Goal: Task Accomplishment & Management: Complete application form

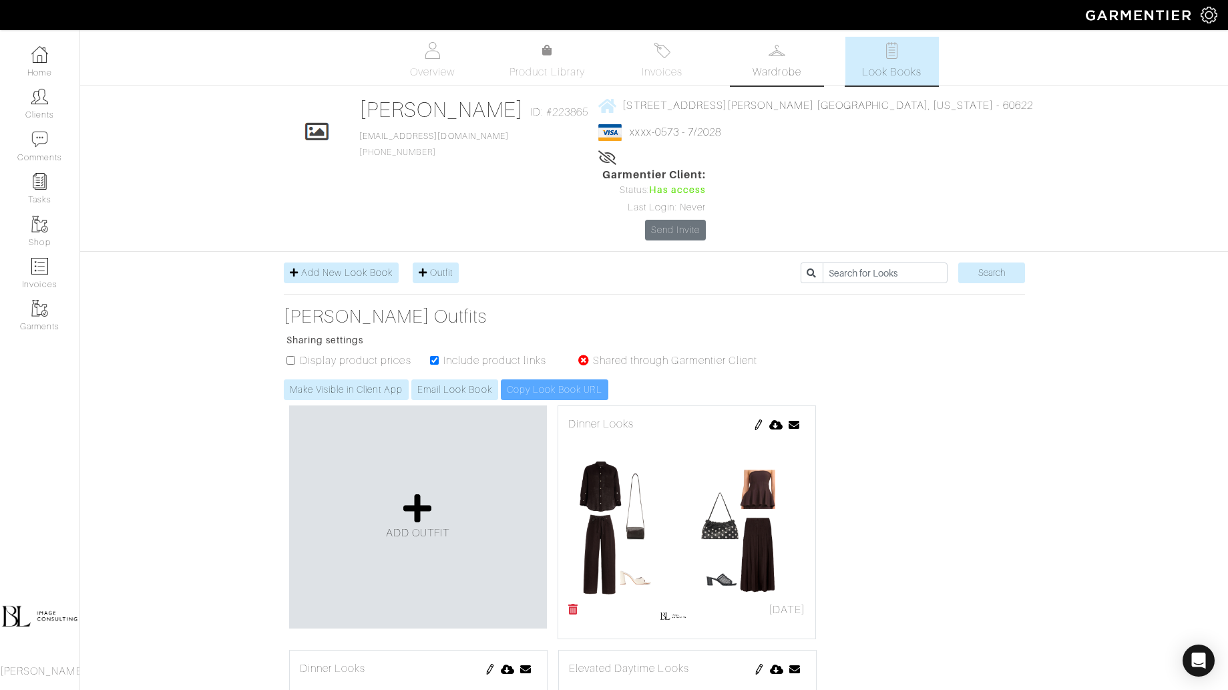
click at [769, 65] on span "Wardrobe" at bounding box center [777, 72] width 48 height 16
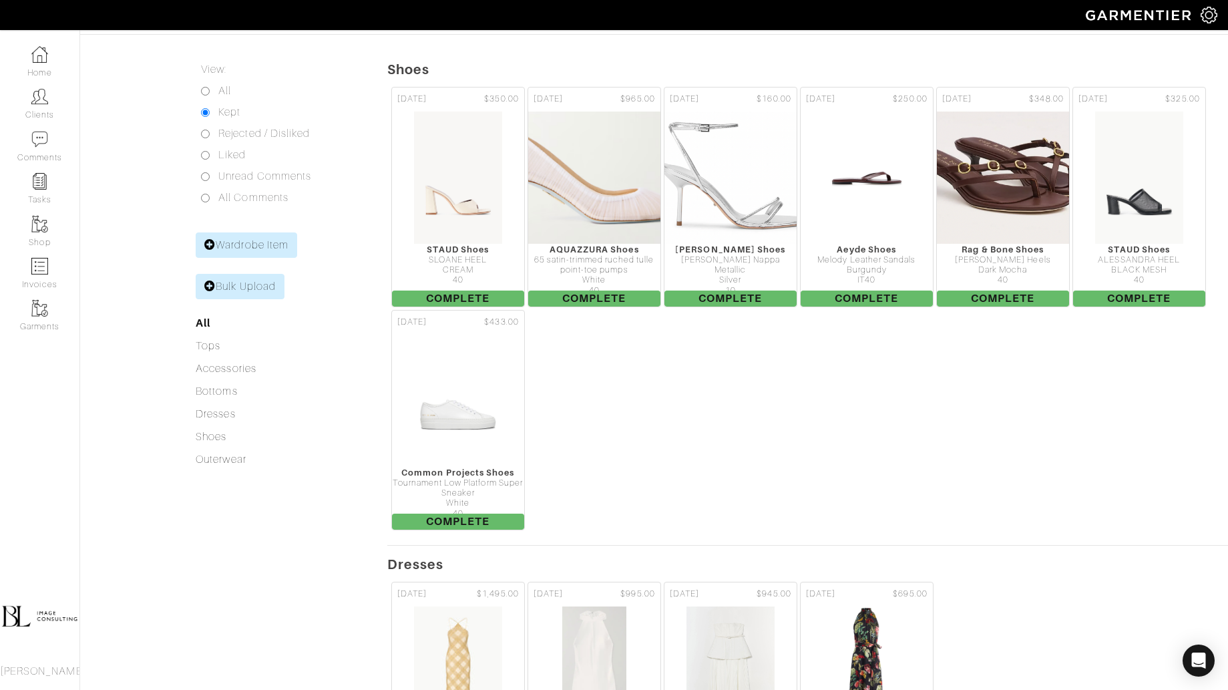
scroll to position [121, 0]
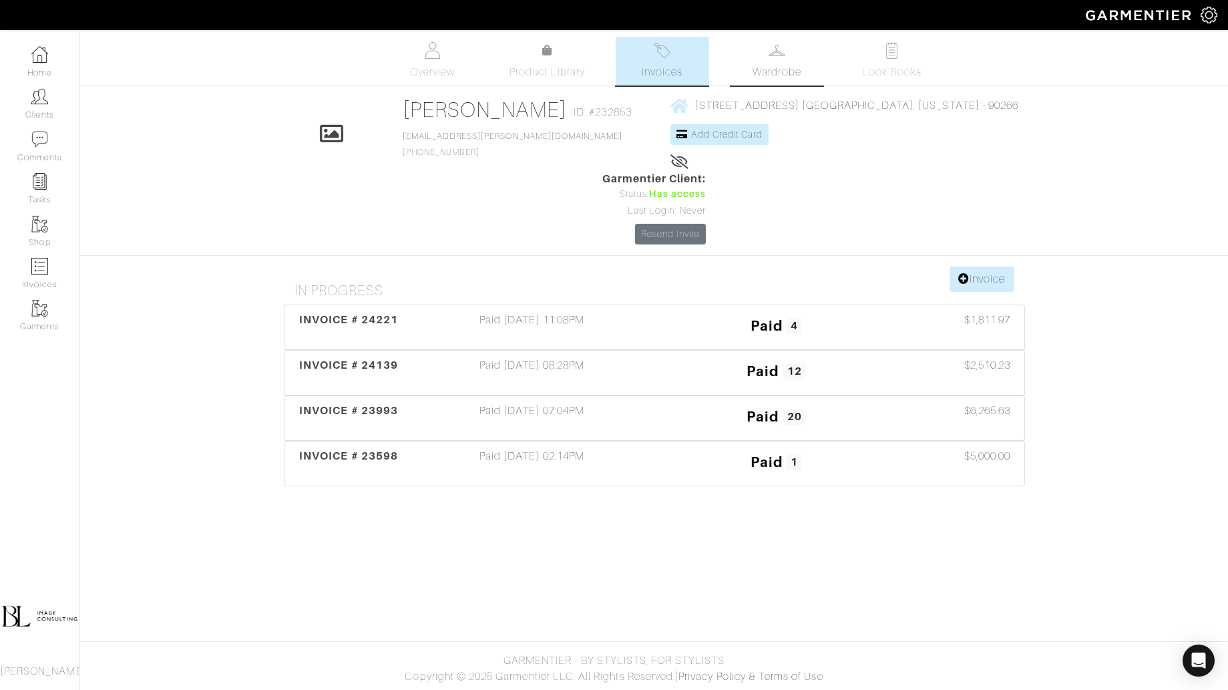
click at [788, 72] on span "Wardrobe" at bounding box center [777, 72] width 48 height 16
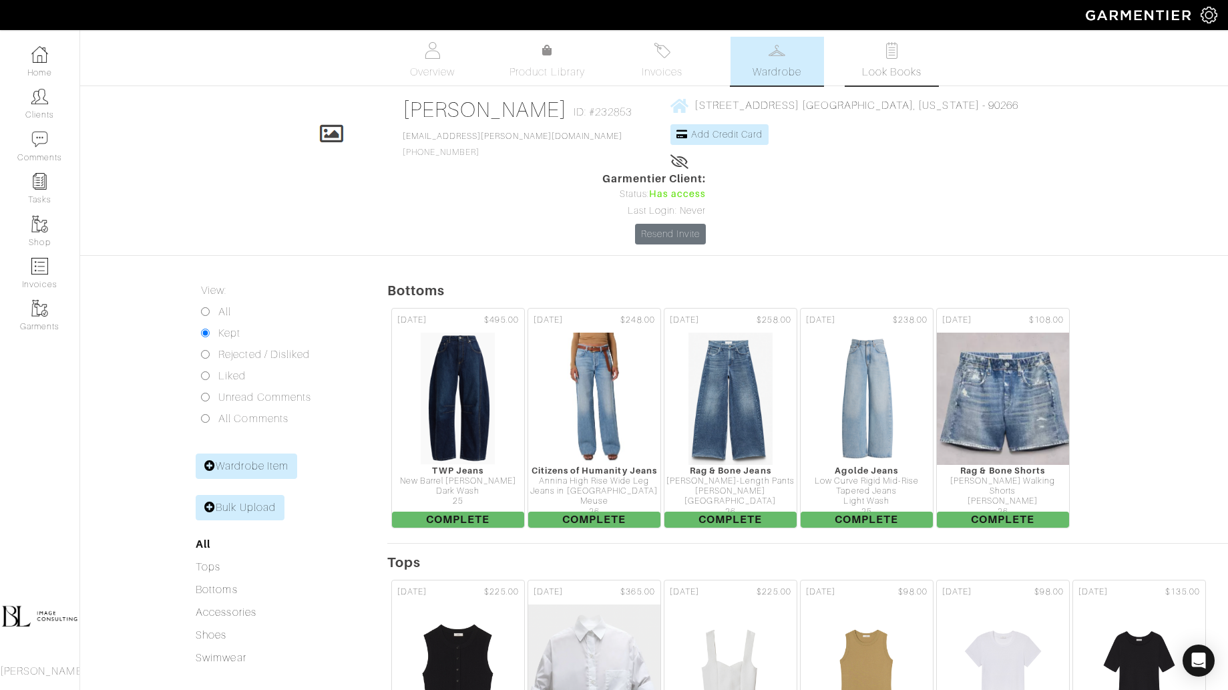
click at [889, 52] on img at bounding box center [891, 50] width 17 height 17
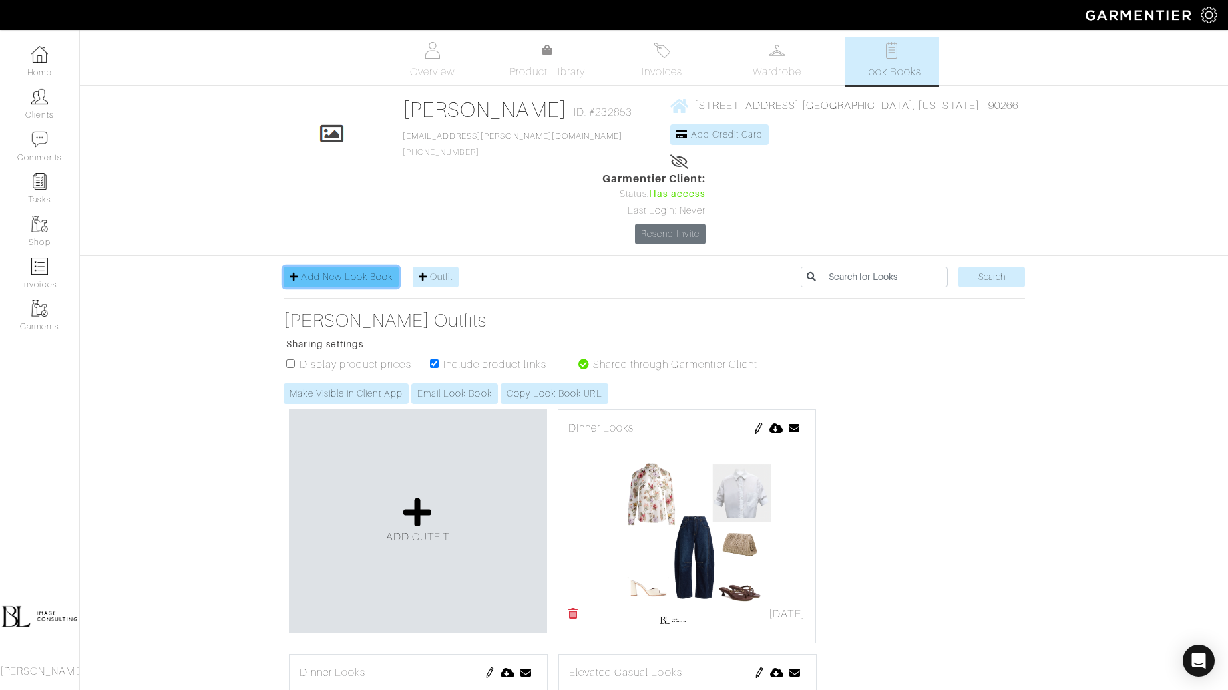
click at [359, 271] on span "Add New Look Book" at bounding box center [347, 276] width 92 height 11
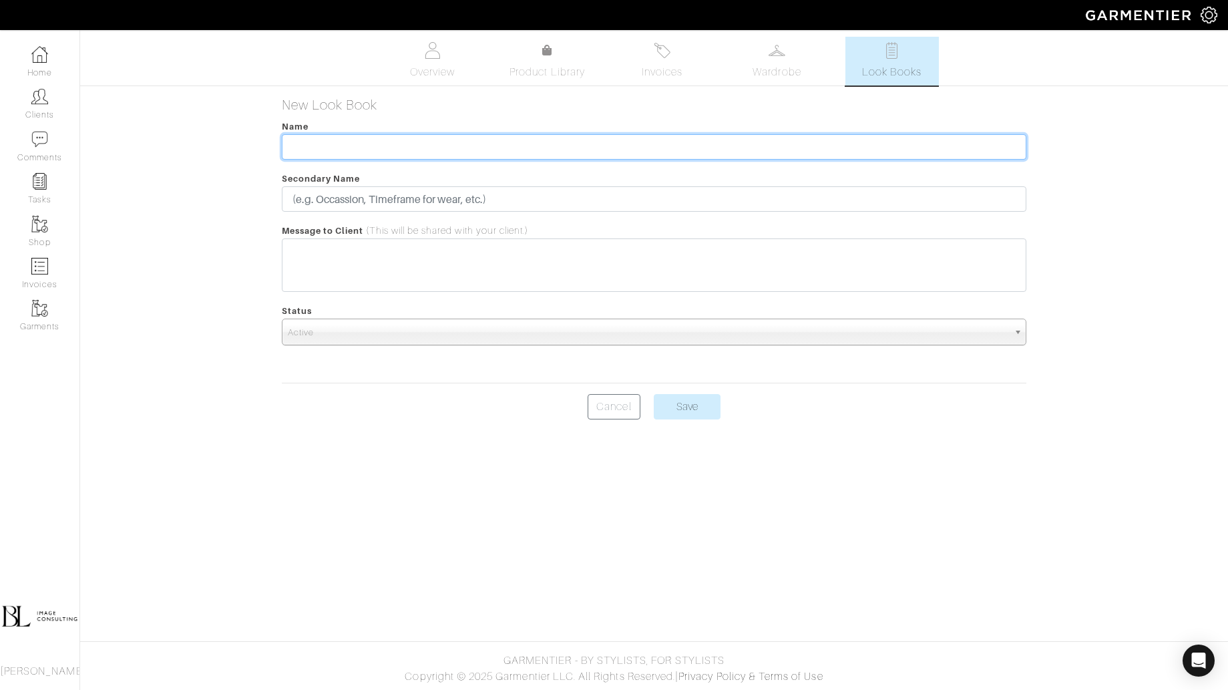
click at [361, 147] on input "text" at bounding box center [654, 146] width 745 height 25
type input "Everyday Looks"
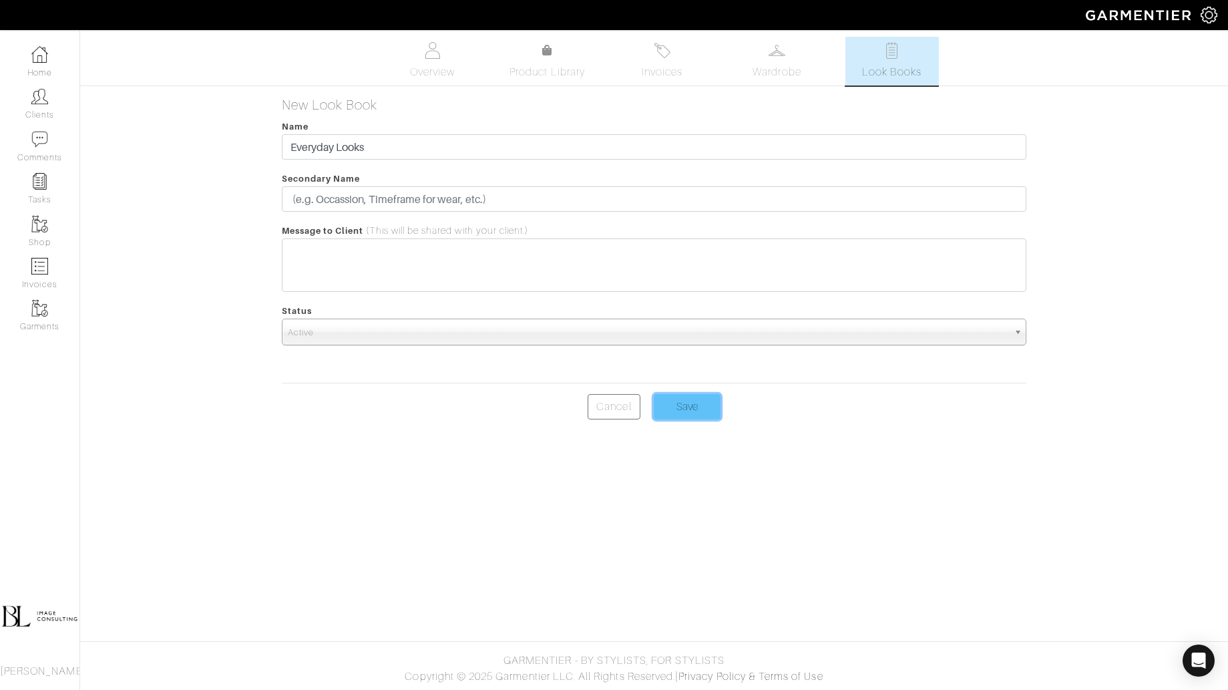
click at [705, 409] on input "Save" at bounding box center [687, 406] width 67 height 25
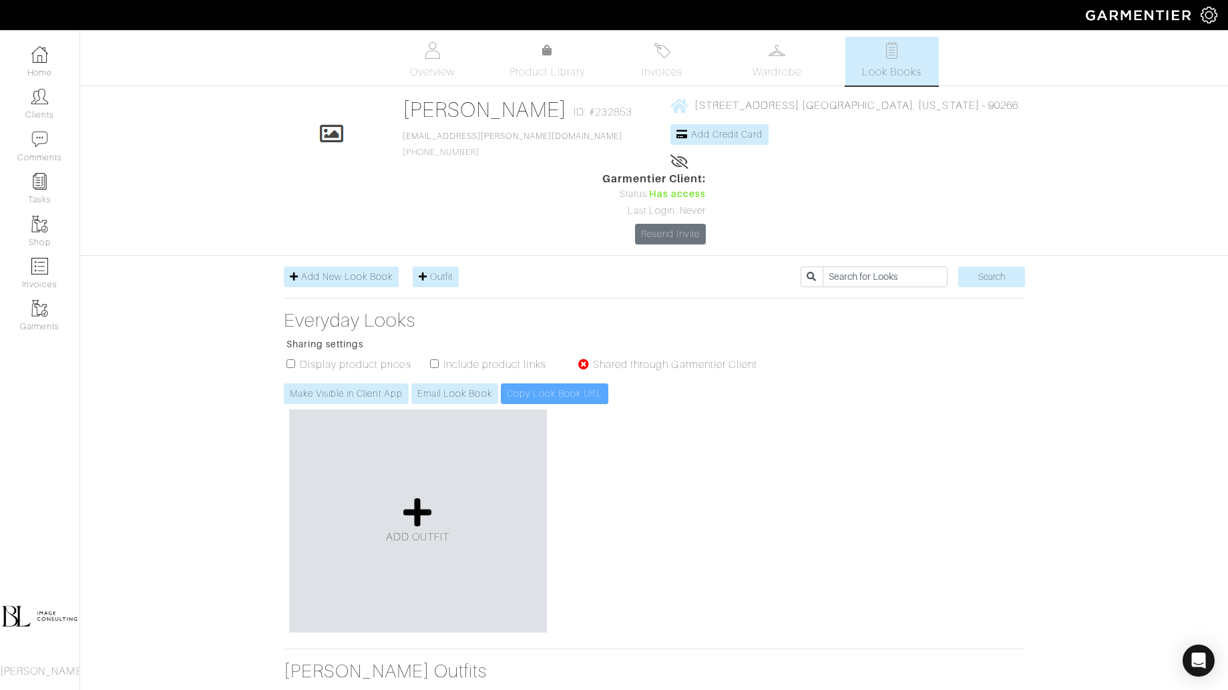
click at [750, 506] on div "ADD OUTFIT Send Lookbook × Close Email archana.ramireddy@gmail.com Cancel Send …" at bounding box center [654, 521] width 741 height 234
click at [421, 496] on icon at bounding box center [417, 512] width 29 height 32
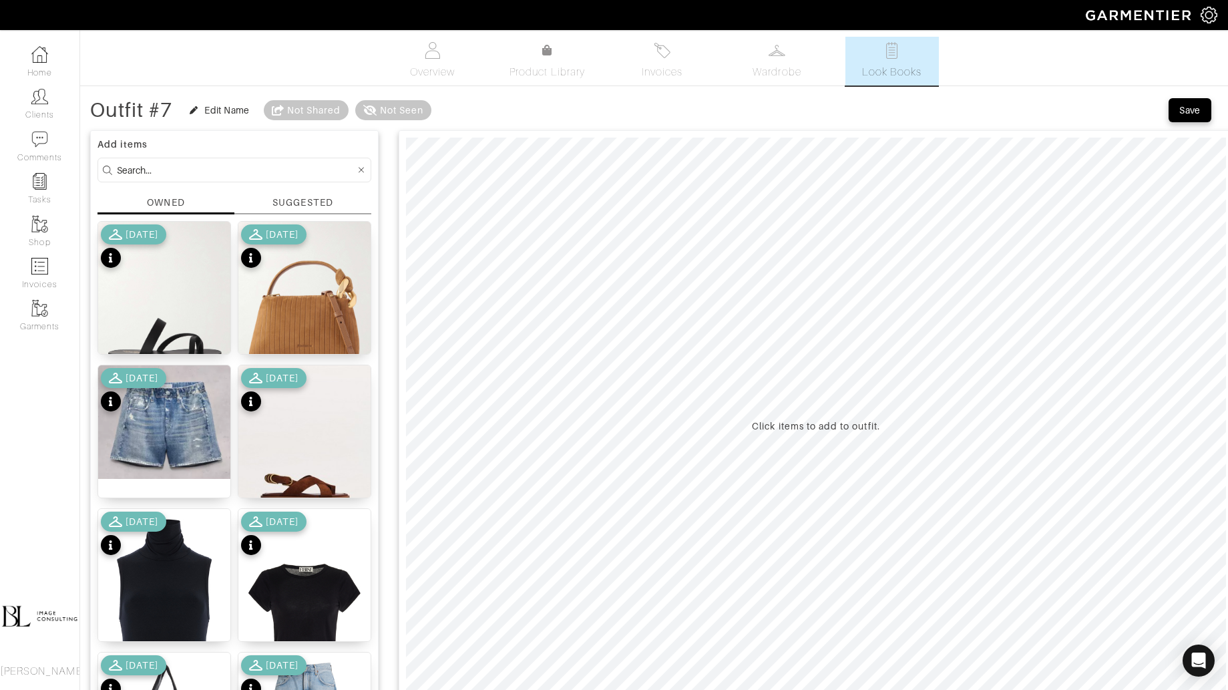
click at [169, 167] on input at bounding box center [236, 170] width 238 height 17
type input "bottoms"
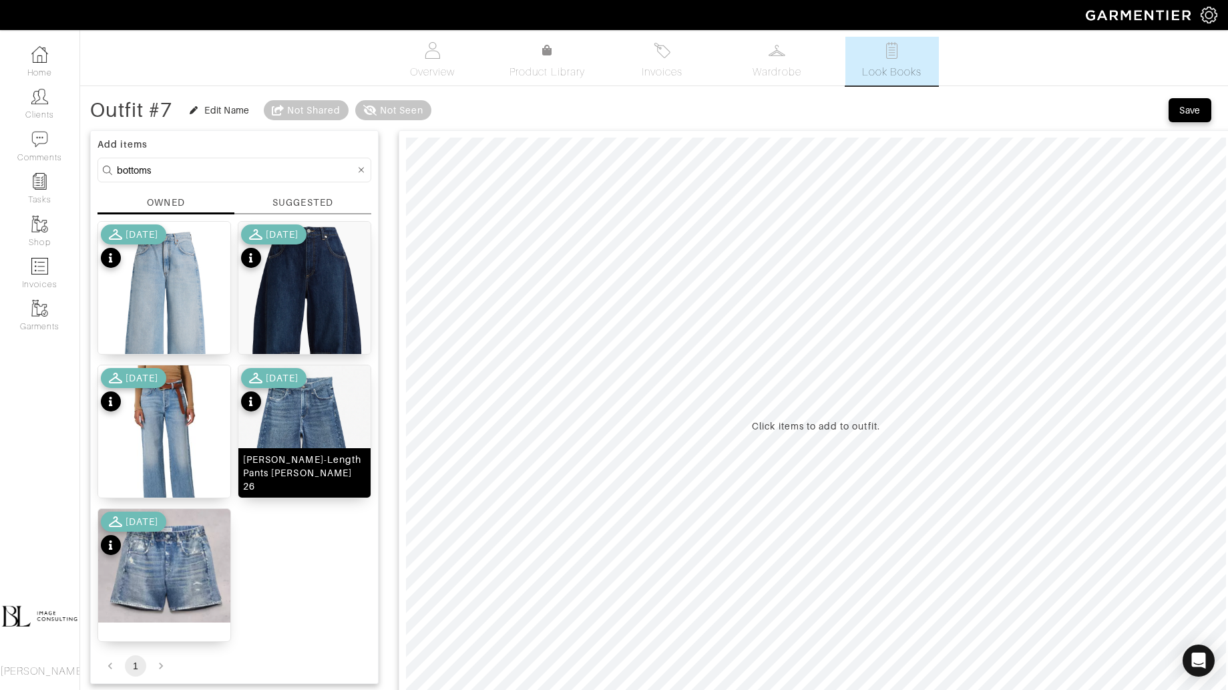
click at [315, 436] on img at bounding box center [304, 469] width 132 height 208
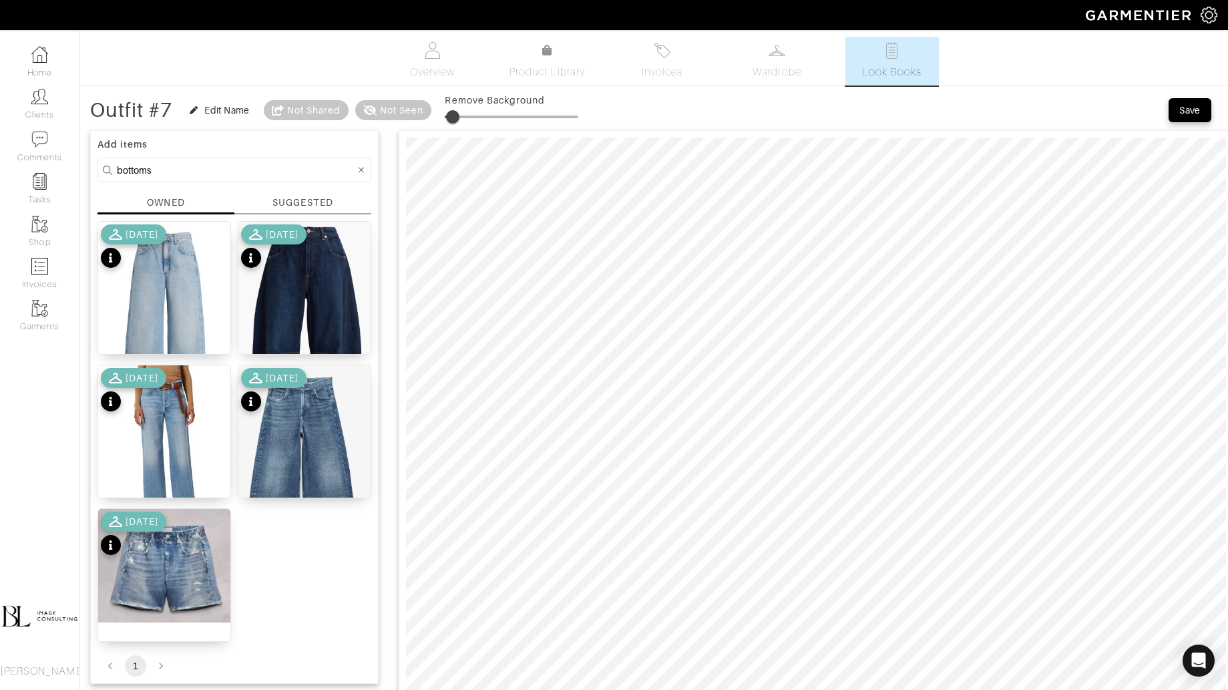
drag, startPoint x: 448, startPoint y: 110, endPoint x: 457, endPoint y: 110, distance: 9.3
click at [457, 110] on span at bounding box center [452, 116] width 13 height 13
click at [315, 272] on img at bounding box center [304, 340] width 132 height 236
drag, startPoint x: 463, startPoint y: 114, endPoint x: 471, endPoint y: 114, distance: 7.3
click at [469, 114] on span at bounding box center [461, 116] width 13 height 13
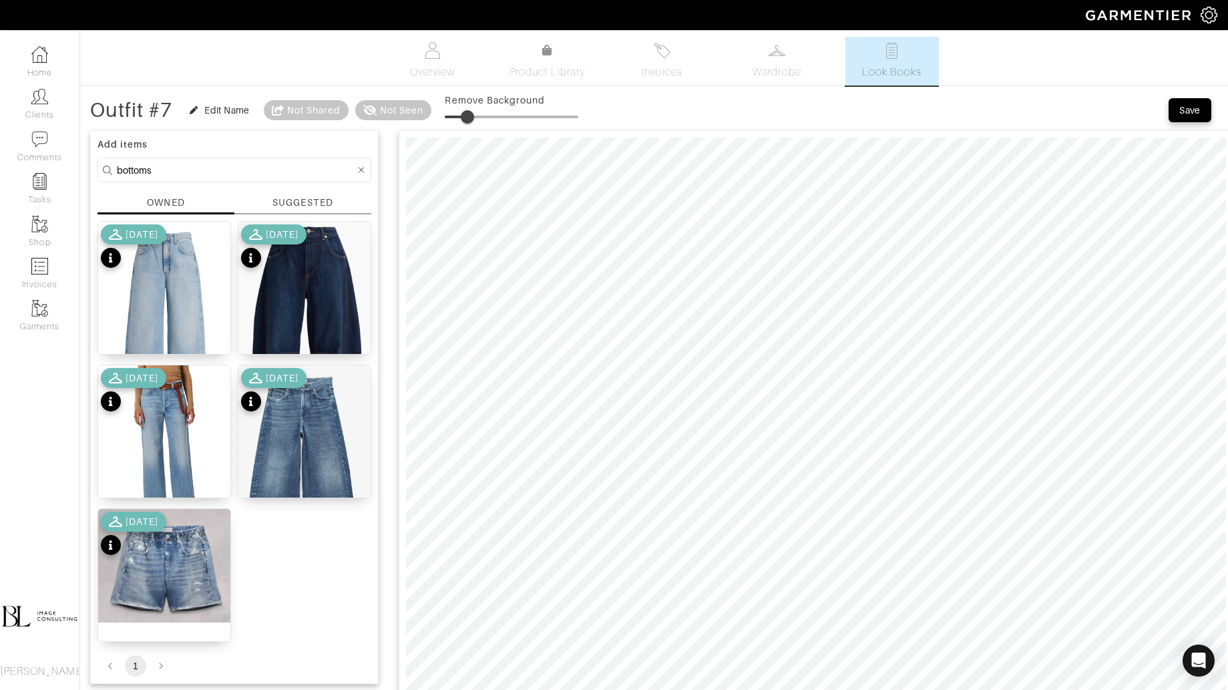
type input "19"
click at [472, 121] on span at bounding box center [469, 116] width 13 height 13
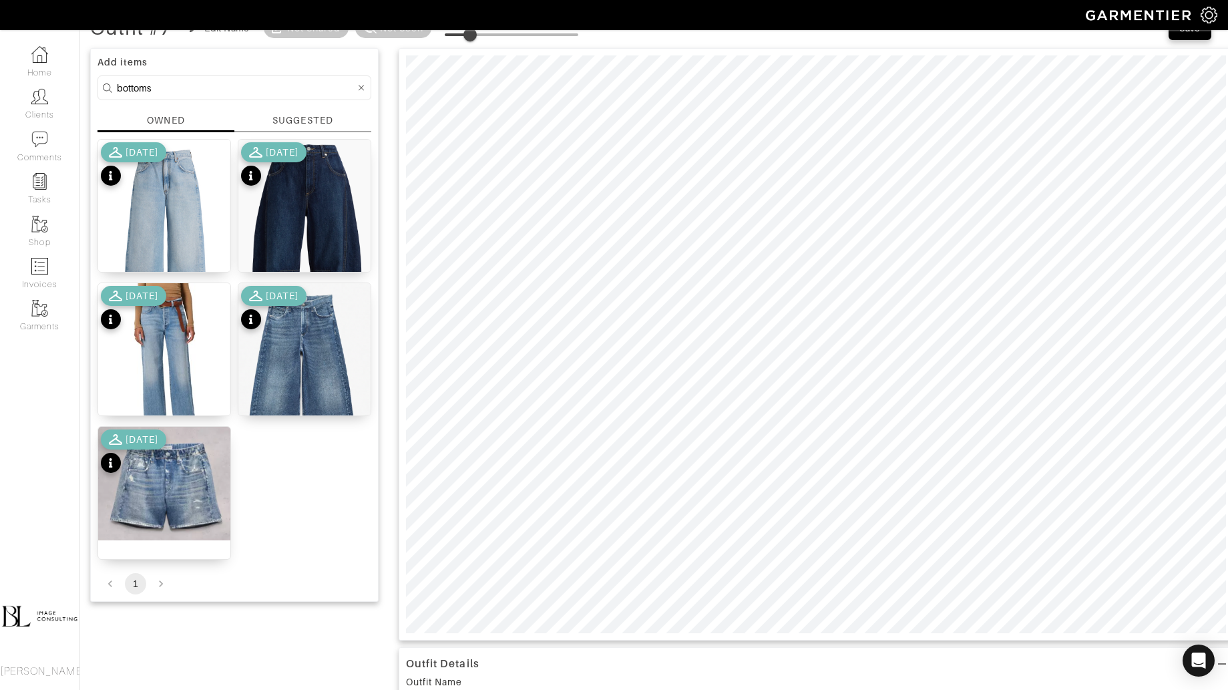
scroll to position [181, 0]
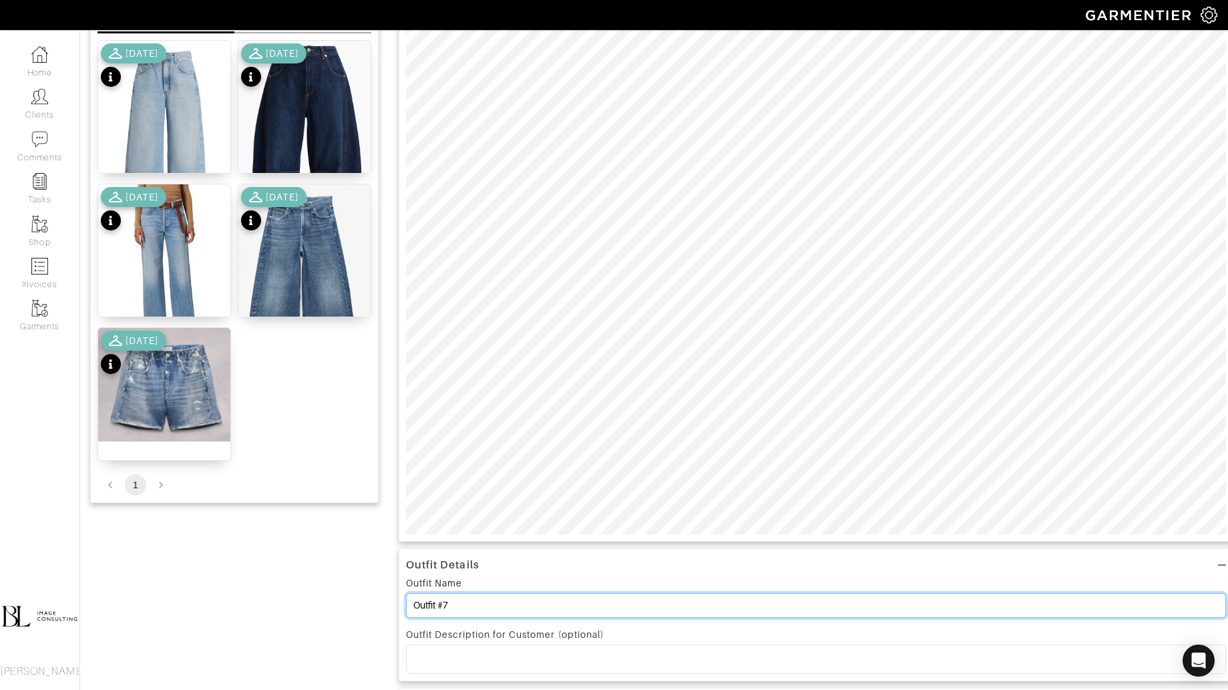
click at [472, 608] on input "Outfit #7" at bounding box center [816, 605] width 820 height 25
click at [472, 607] on input "Outfit #7" at bounding box center [816, 605] width 820 height 25
type input "Dinner Looks"
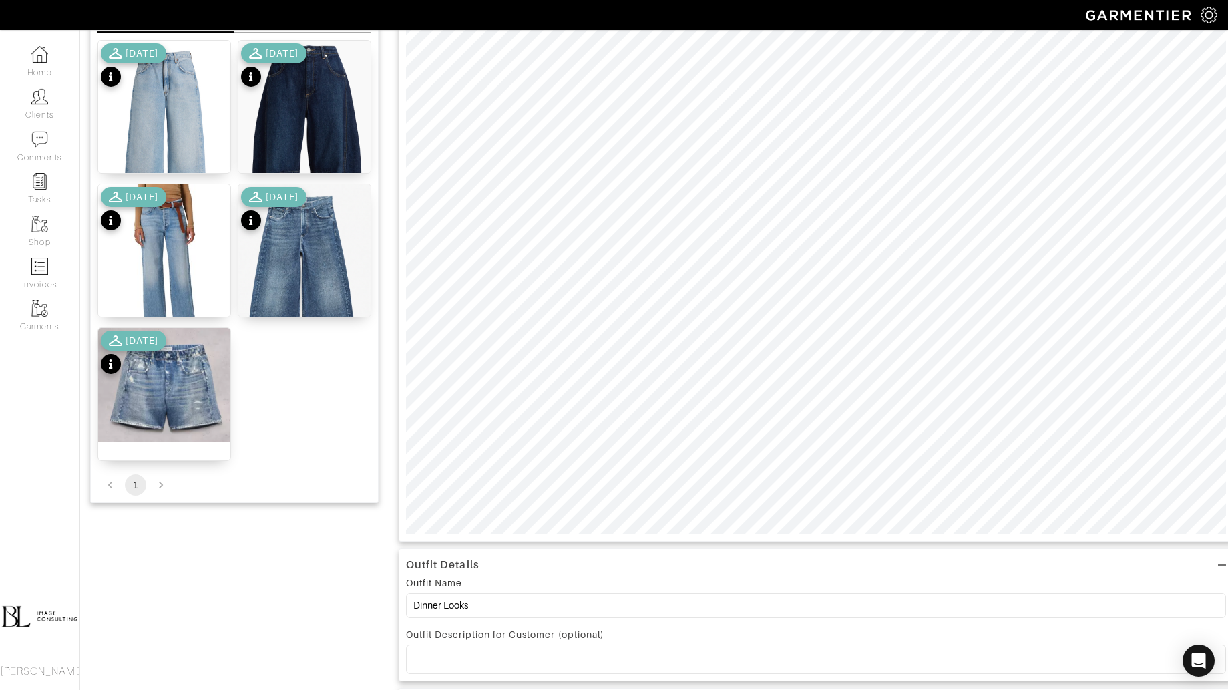
type input "8"
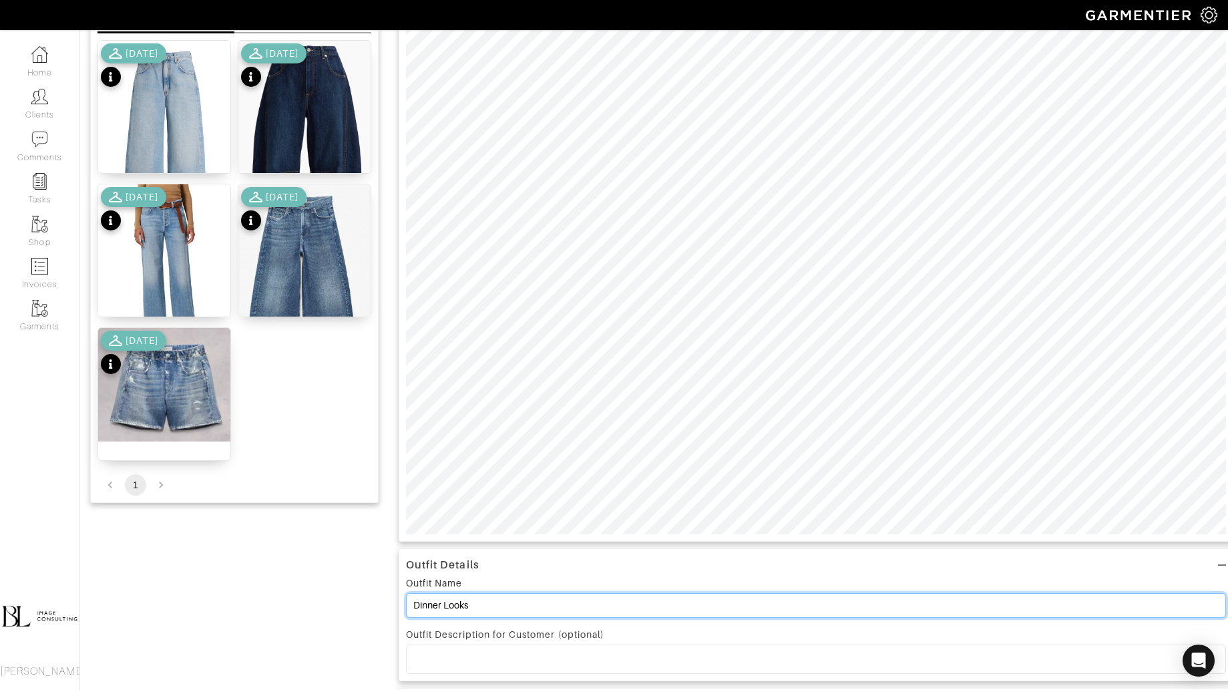
click at [450, 600] on input "Dinner Looks" at bounding box center [816, 605] width 820 height 25
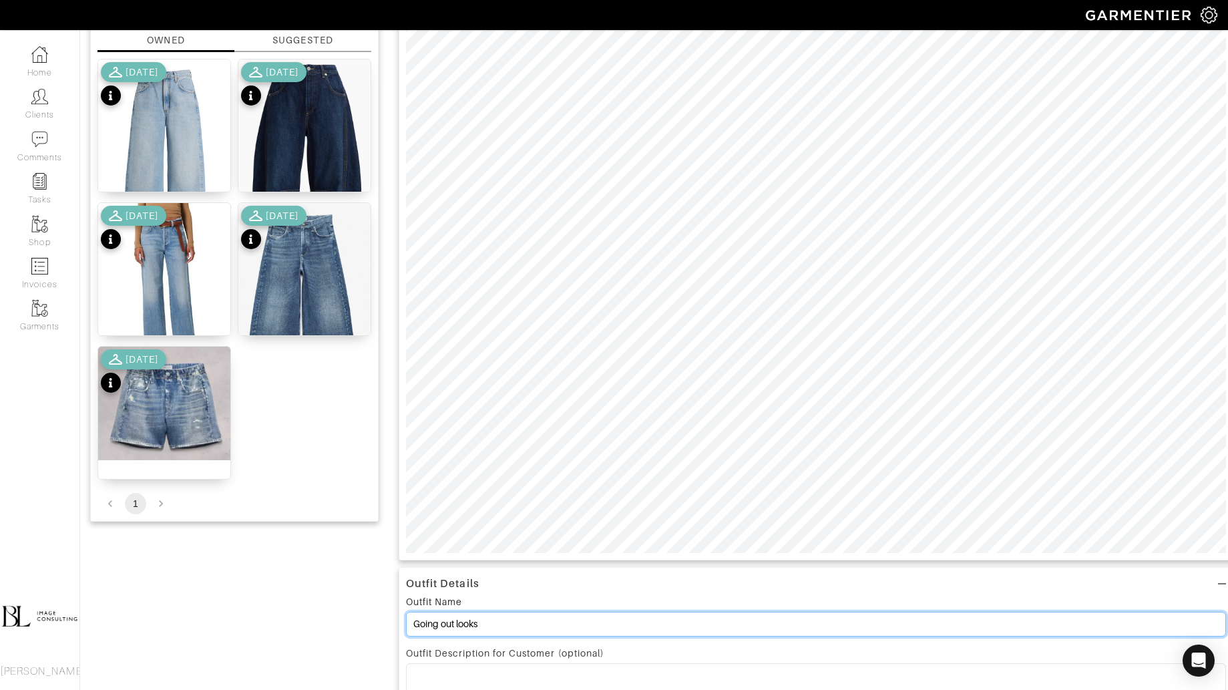
scroll to position [156, 0]
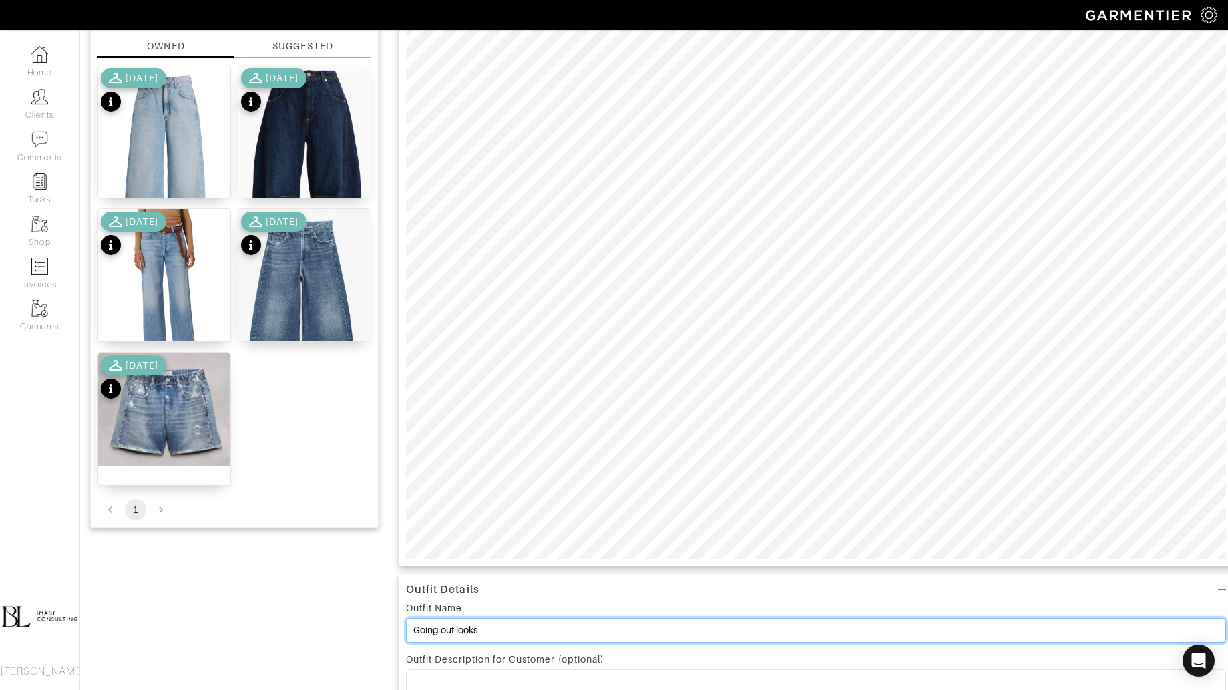
click at [520, 626] on input "Going out looks" at bounding box center [816, 630] width 820 height 25
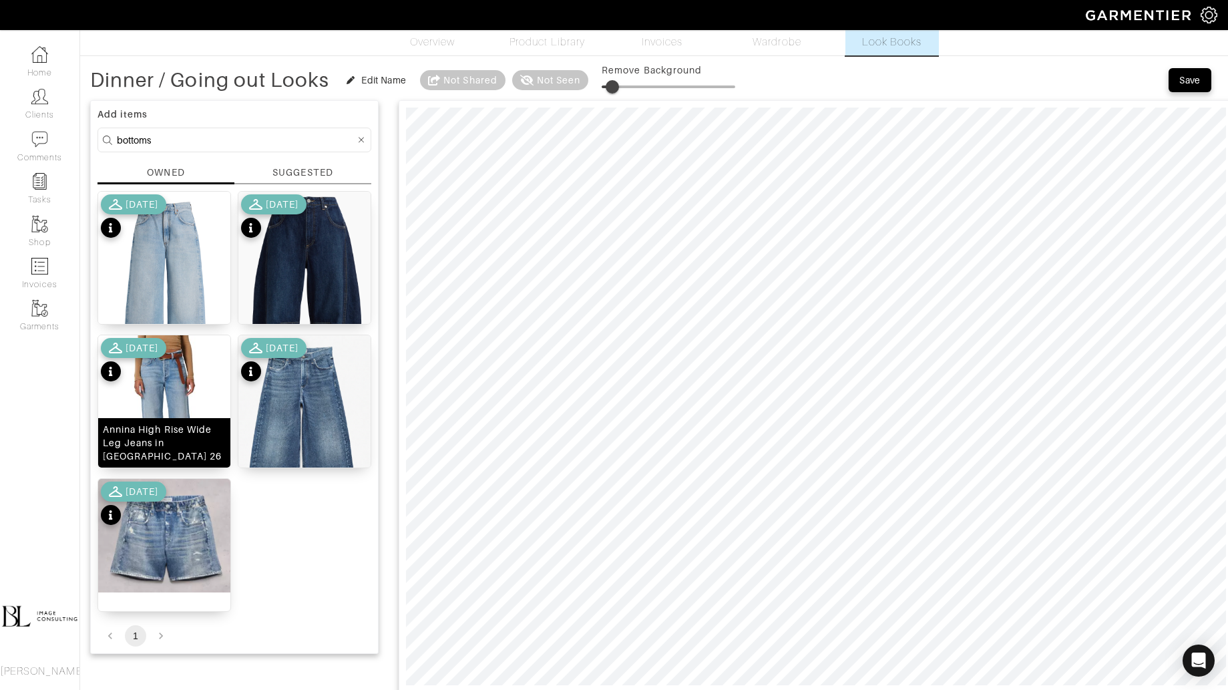
scroll to position [0, 0]
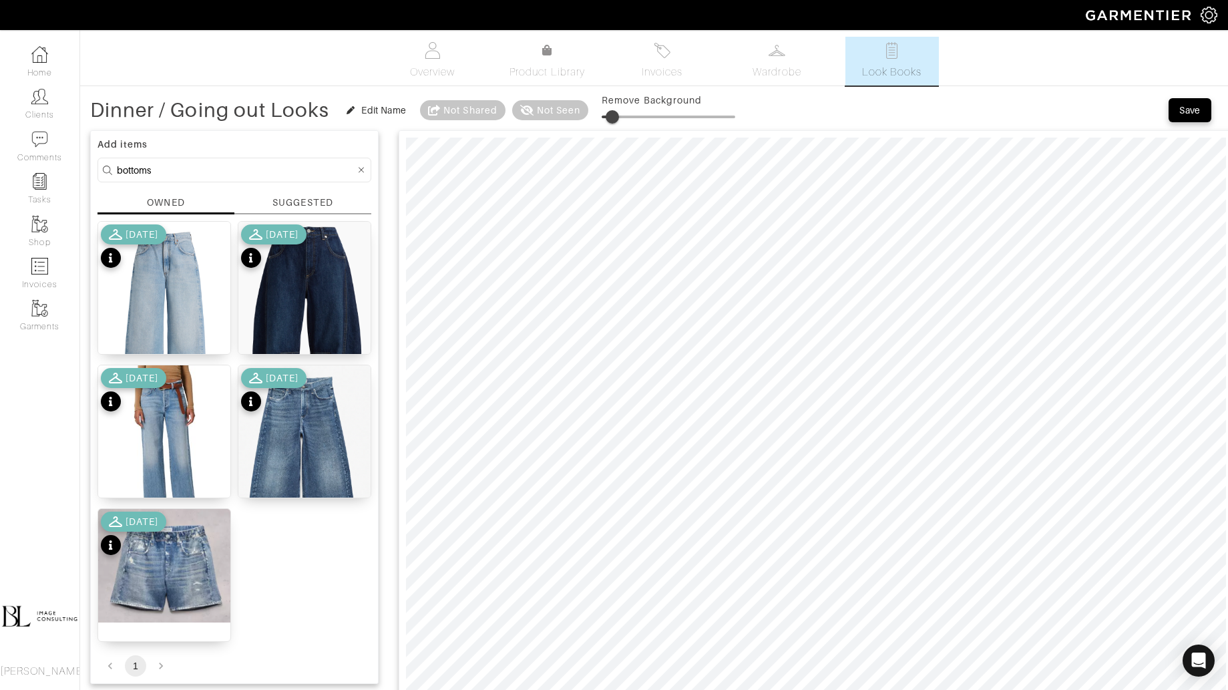
type input "Dinner / Going out Looks"
click at [204, 174] on input "bottoms" at bounding box center [236, 170] width 238 height 17
type input "tops"
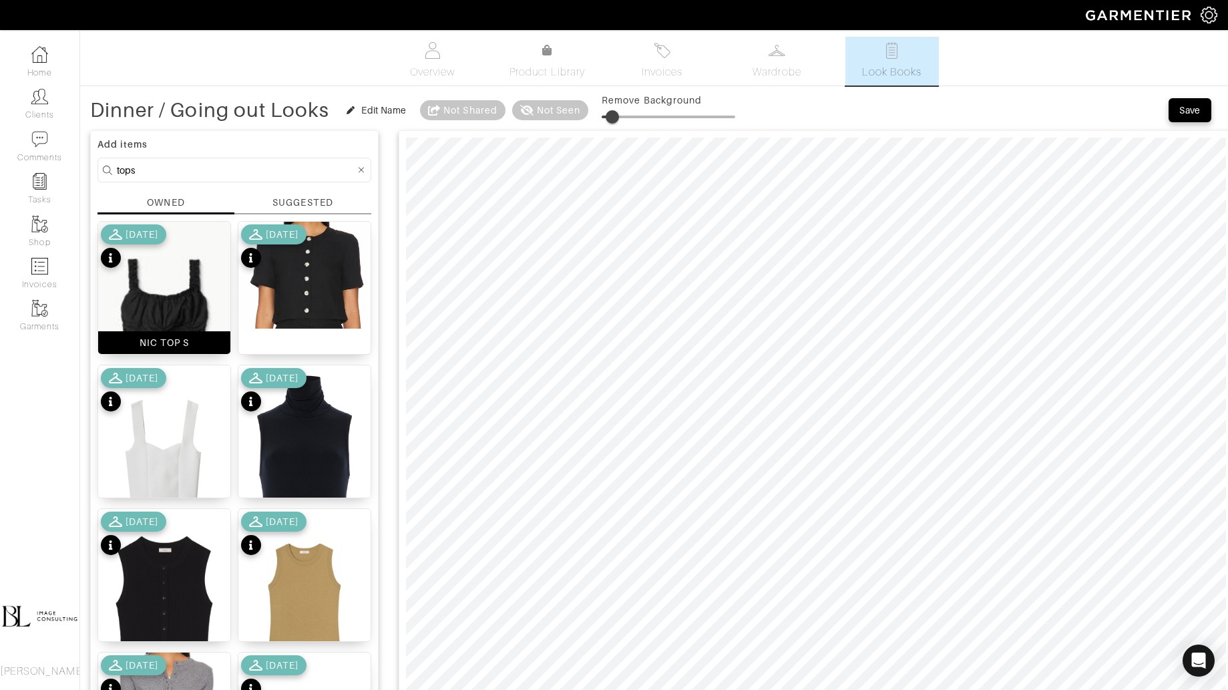
click at [174, 302] on img at bounding box center [164, 321] width 132 height 198
drag, startPoint x: 612, startPoint y: 114, endPoint x: 624, endPoint y: 114, distance: 11.4
click at [624, 114] on span at bounding box center [621, 116] width 13 height 13
click at [325, 271] on img at bounding box center [304, 275] width 132 height 107
drag, startPoint x: 626, startPoint y: 114, endPoint x: 641, endPoint y: 114, distance: 15.4
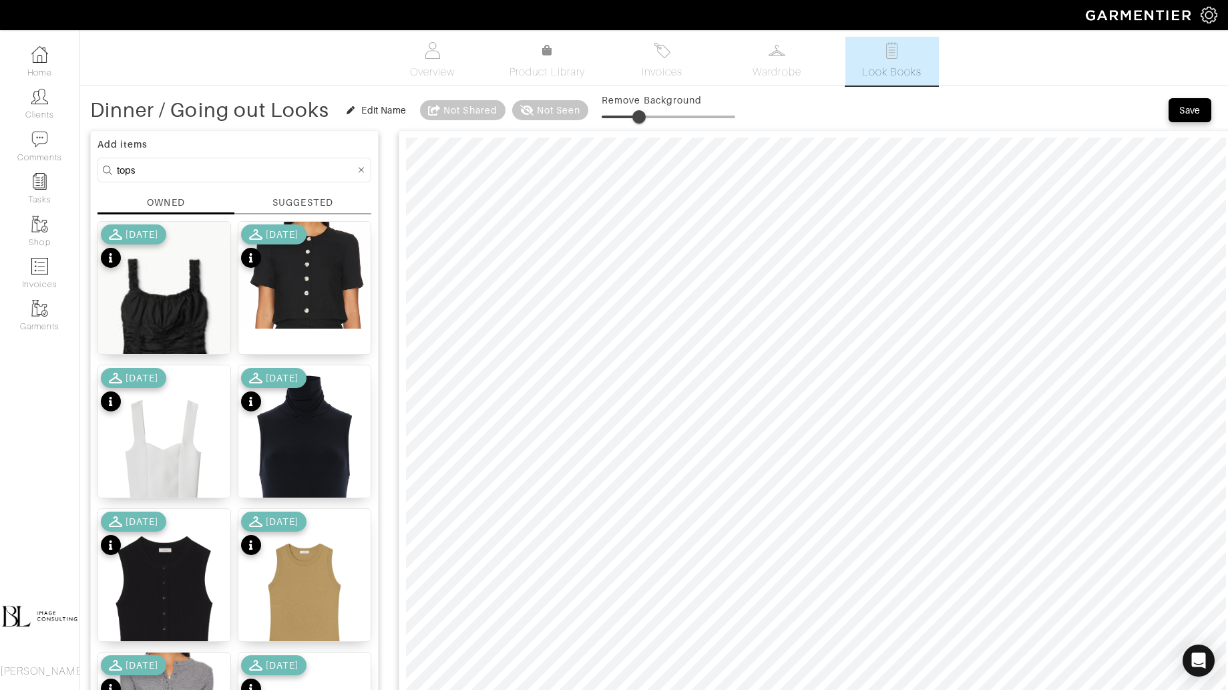
click at [641, 114] on span at bounding box center [638, 116] width 13 height 13
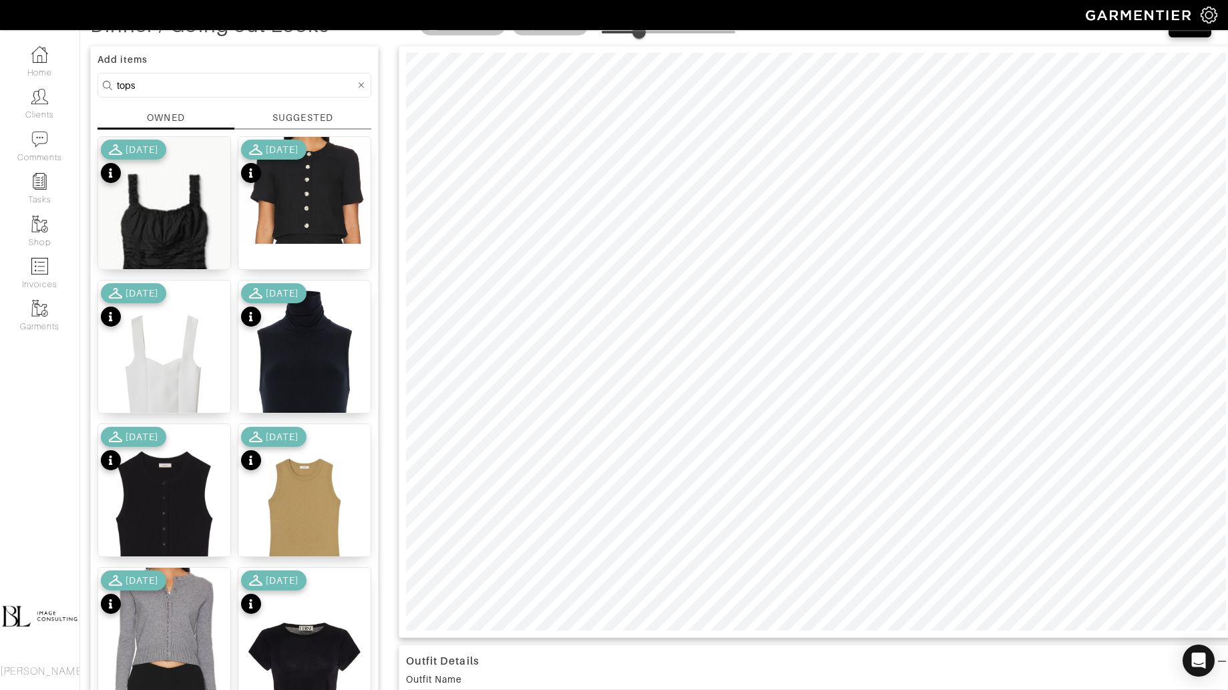
type input "15"
click at [345, 355] on img at bounding box center [304, 386] width 132 height 212
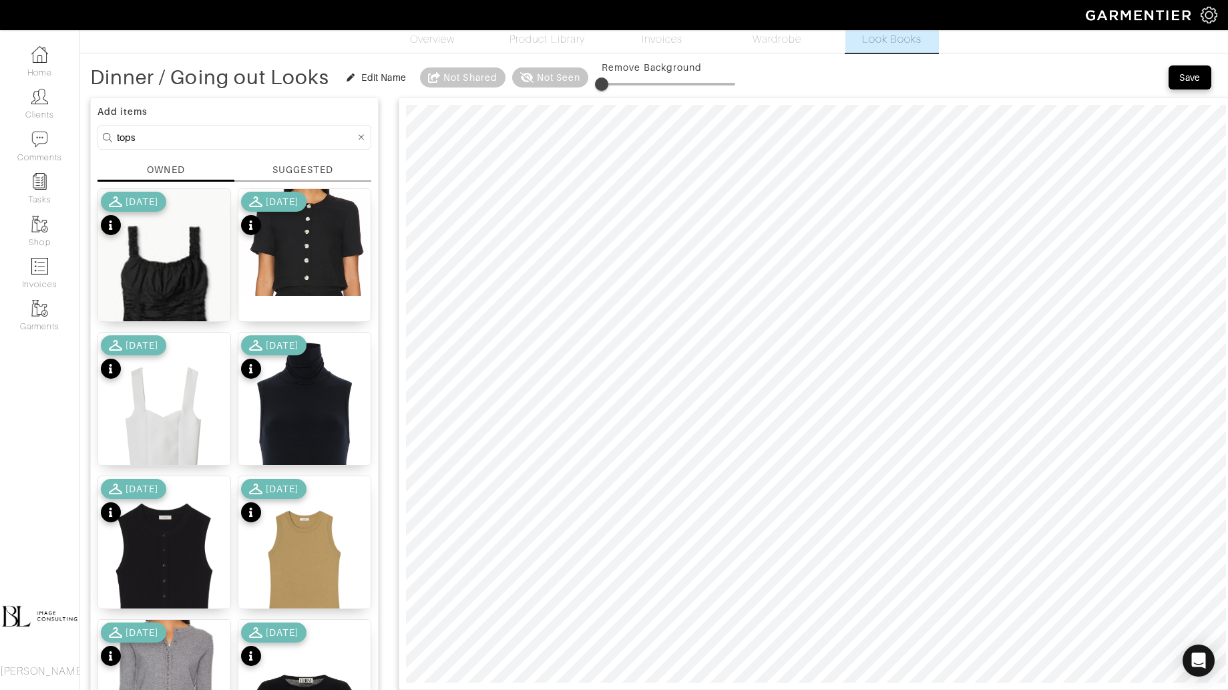
scroll to position [29, 0]
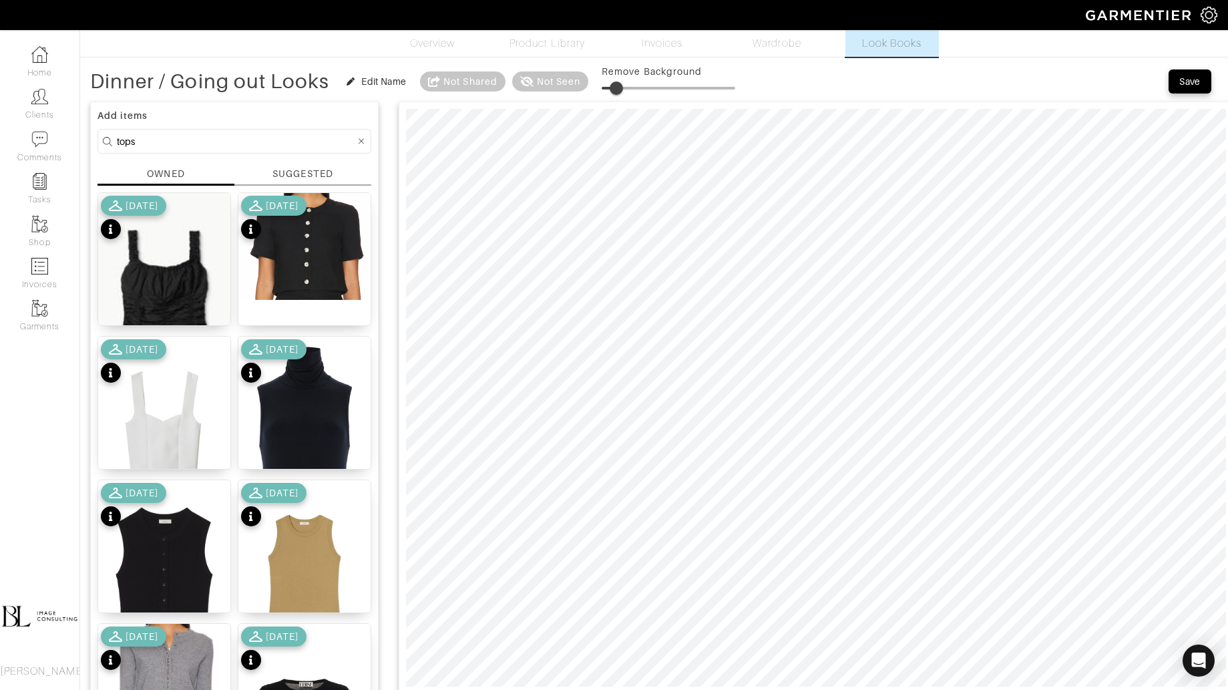
type input "14"
drag, startPoint x: 606, startPoint y: 85, endPoint x: 622, endPoint y: 85, distance: 15.4
click at [622, 85] on span at bounding box center [616, 87] width 13 height 13
click at [179, 141] on input "tops" at bounding box center [236, 141] width 238 height 17
click at [179, 142] on input "tops" at bounding box center [236, 141] width 238 height 17
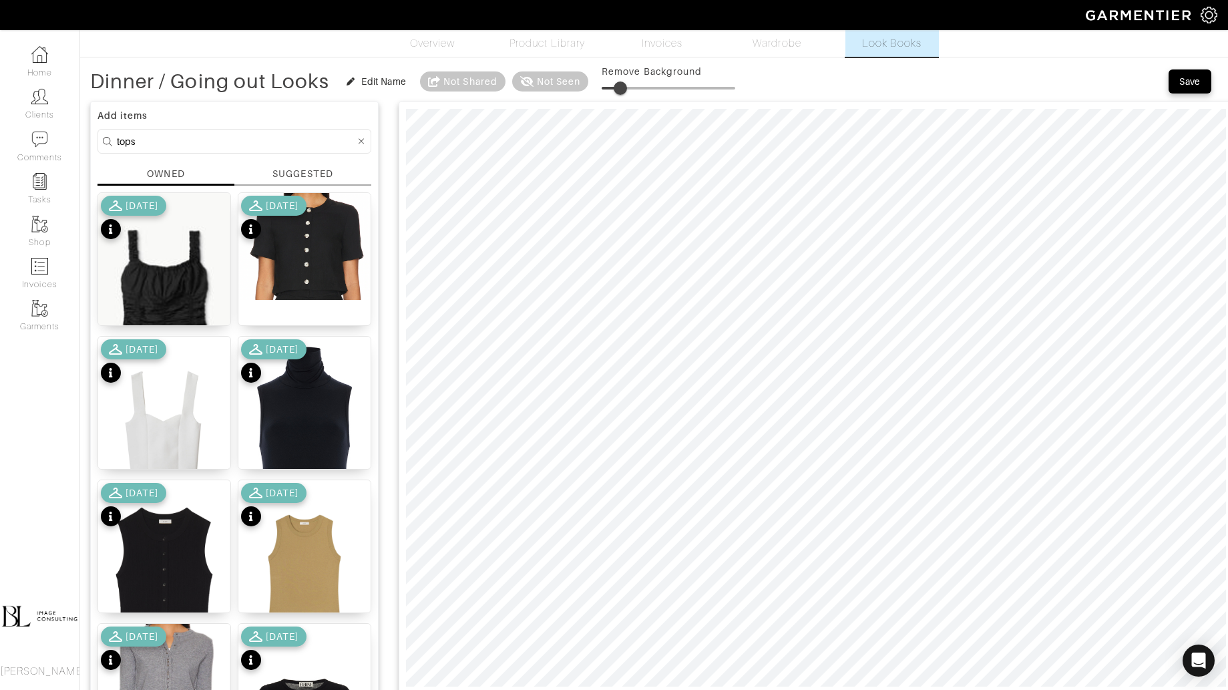
click at [179, 142] on input "tops" at bounding box center [236, 141] width 238 height 17
type input "shoes"
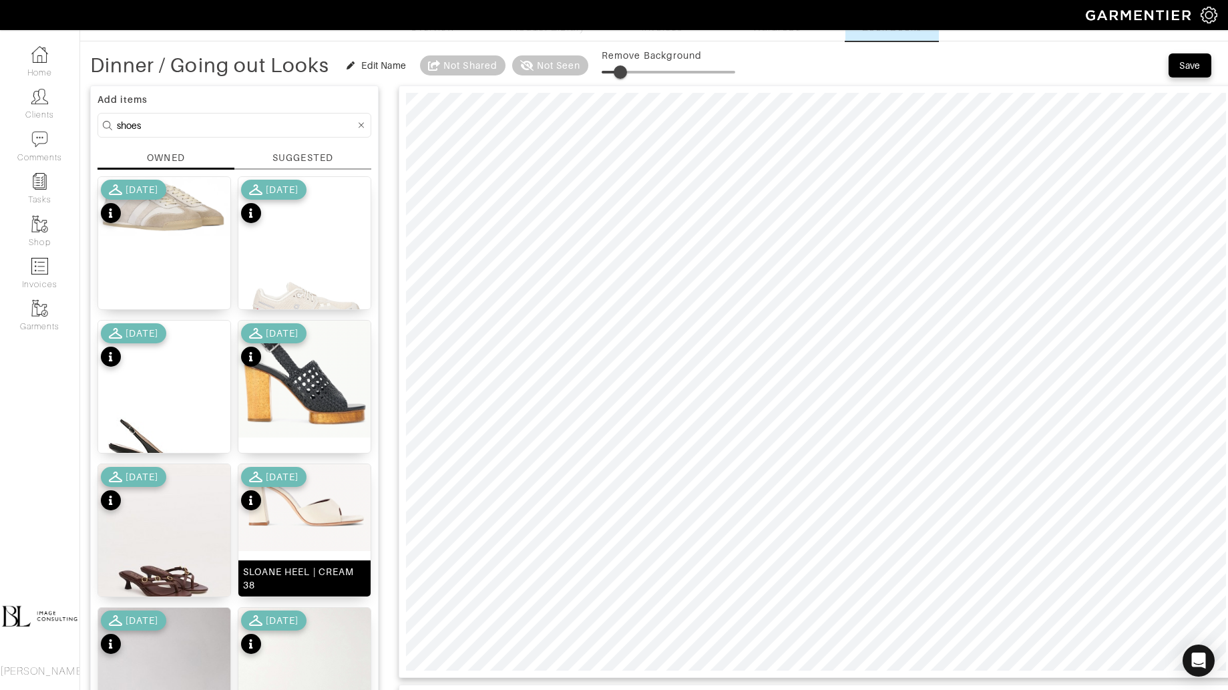
scroll to position [46, 0]
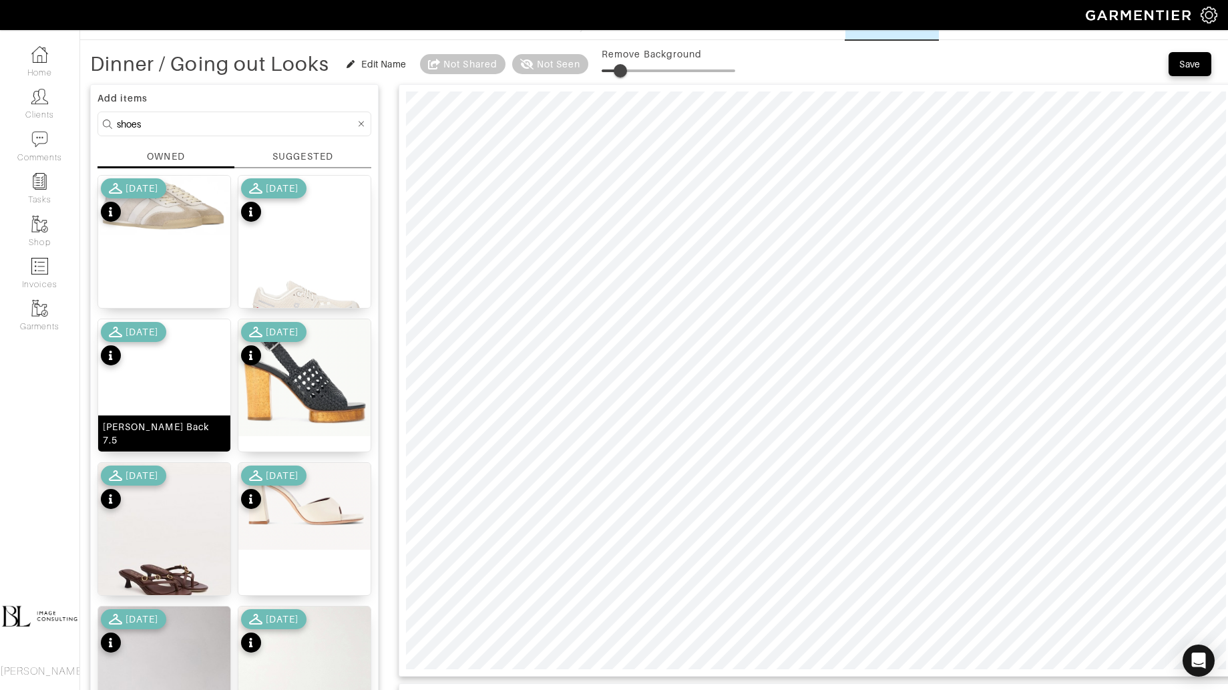
click at [168, 416] on img at bounding box center [164, 429] width 132 height 220
drag, startPoint x: 627, startPoint y: 71, endPoint x: 642, endPoint y: 71, distance: 14.7
click at [642, 71] on span at bounding box center [640, 70] width 13 height 13
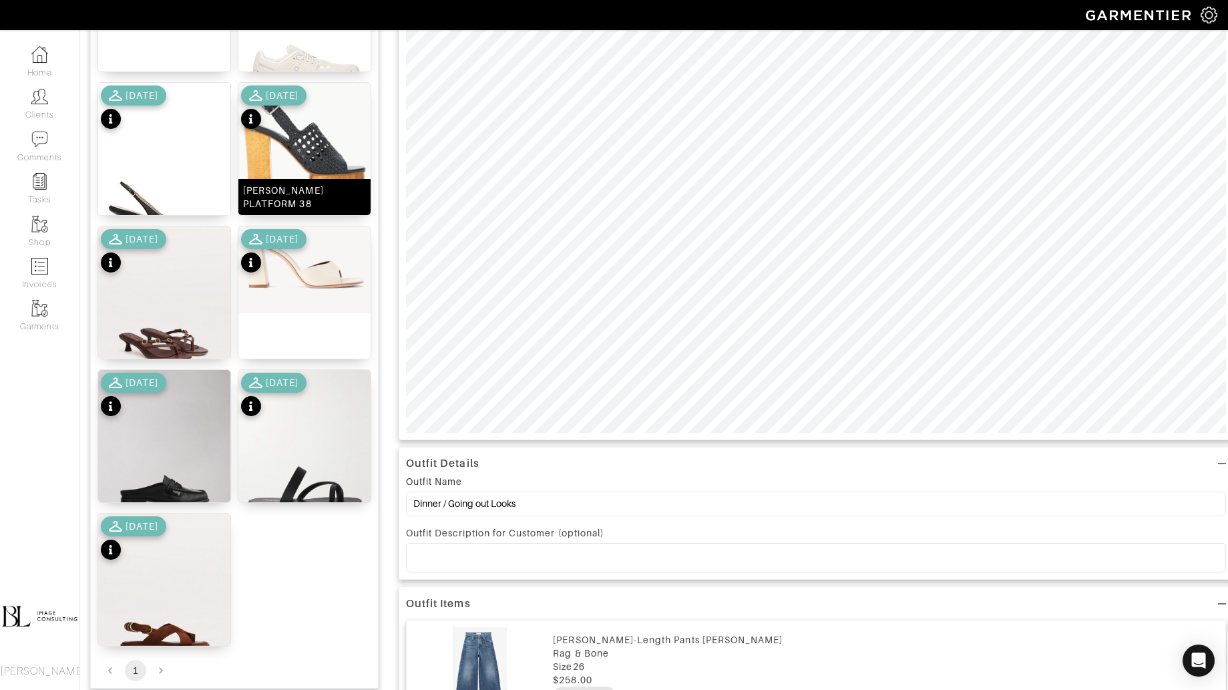
scroll to position [280, 0]
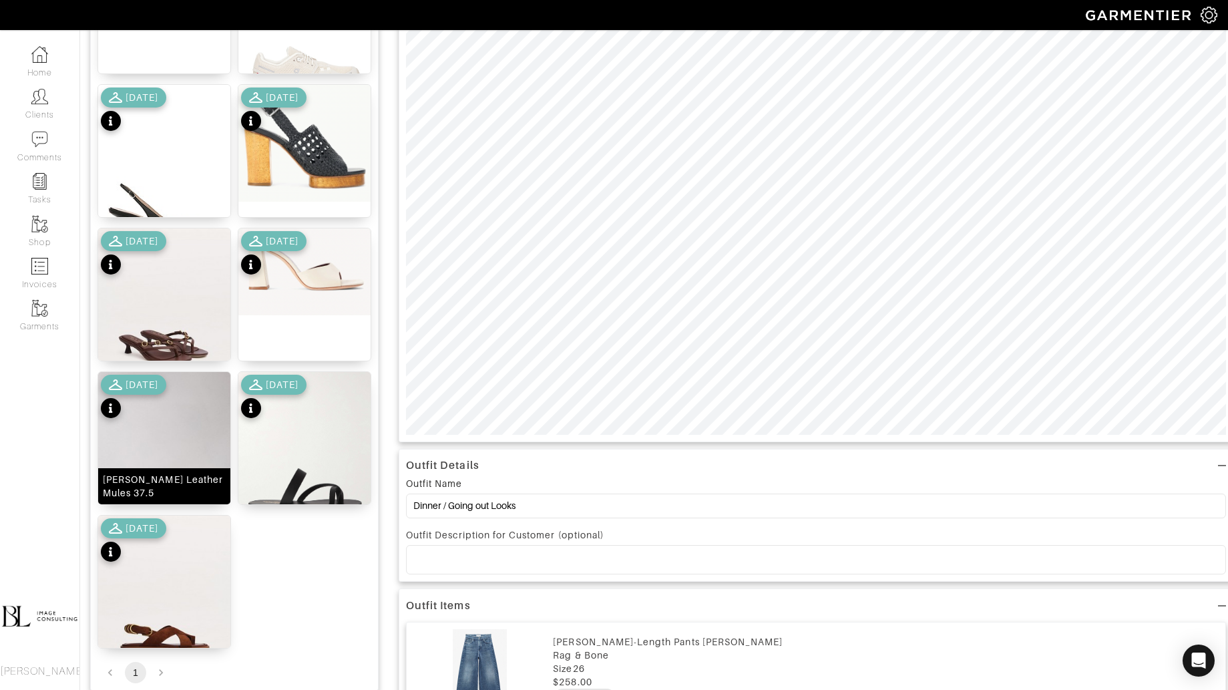
click at [132, 450] on img at bounding box center [164, 455] width 132 height 166
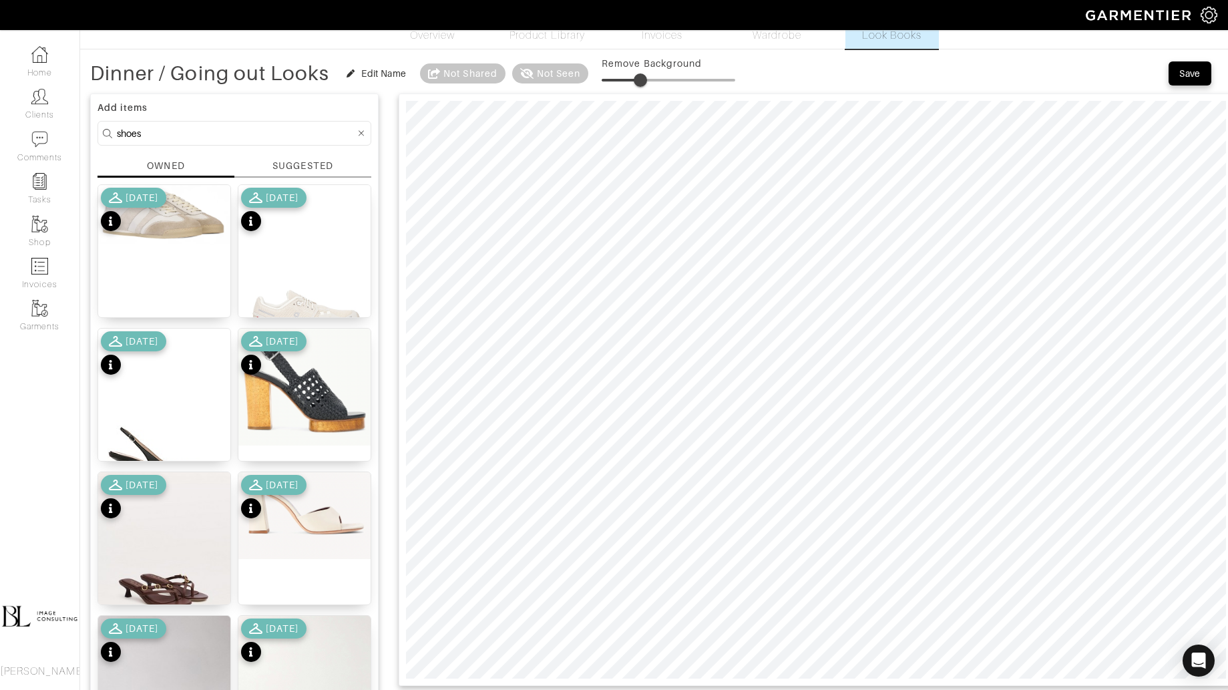
scroll to position [20, 0]
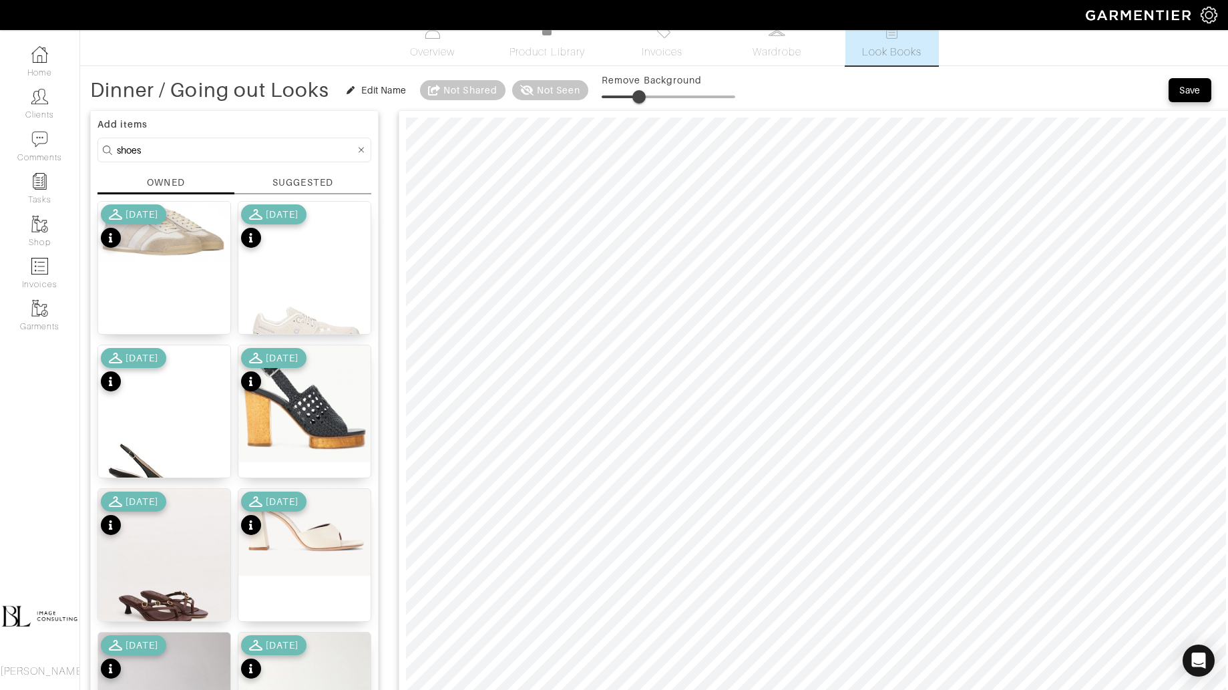
click at [640, 93] on span at bounding box center [638, 96] width 13 height 13
click at [646, 91] on span at bounding box center [644, 96] width 13 height 13
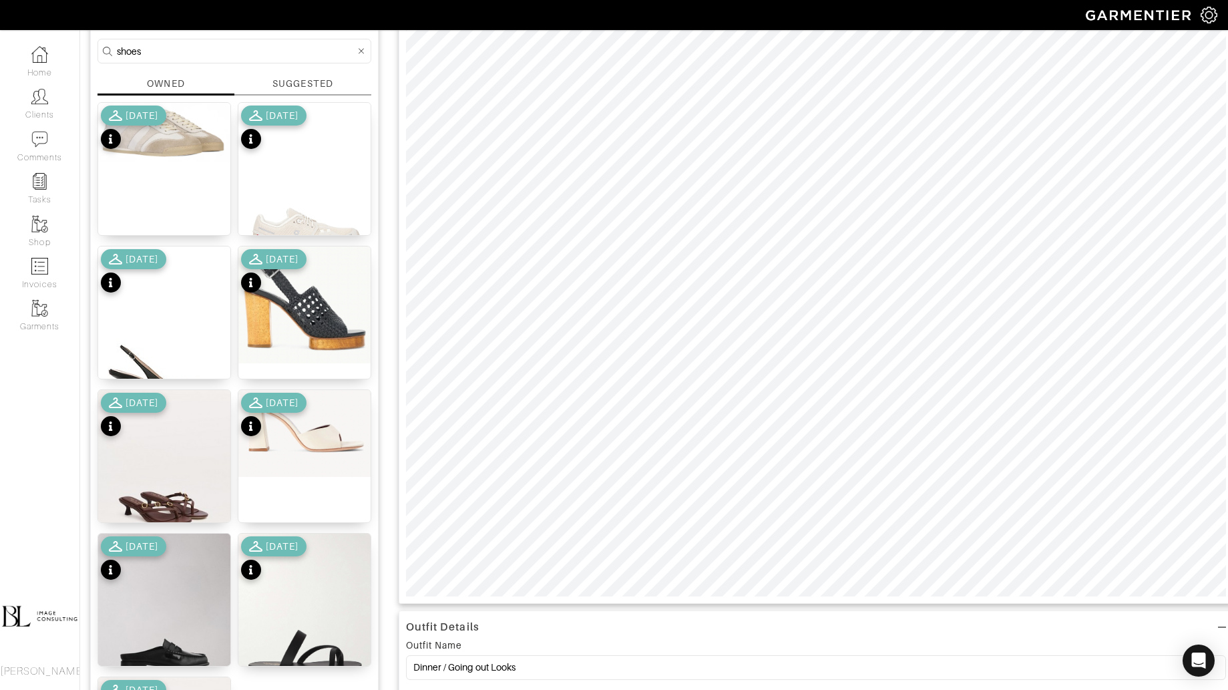
scroll to position [56, 0]
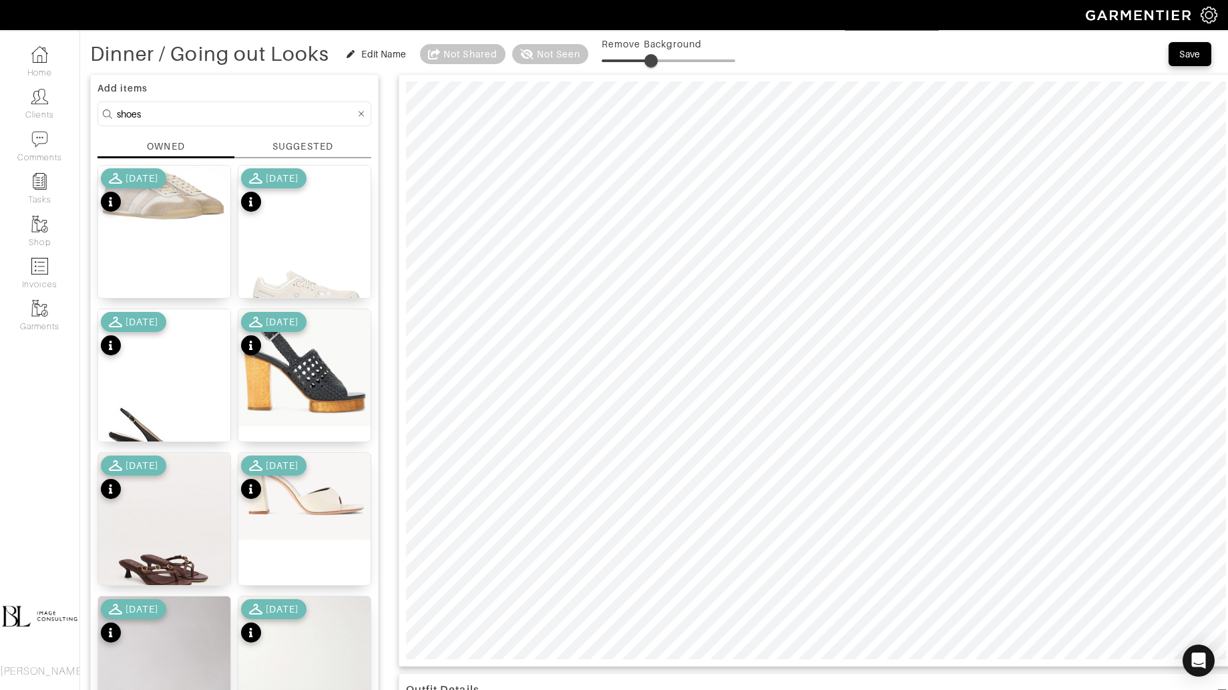
click at [652, 60] on span at bounding box center [650, 60] width 13 height 13
type input "14"
click at [187, 110] on input "shoes" at bounding box center [236, 114] width 238 height 17
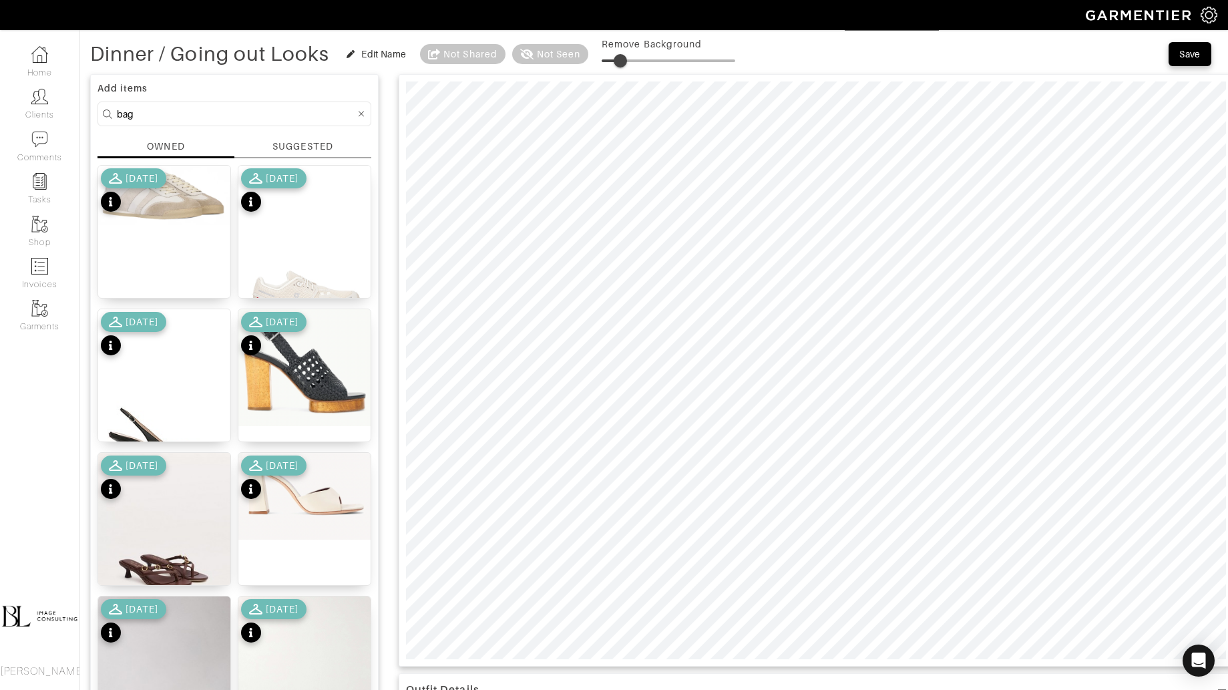
type input "bag"
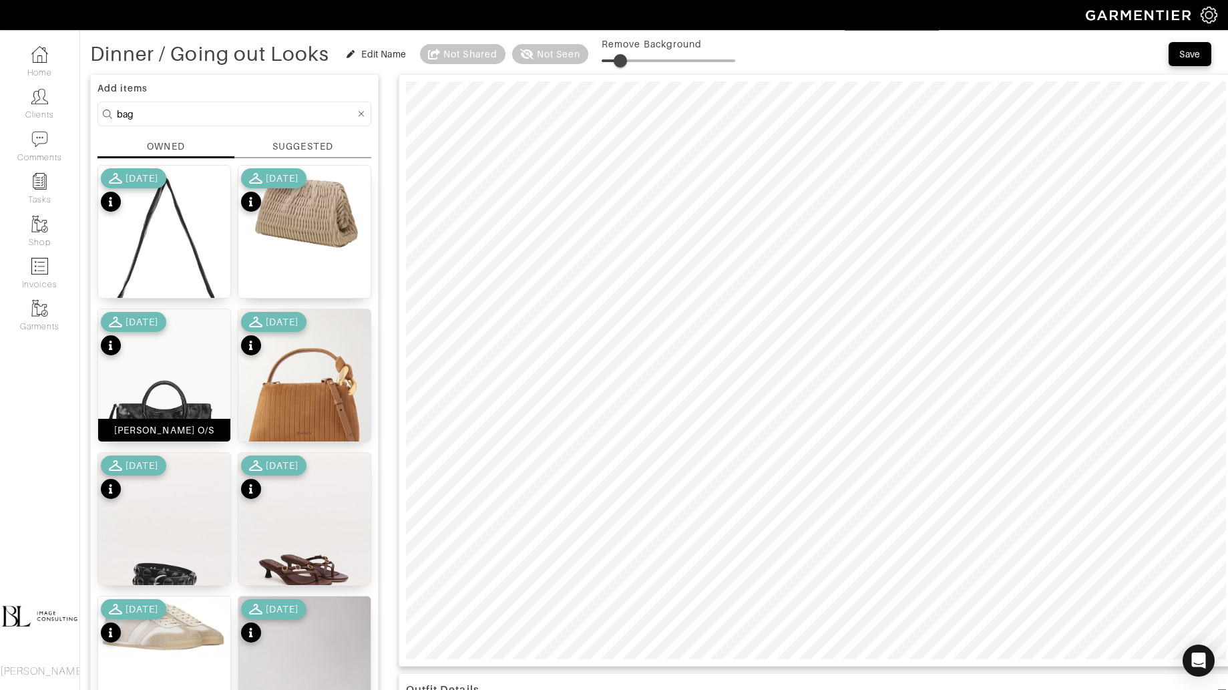
click at [193, 391] on img at bounding box center [164, 408] width 132 height 198
drag, startPoint x: 624, startPoint y: 64, endPoint x: 650, endPoint y: 64, distance: 26.0
click at [651, 64] on span at bounding box center [648, 60] width 13 height 13
drag, startPoint x: 650, startPoint y: 64, endPoint x: 617, endPoint y: 65, distance: 33.4
click at [617, 65] on span at bounding box center [612, 60] width 13 height 13
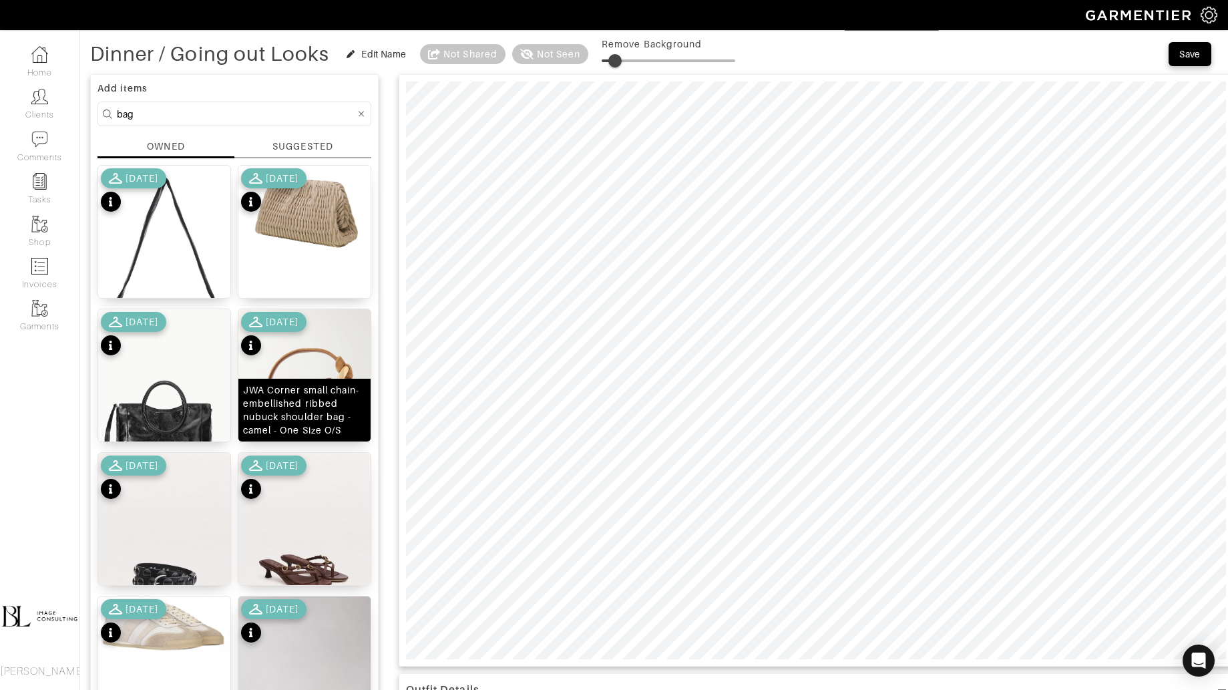
click at [311, 395] on div "JWA Corner small chain-embellished ribbed nubuck shoulder bag - camel - One Siz…" at bounding box center [304, 409] width 123 height 53
click at [619, 61] on span at bounding box center [617, 60] width 13 height 13
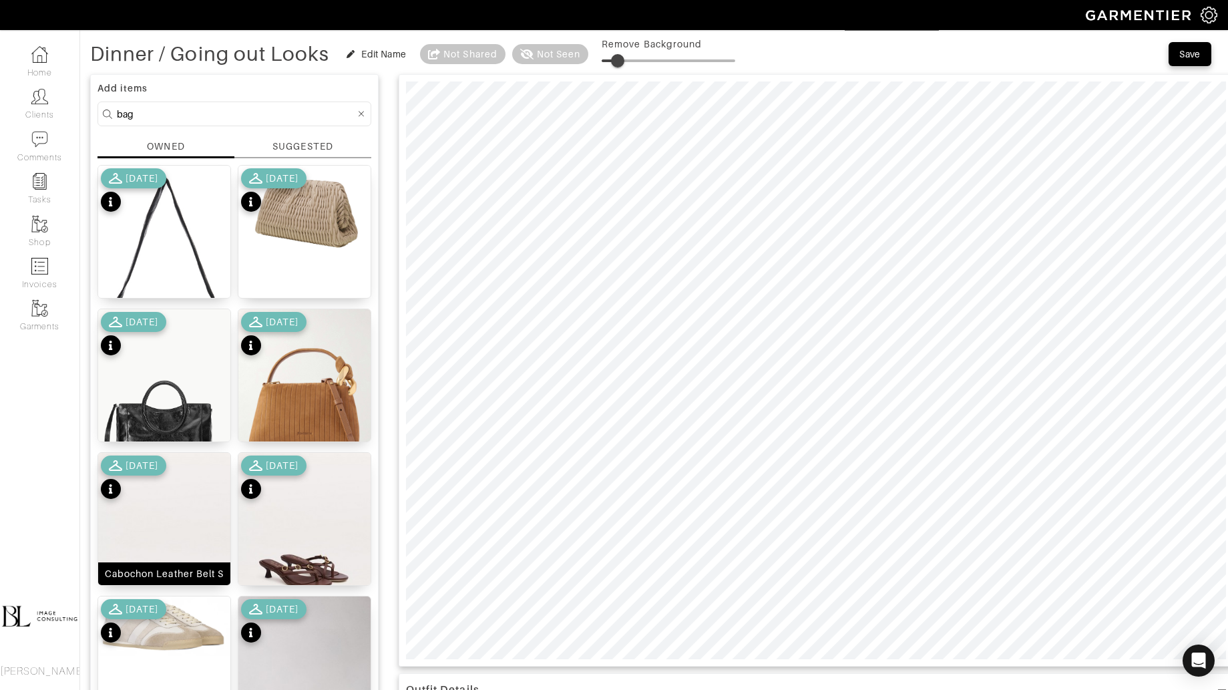
click at [160, 542] on img at bounding box center [164, 536] width 132 height 166
click at [624, 56] on span at bounding box center [621, 60] width 13 height 13
type input "22"
drag, startPoint x: 623, startPoint y: 61, endPoint x: 632, endPoint y: 61, distance: 9.3
click at [632, 61] on span at bounding box center [630, 60] width 13 height 13
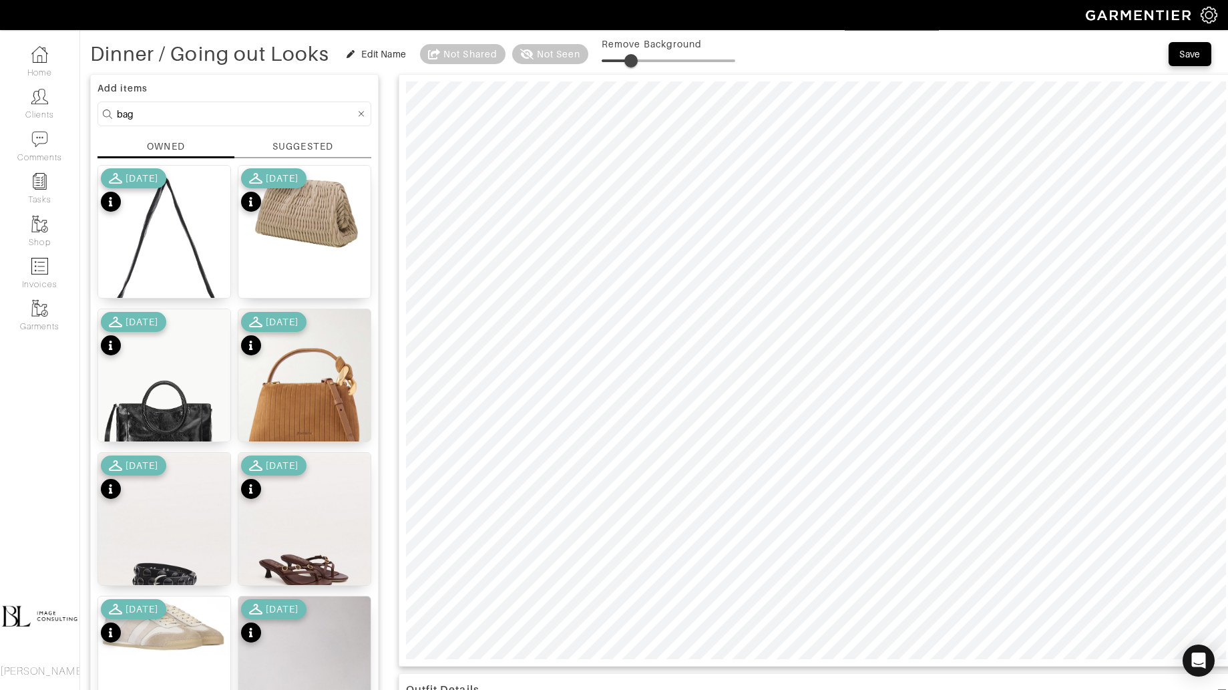
click at [190, 106] on input "bag" at bounding box center [236, 114] width 238 height 17
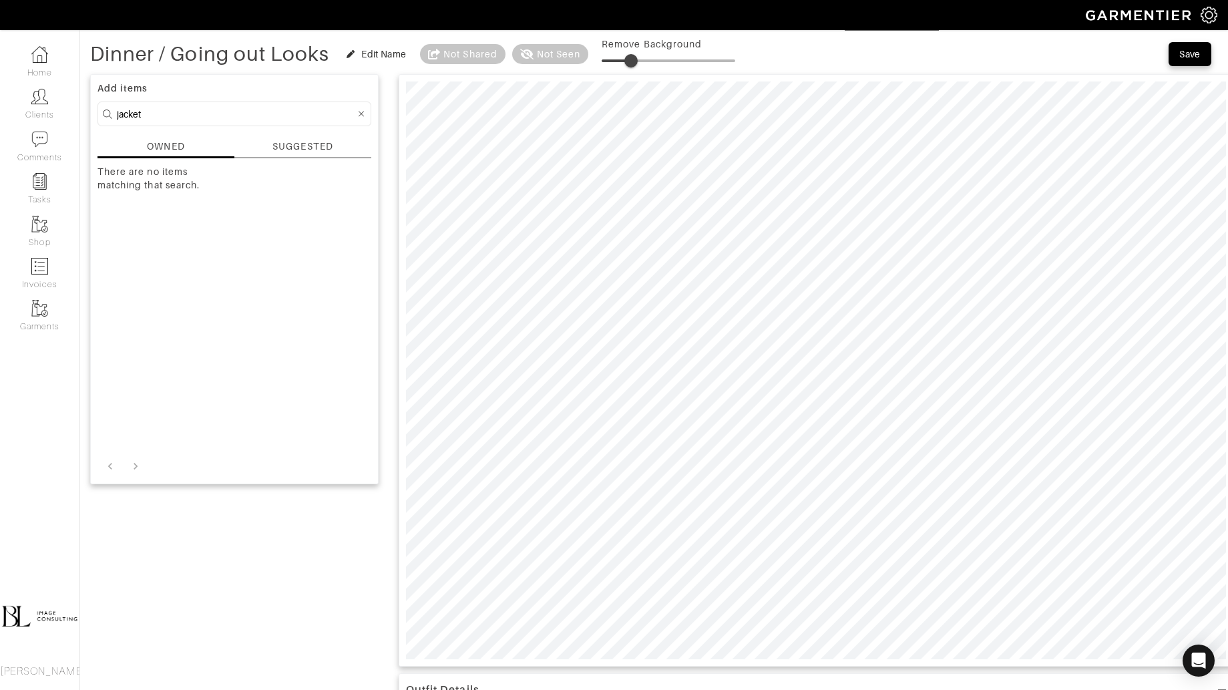
click at [184, 118] on input "jacket" at bounding box center [236, 114] width 238 height 17
type input "coat"
click at [319, 140] on div "SUGGESTED" at bounding box center [302, 147] width 60 height 14
click at [173, 146] on div "OWNED" at bounding box center [165, 147] width 37 height 14
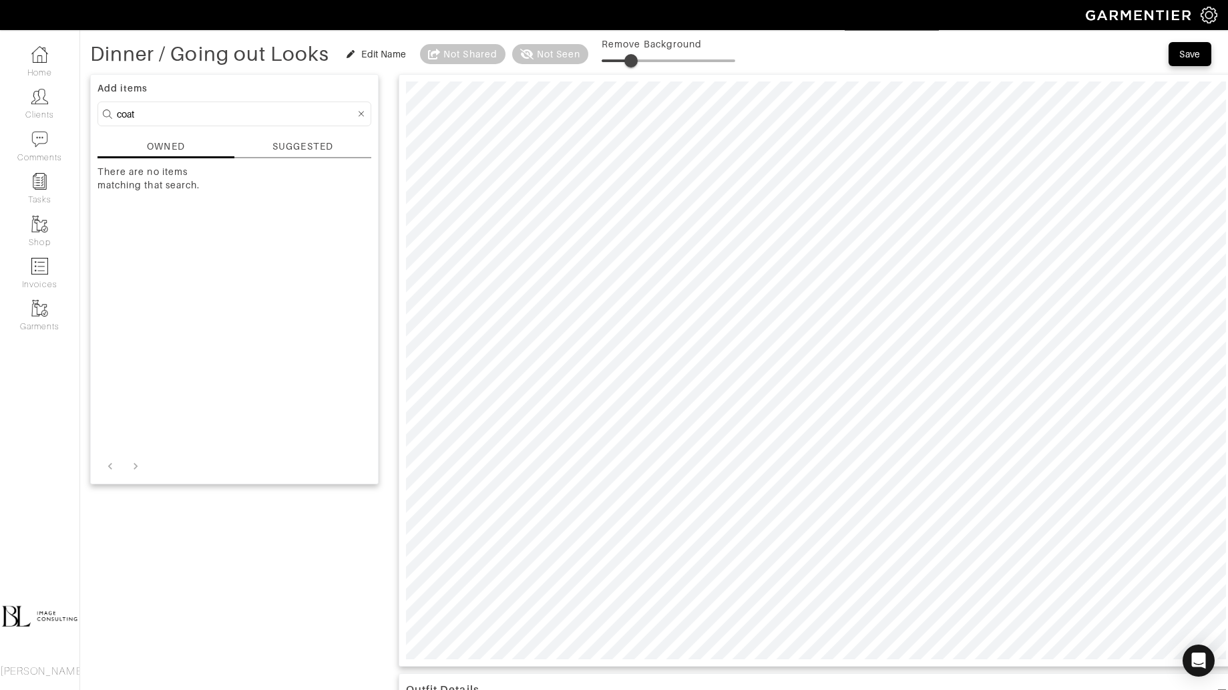
click at [362, 114] on icon at bounding box center [362, 114] width 6 height 9
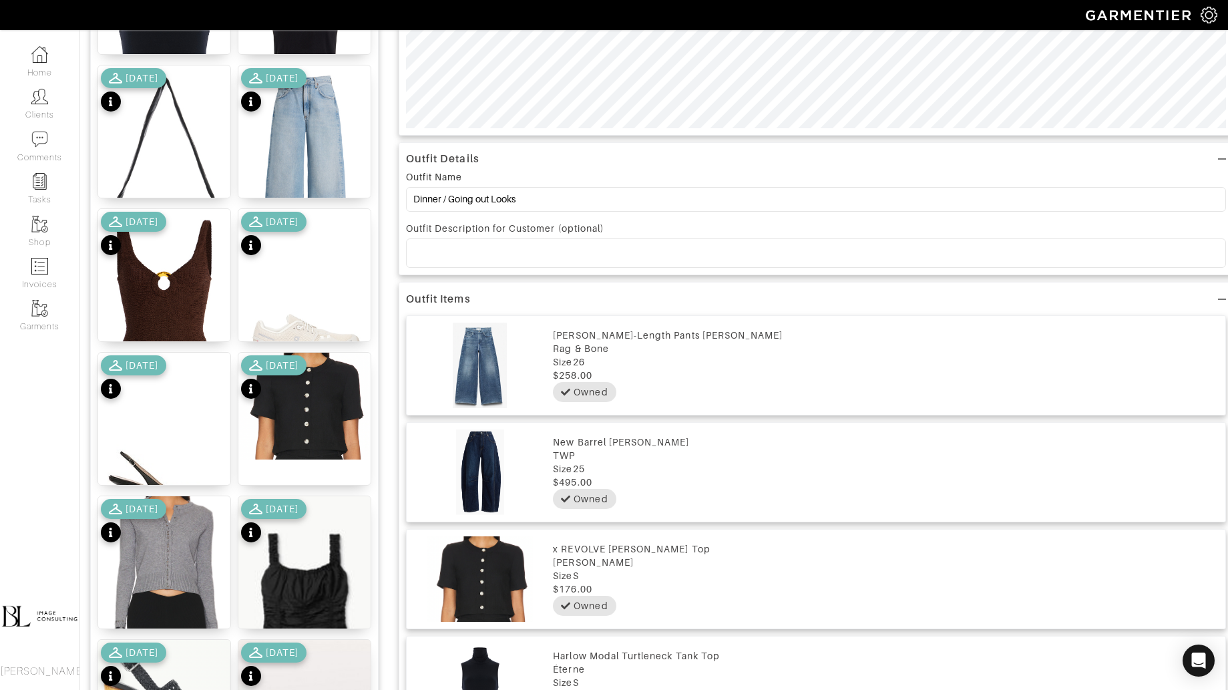
scroll to position [601, 0]
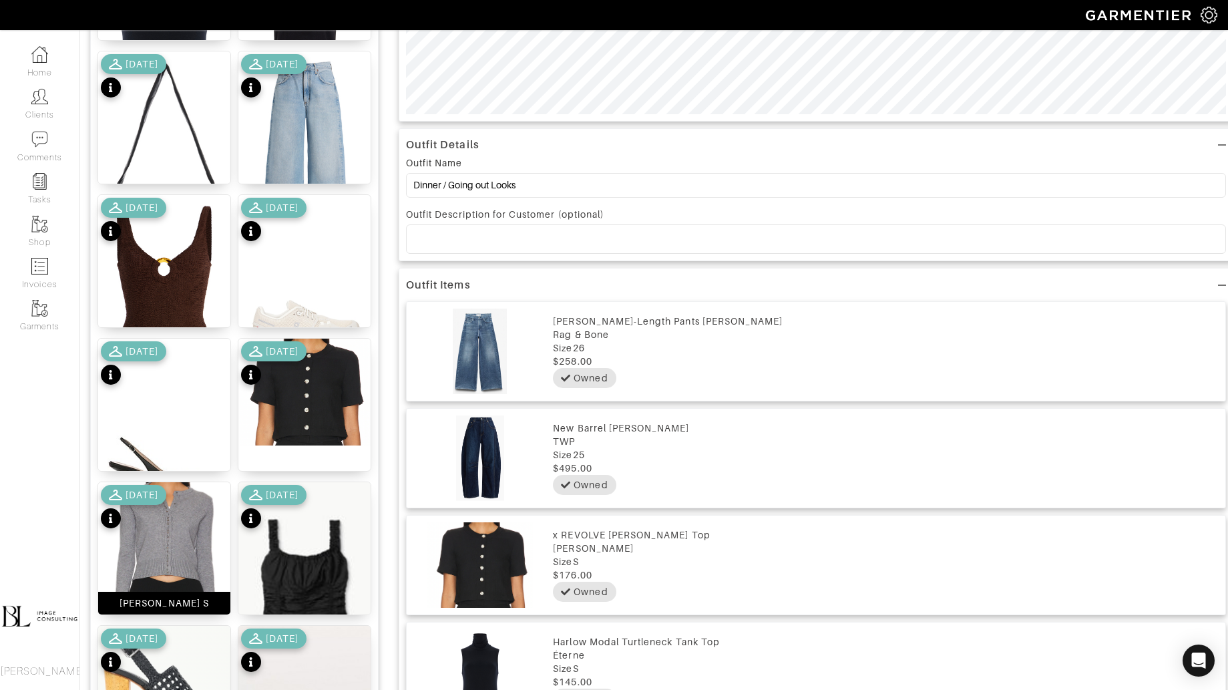
click at [180, 542] on img at bounding box center [164, 559] width 132 height 155
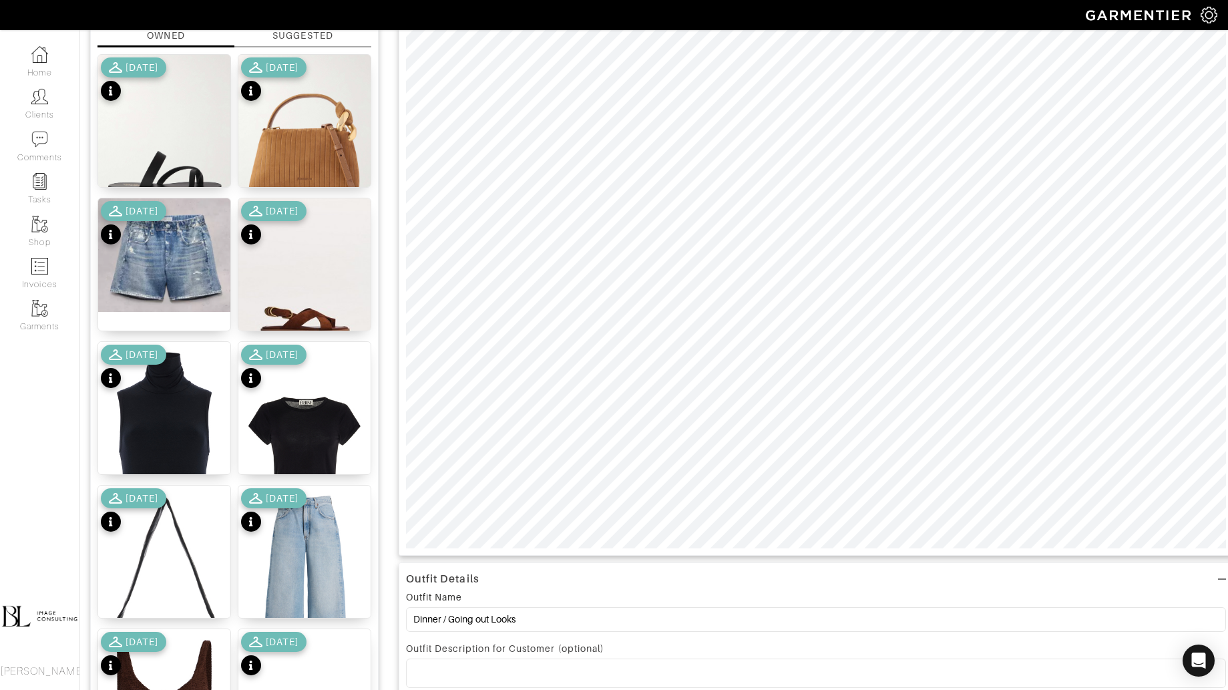
scroll to position [0, 0]
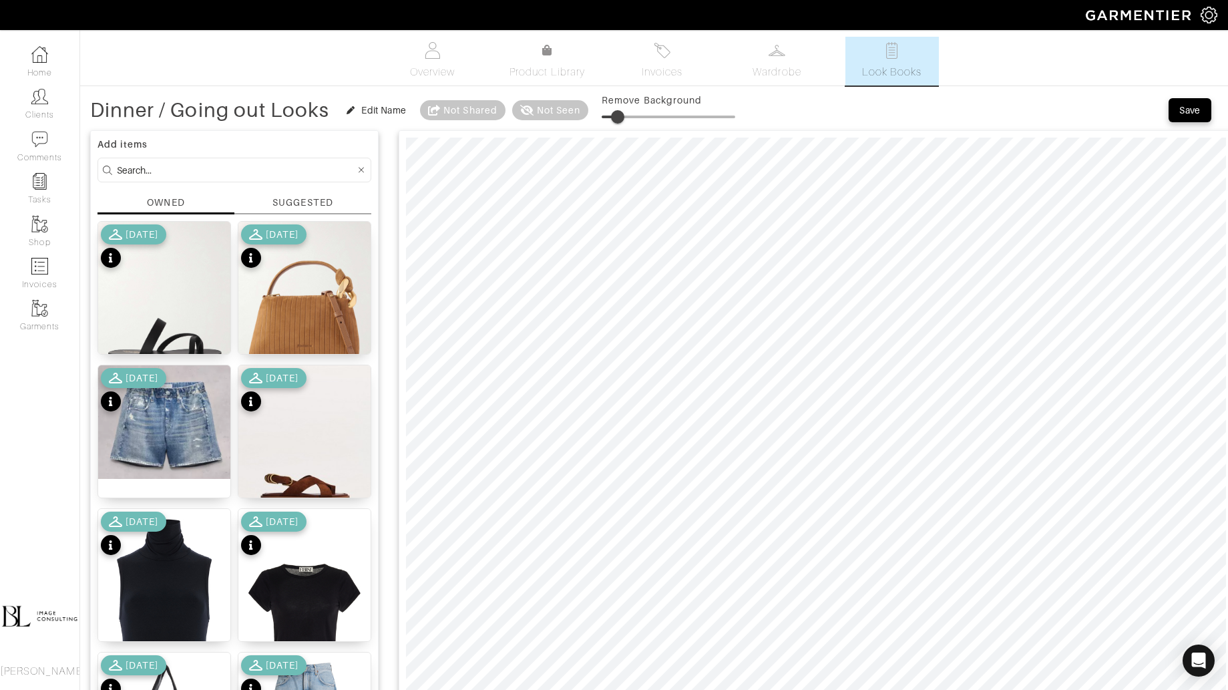
type input "11"
drag, startPoint x: 633, startPoint y: 109, endPoint x: 618, endPoint y: 110, distance: 15.4
click at [618, 110] on span at bounding box center [616, 116] width 13 height 13
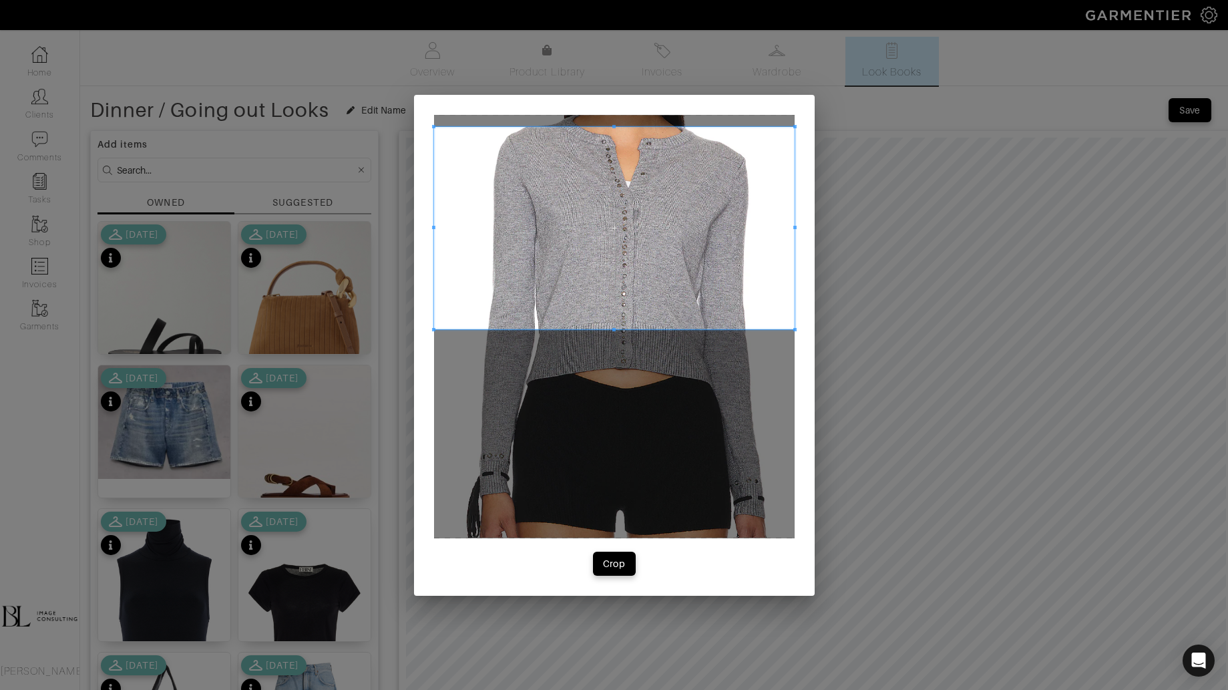
click at [629, 156] on span at bounding box center [614, 228] width 361 height 203
click at [638, 327] on span at bounding box center [614, 228] width 361 height 203
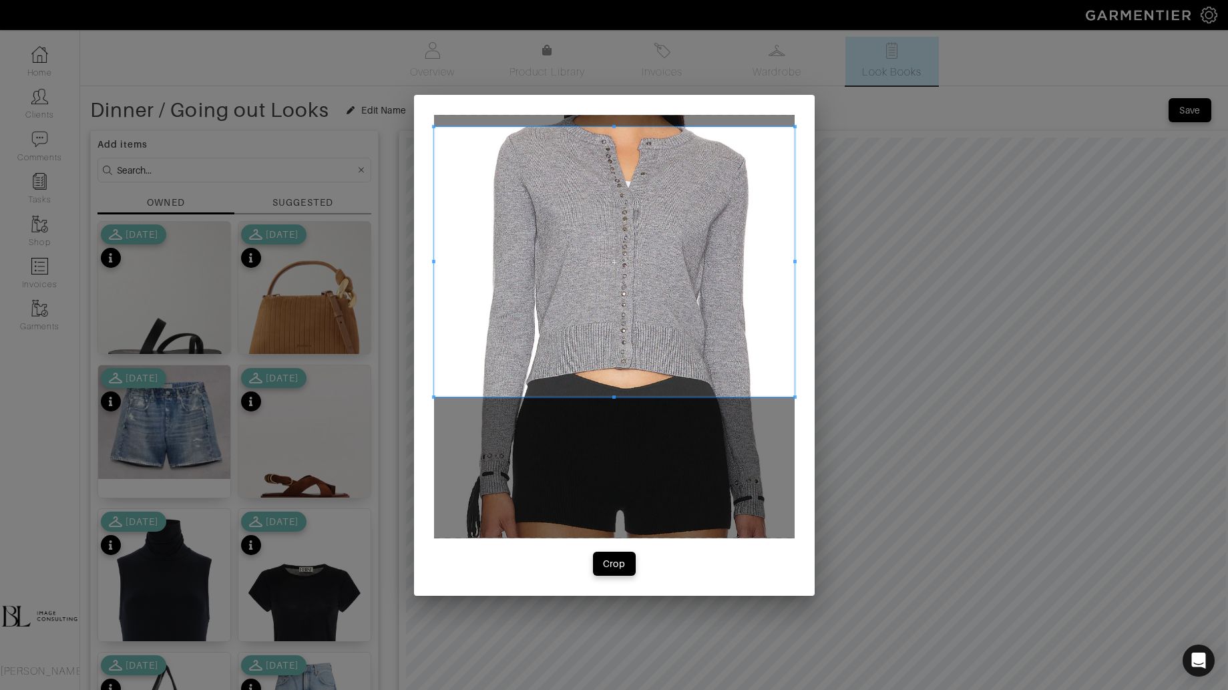
click at [637, 396] on span at bounding box center [614, 396] width 361 height 3
click at [628, 568] on span "Crop" at bounding box center [614, 563] width 28 height 13
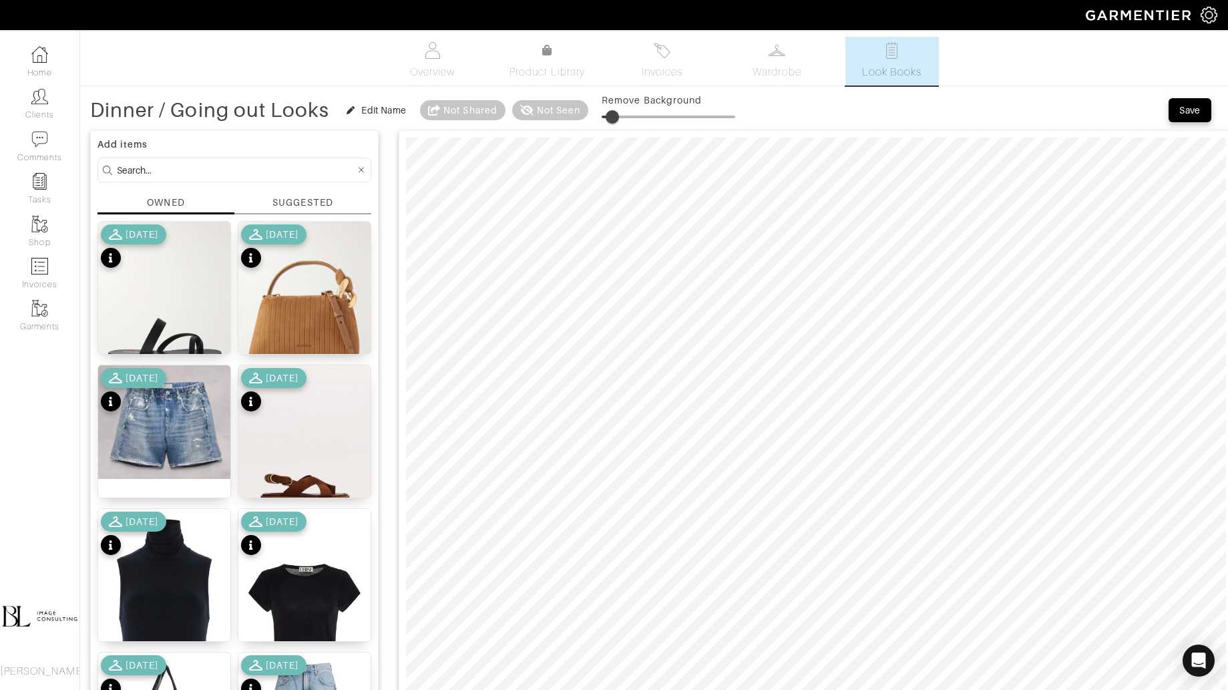
click at [614, 118] on span at bounding box center [612, 116] width 13 height 13
type input "10"
click at [178, 176] on input at bounding box center [236, 170] width 238 height 17
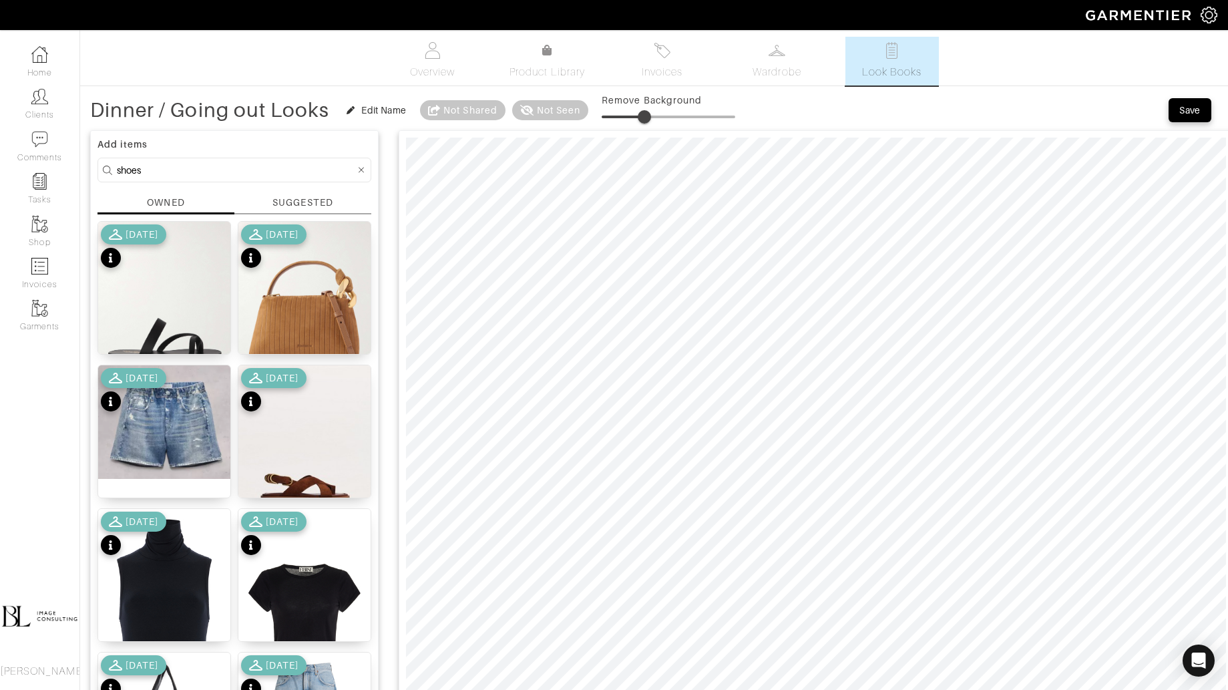
type input "shoes"
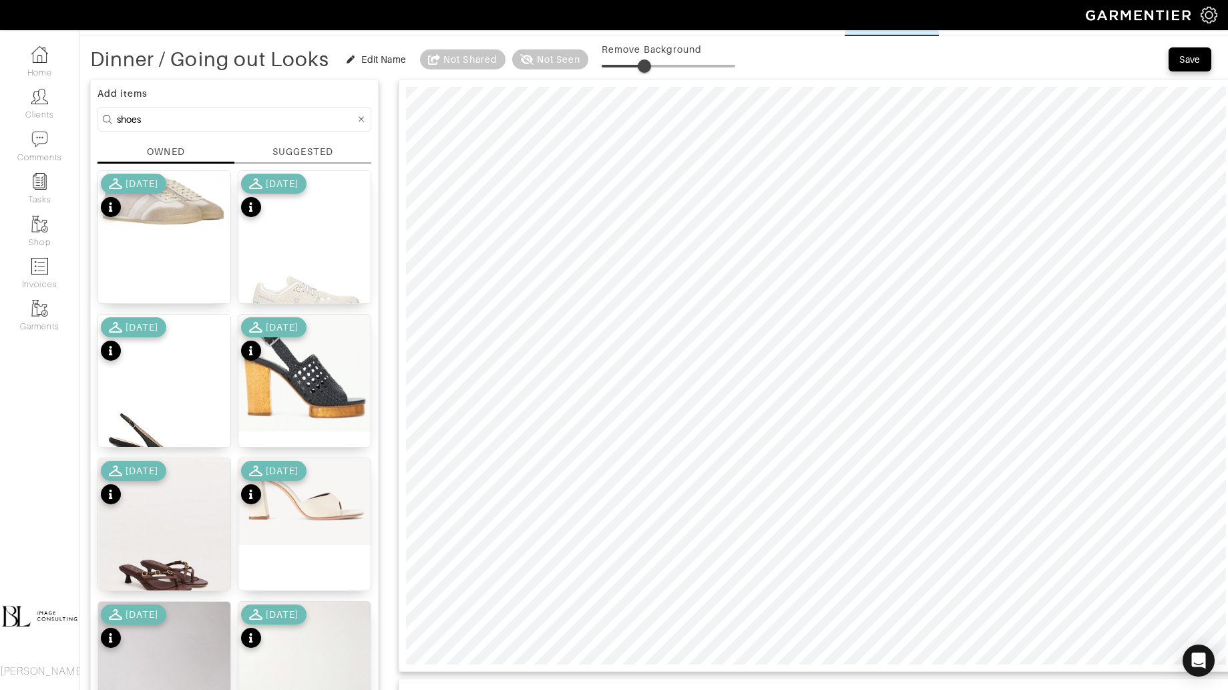
scroll to position [57, 0]
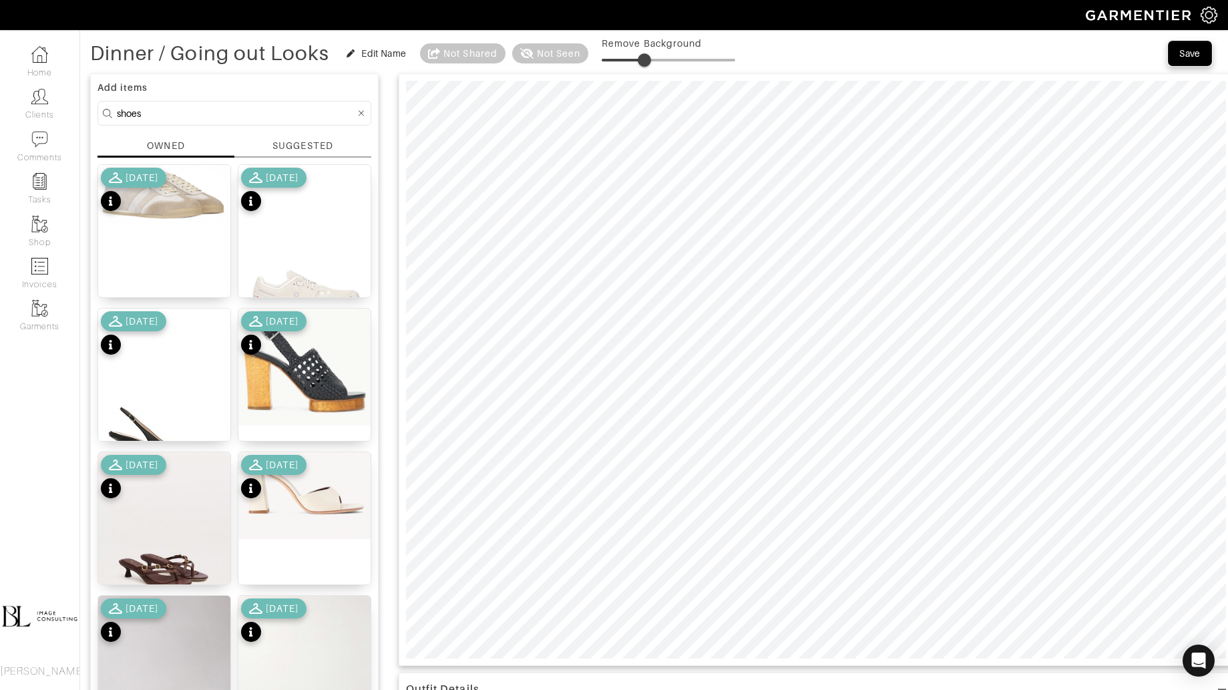
click at [1182, 47] on div "Save" at bounding box center [1189, 53] width 21 height 13
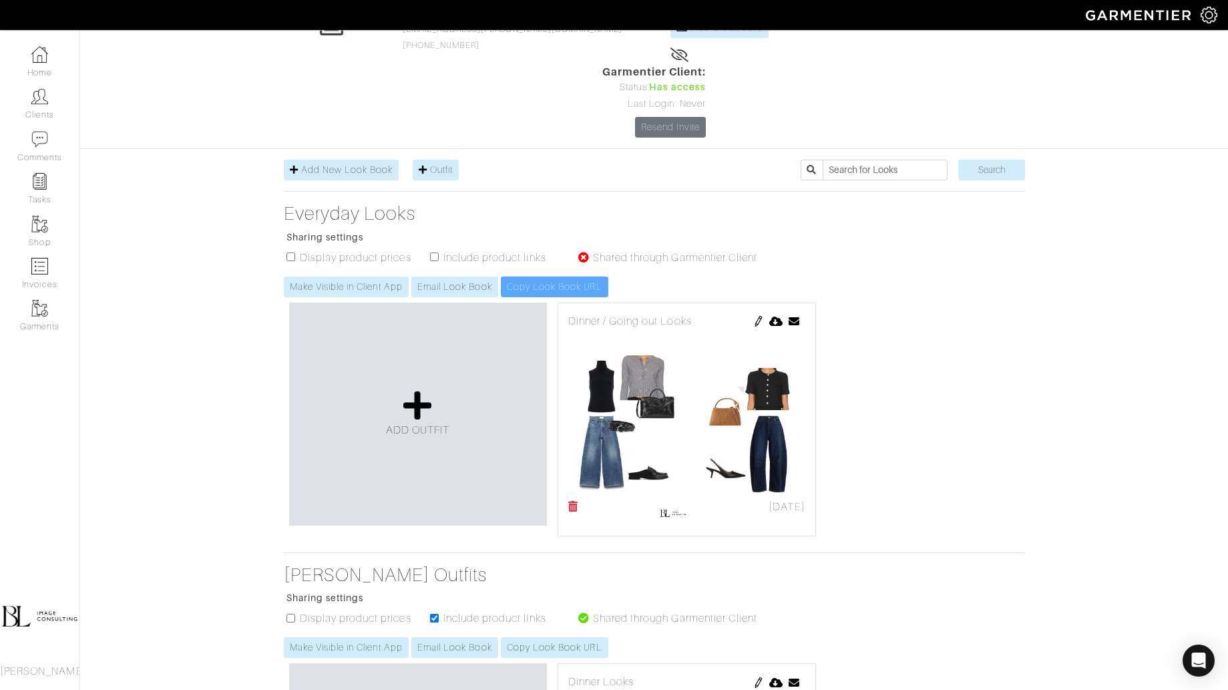
scroll to position [120, 0]
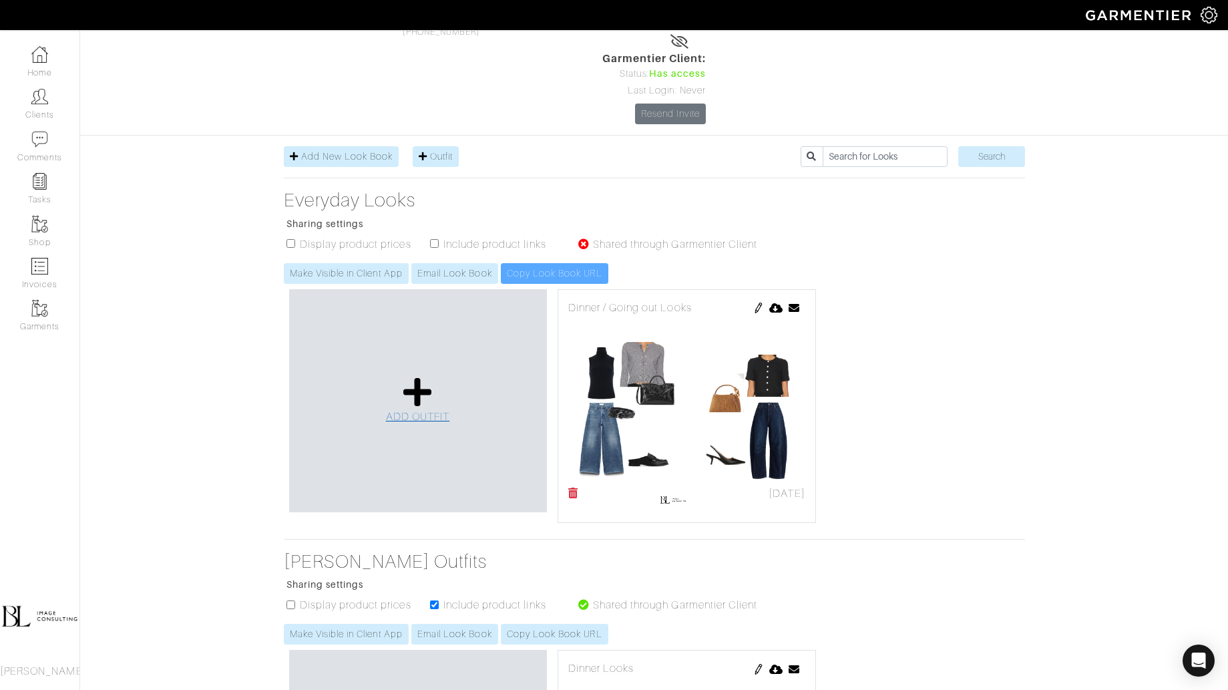
click at [434, 376] on link "ADD OUTFIT" at bounding box center [418, 400] width 64 height 49
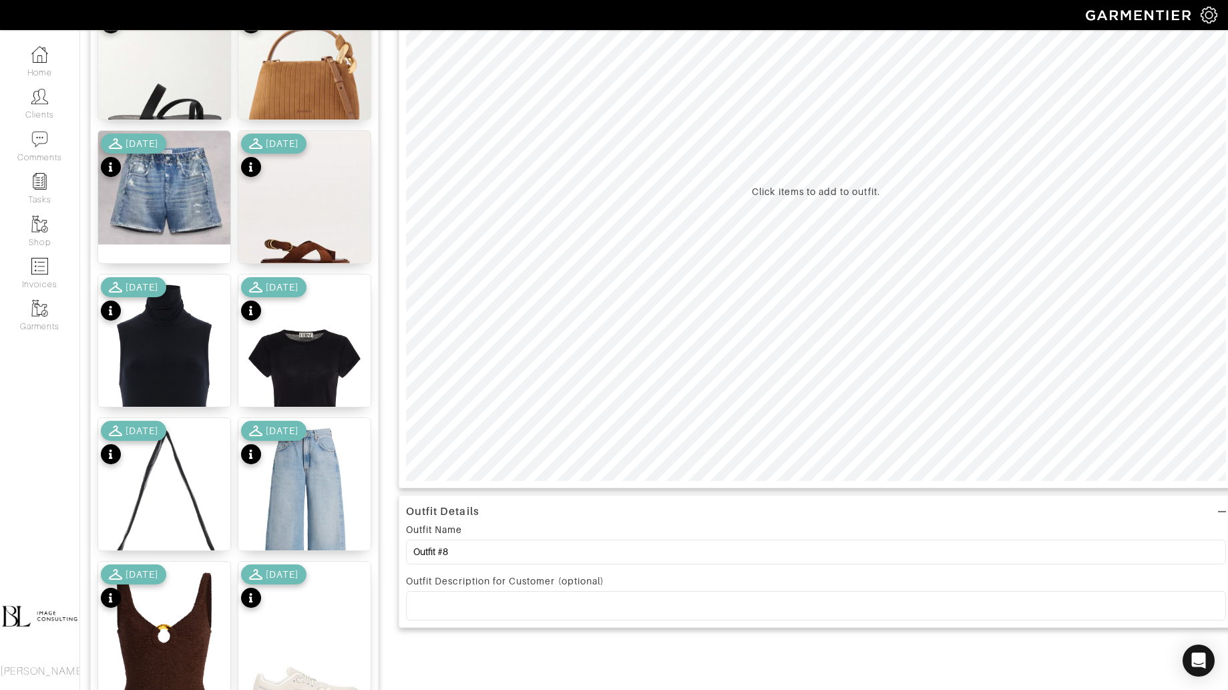
scroll to position [317, 0]
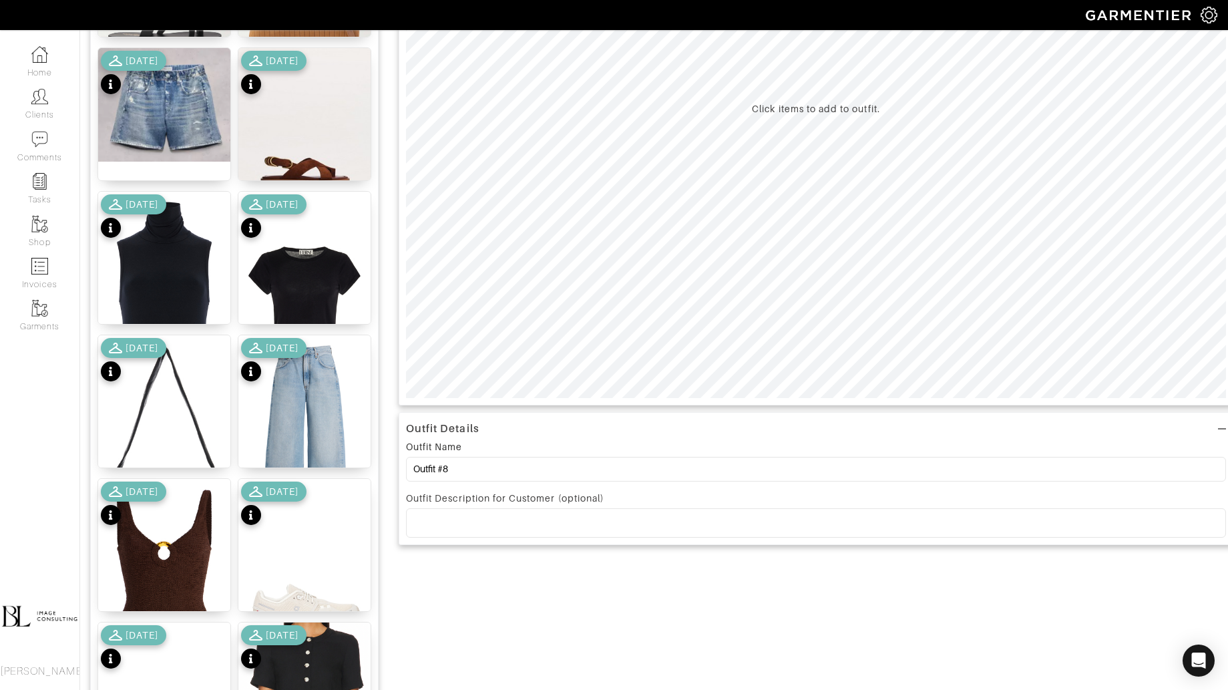
click at [524, 447] on div "Outfit Name Outfit #8" at bounding box center [816, 463] width 820 height 49
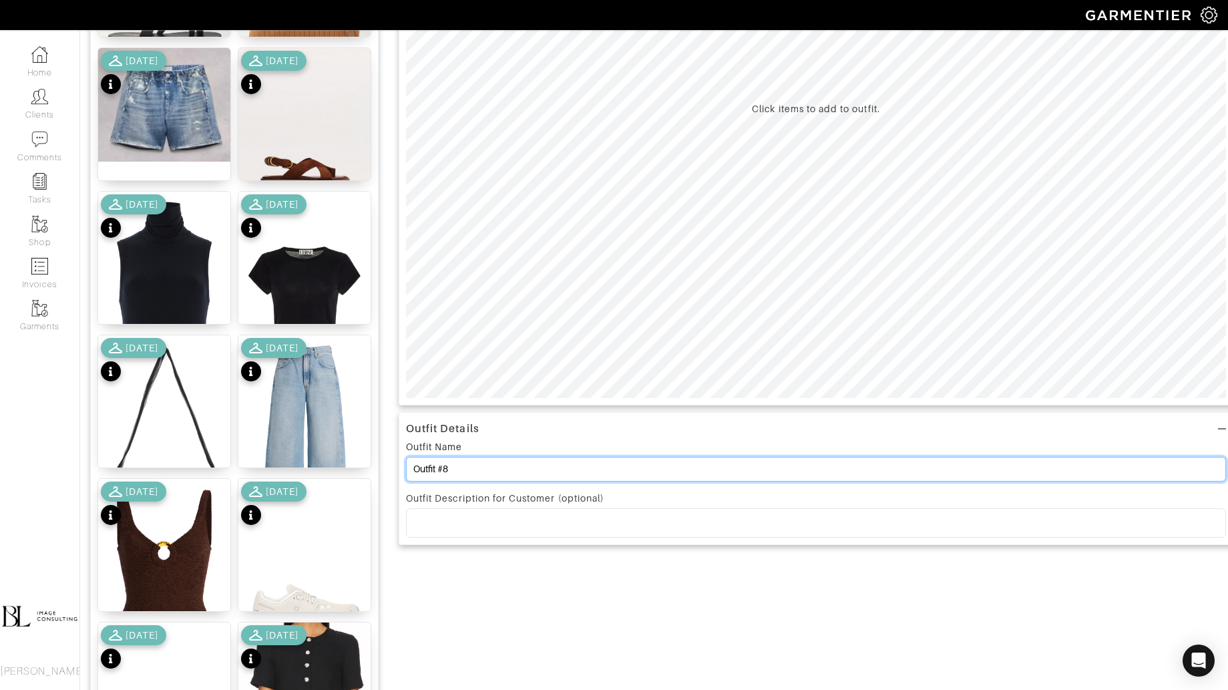
click at [517, 468] on input "Outfit #8" at bounding box center [816, 469] width 820 height 25
click at [517, 469] on input "Outfit #8" at bounding box center [816, 469] width 820 height 25
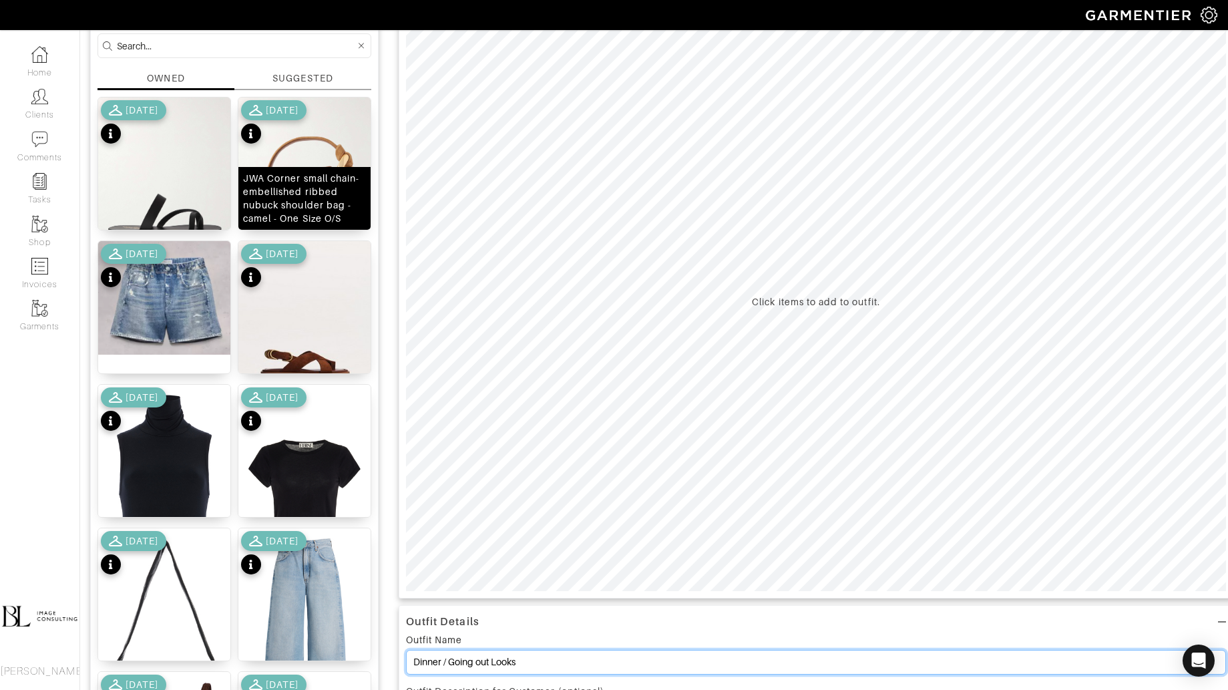
scroll to position [94, 0]
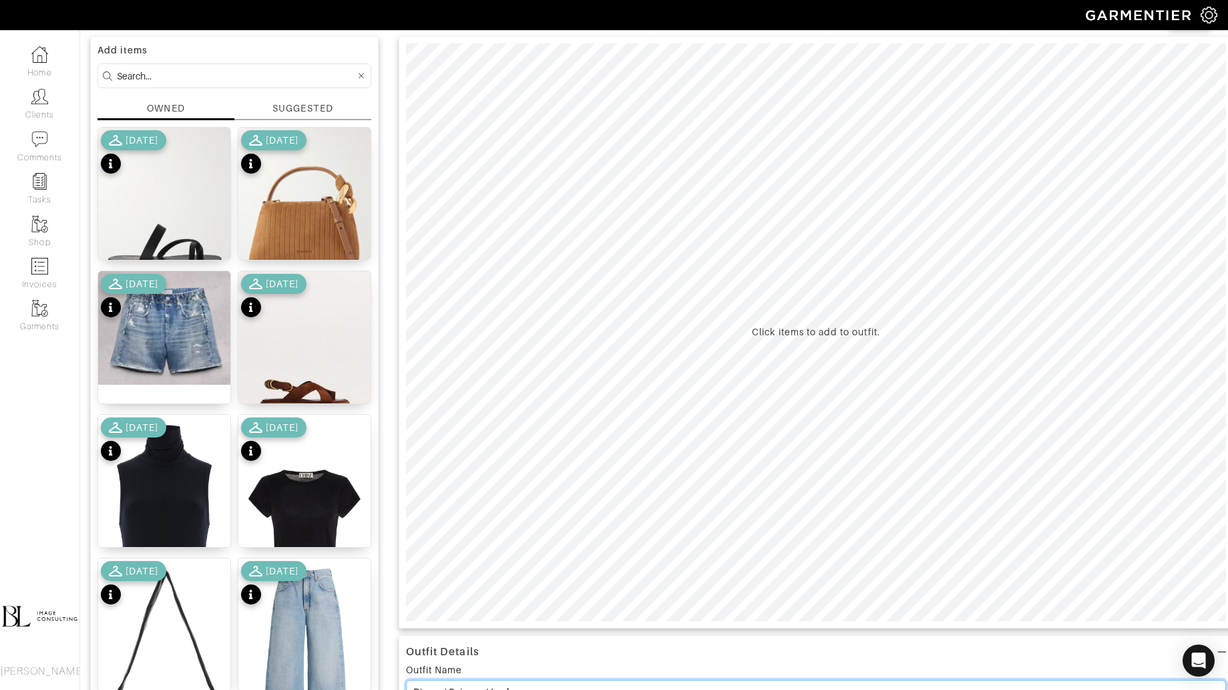
type input "Dinner / Going out Looks"
click at [194, 79] on input at bounding box center [236, 75] width 238 height 17
type input "bottoms"
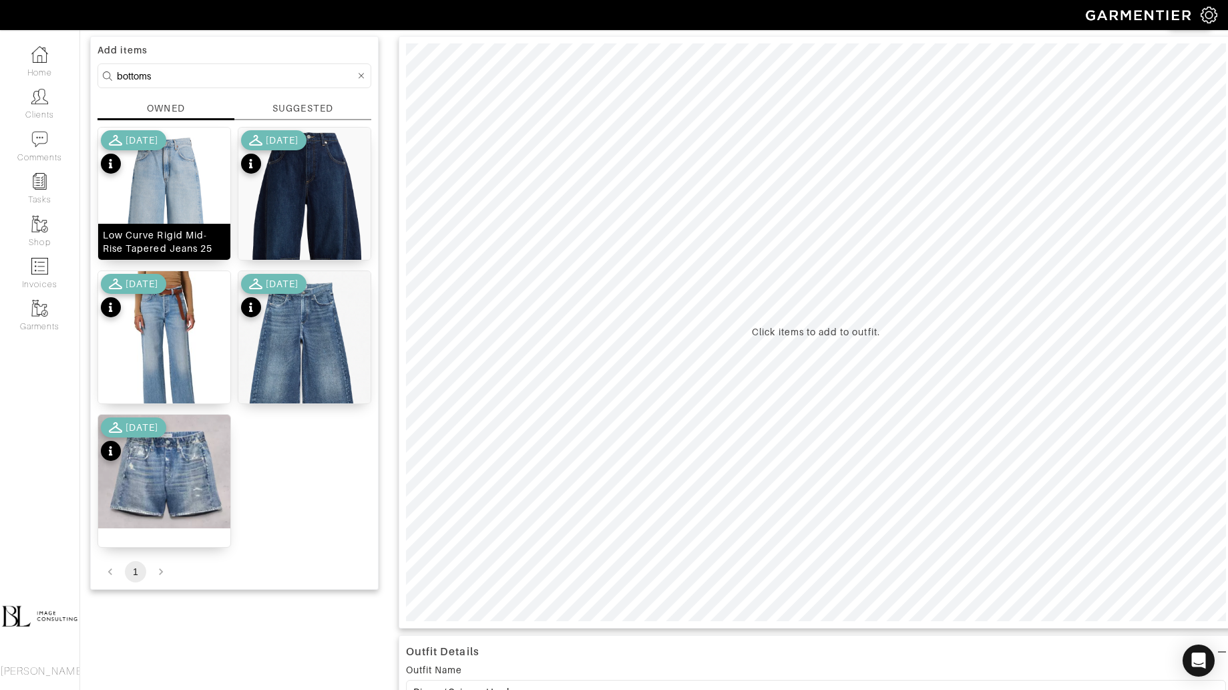
click at [179, 215] on img at bounding box center [164, 234] width 132 height 212
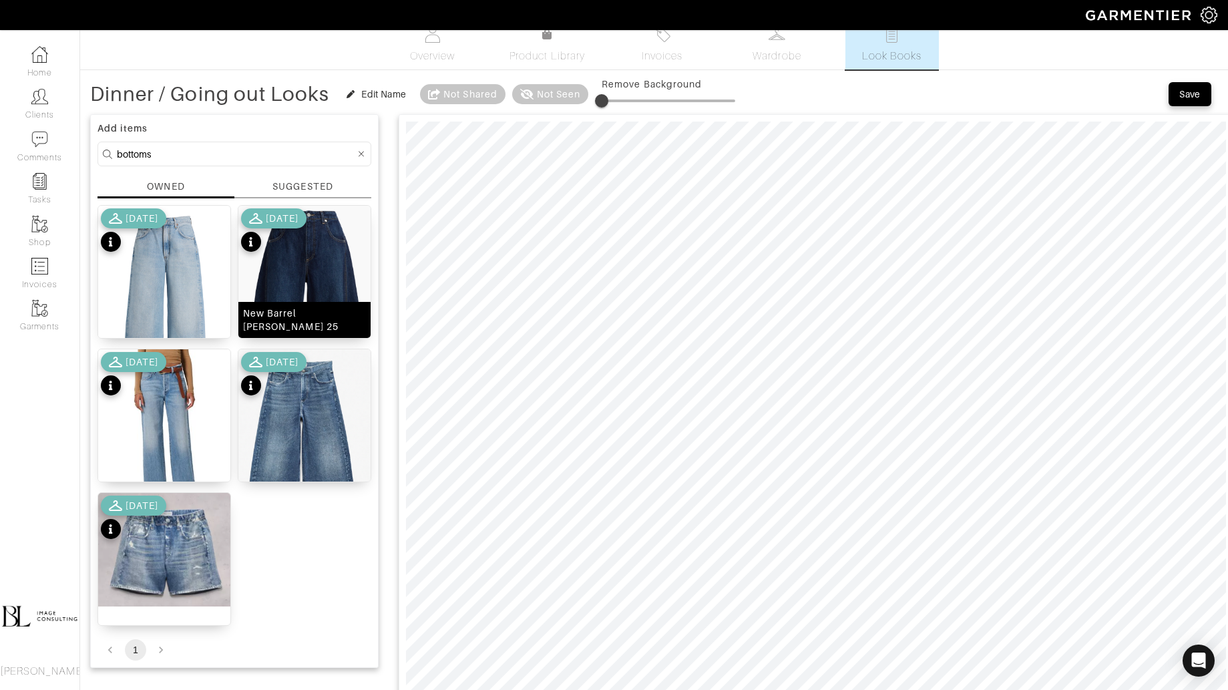
scroll to position [0, 0]
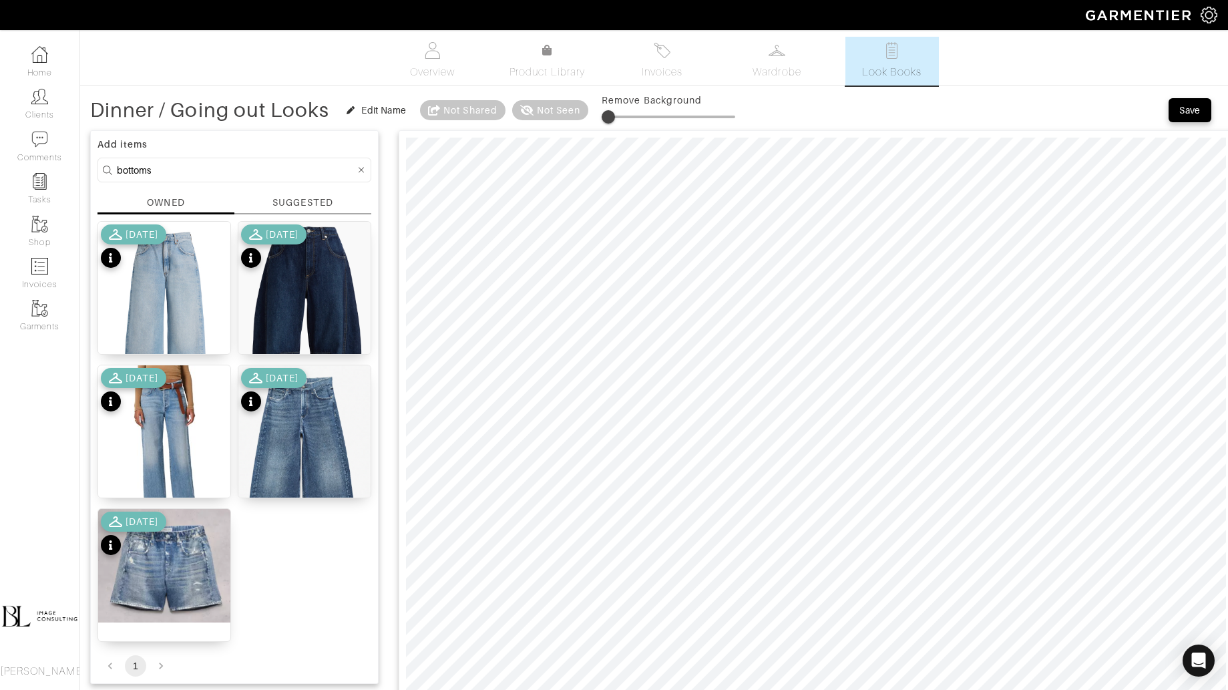
type input "10"
drag, startPoint x: 608, startPoint y: 122, endPoint x: 617, endPoint y: 122, distance: 8.7
click at [617, 122] on span at bounding box center [614, 116] width 13 height 13
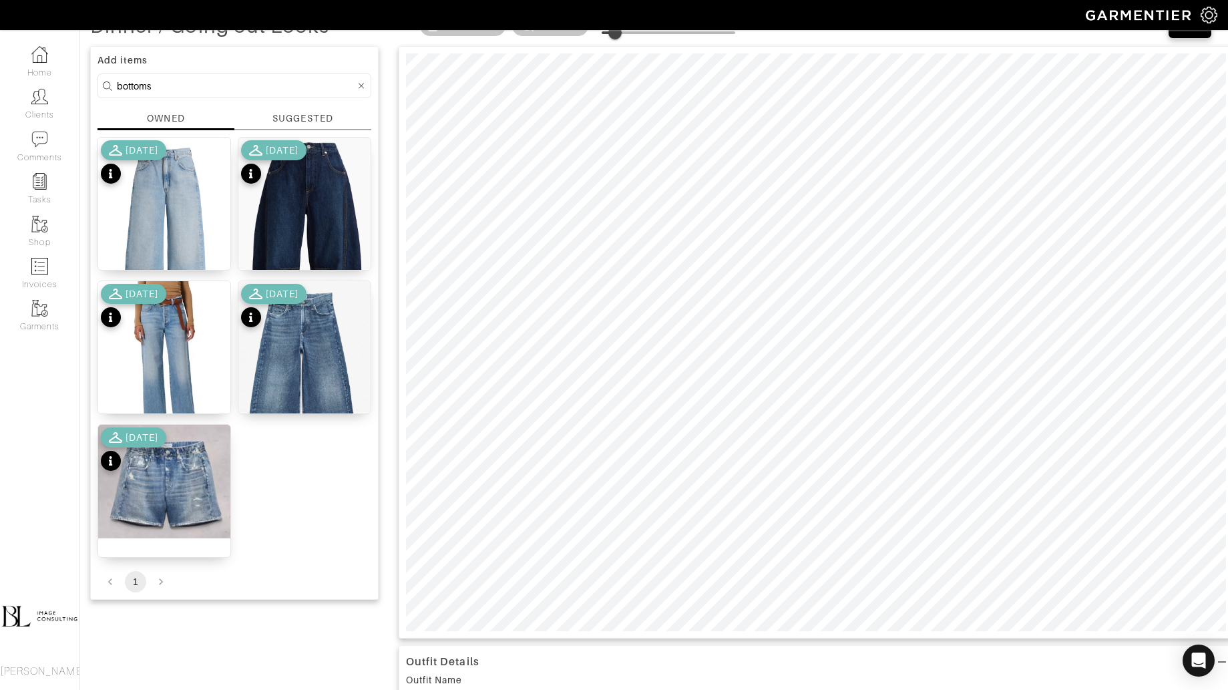
scroll to position [95, 0]
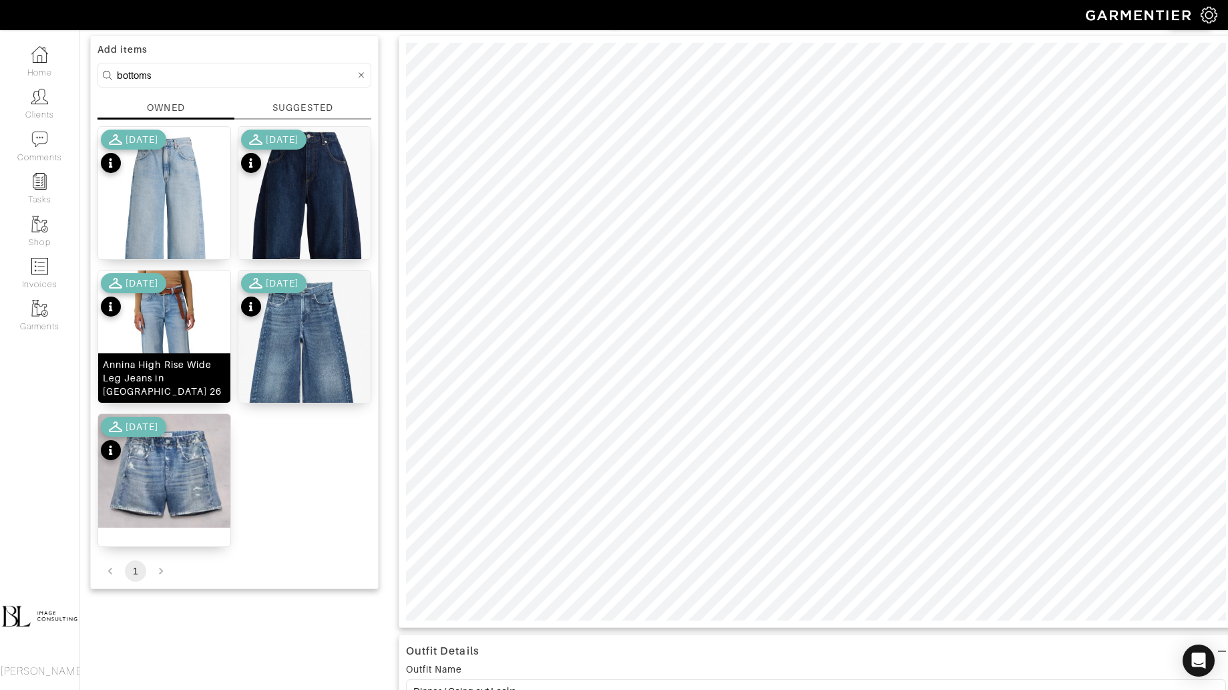
click at [136, 361] on img at bounding box center [164, 353] width 132 height 166
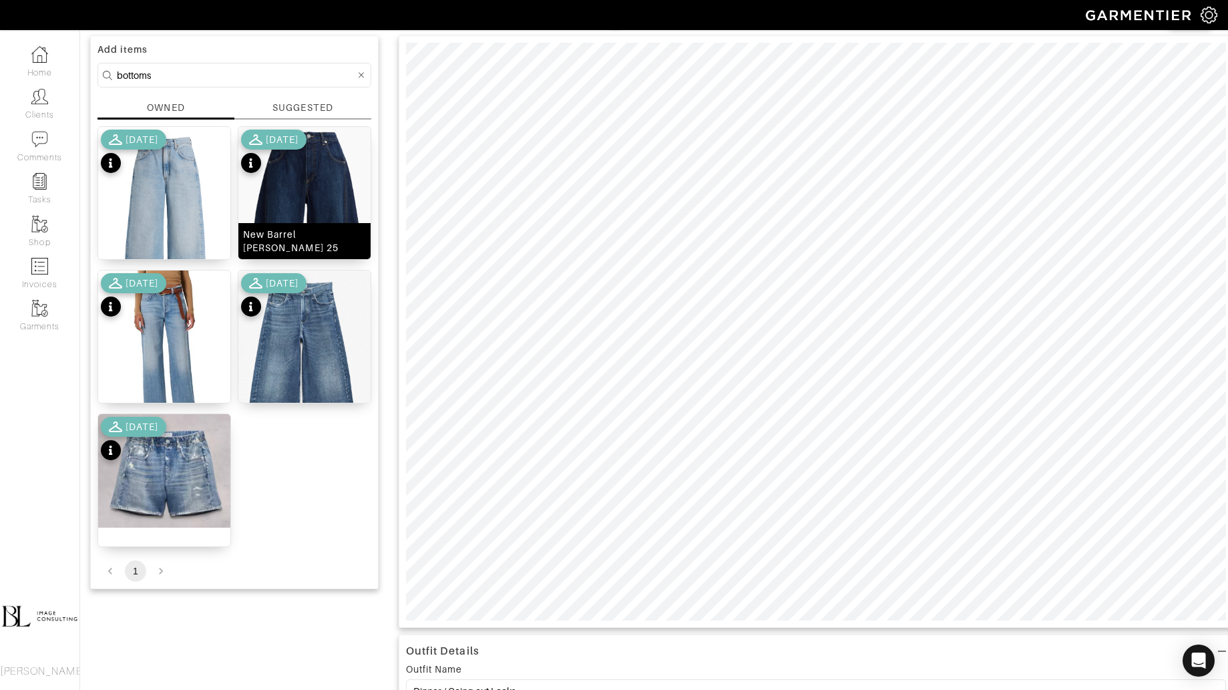
scroll to position [10, 0]
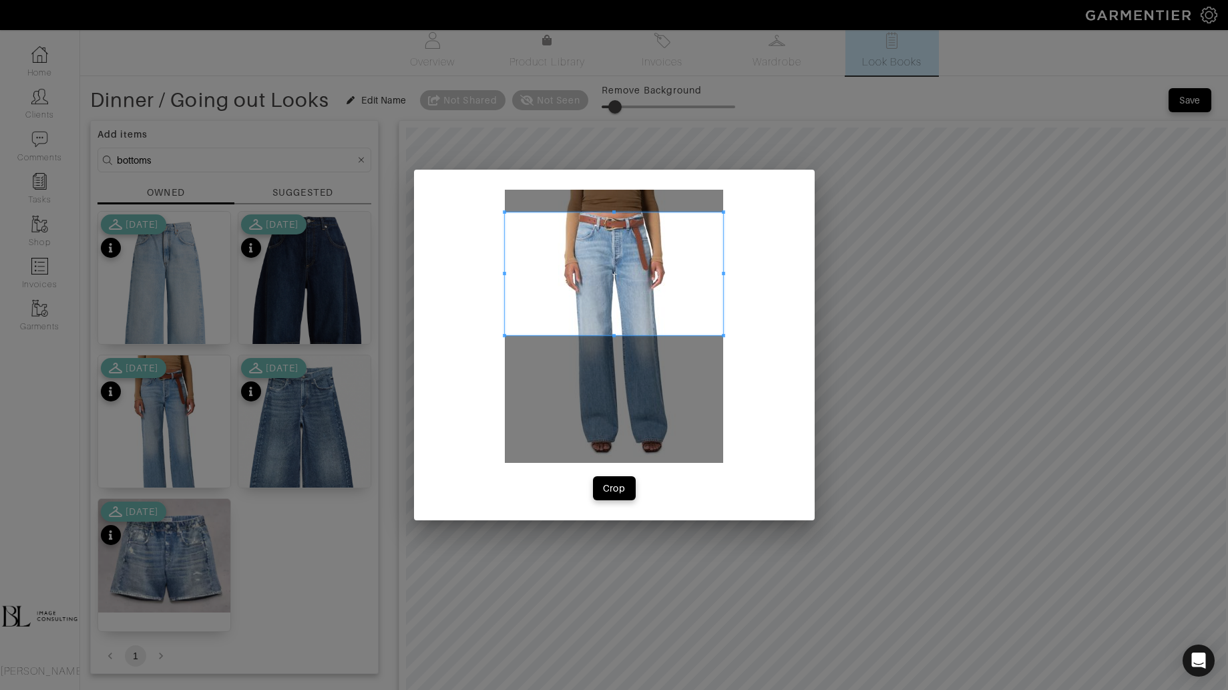
click at [617, 246] on span at bounding box center [614, 273] width 218 height 123
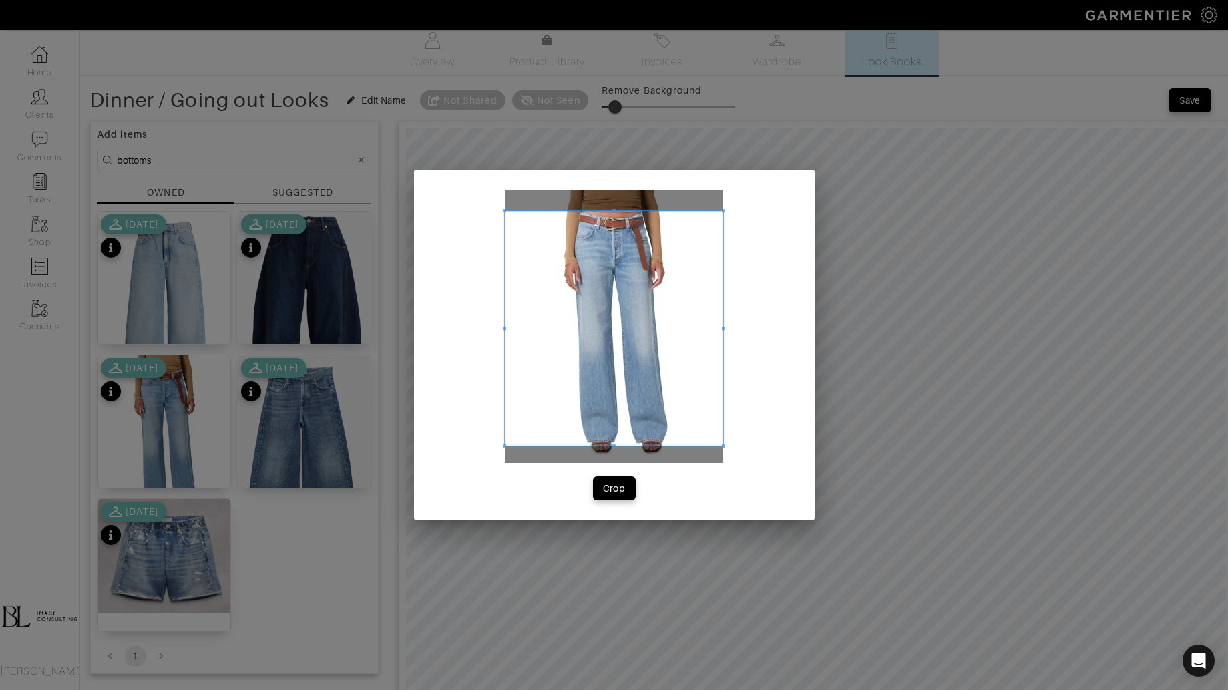
click at [617, 445] on span at bounding box center [614, 445] width 218 height 3
click at [607, 491] on div "Crop" at bounding box center [614, 487] width 23 height 13
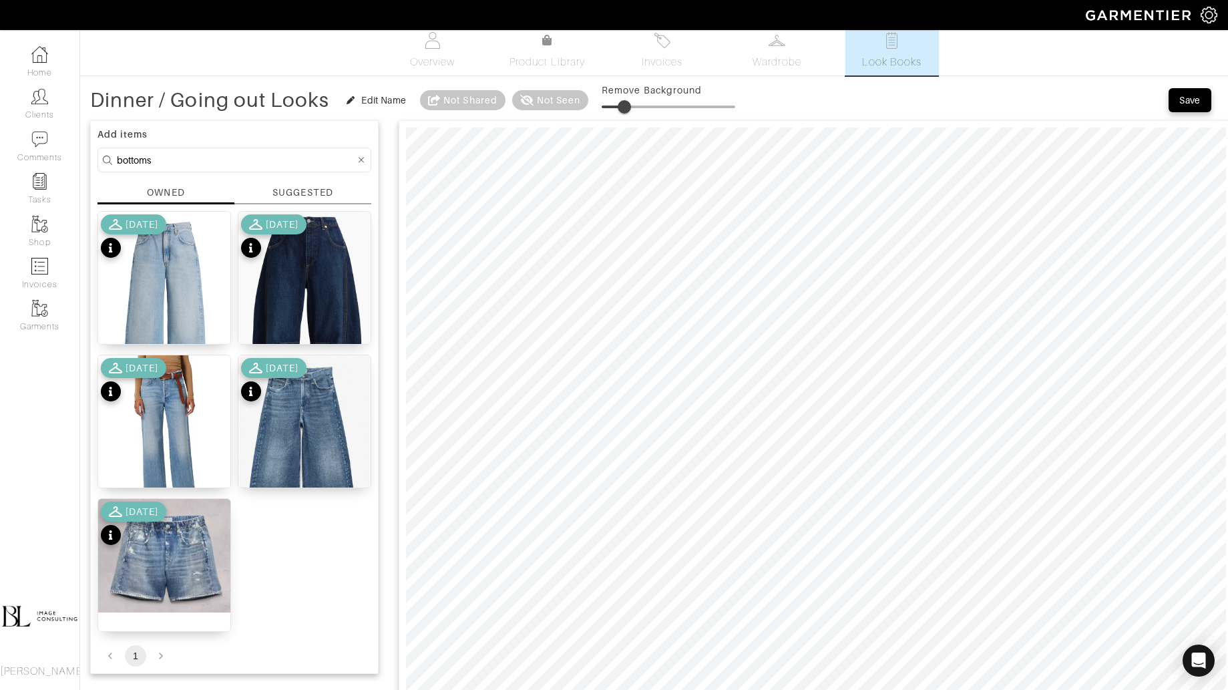
drag, startPoint x: 613, startPoint y: 100, endPoint x: 626, endPoint y: 100, distance: 12.7
click at [626, 100] on span at bounding box center [624, 106] width 13 height 13
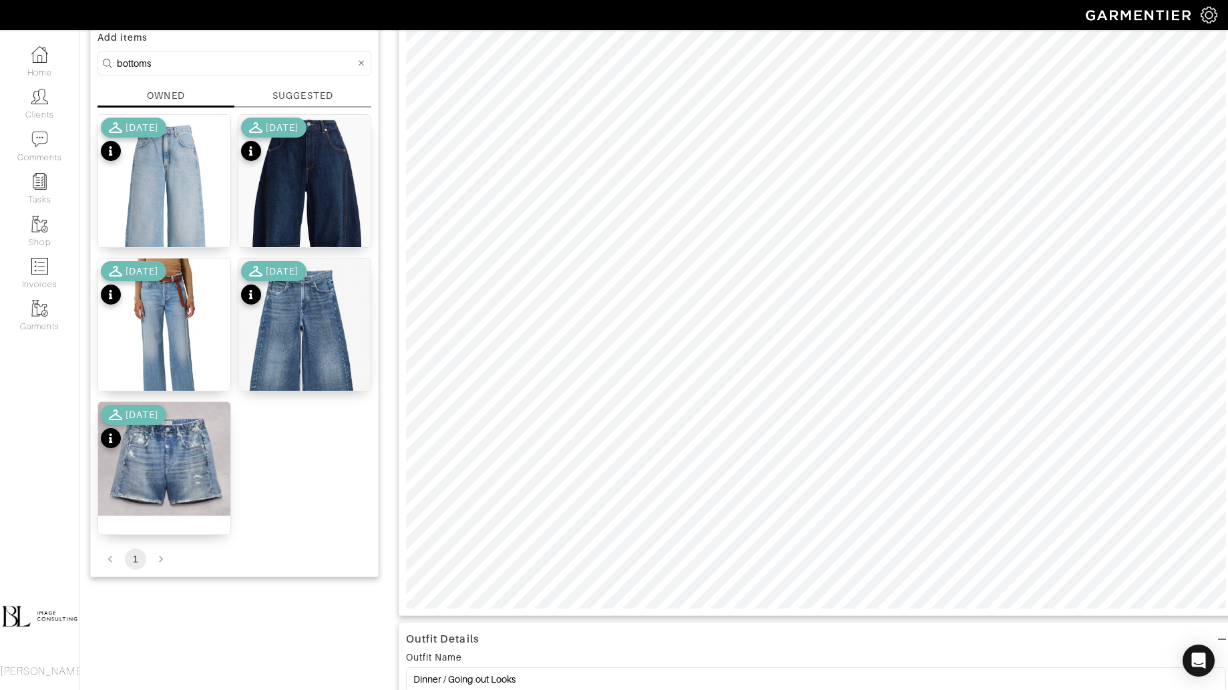
scroll to position [132, 0]
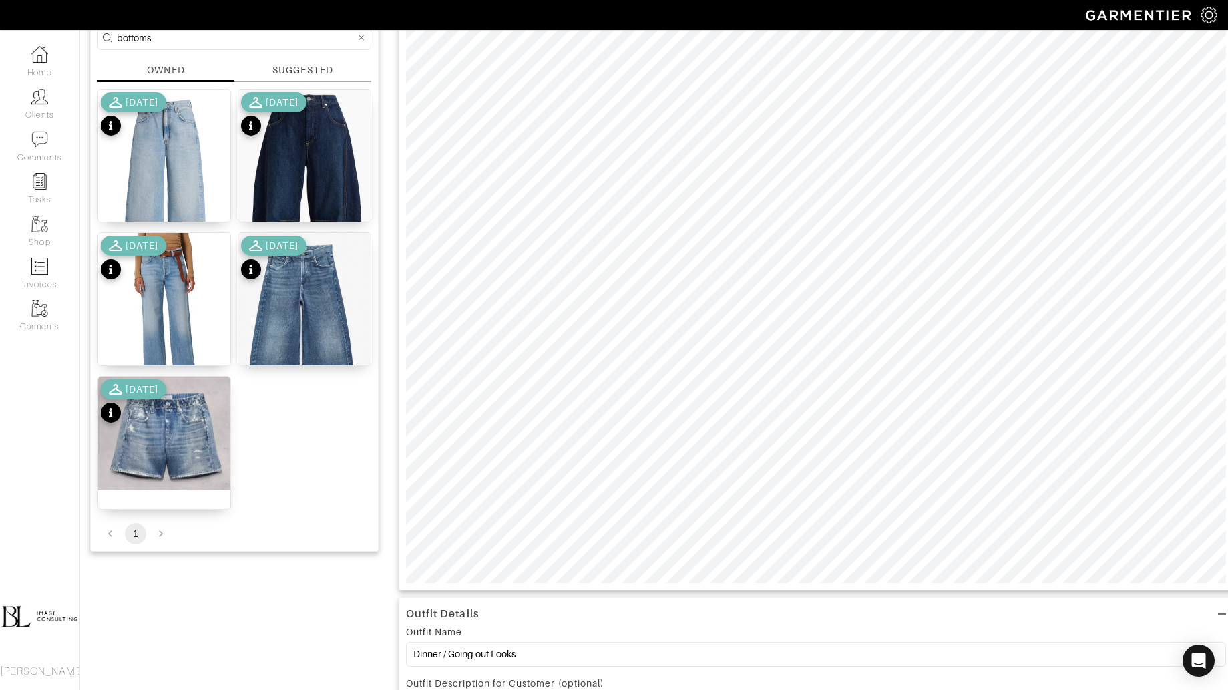
type input "17"
click at [241, 39] on input "bottoms" at bounding box center [236, 37] width 238 height 17
type input "tops"
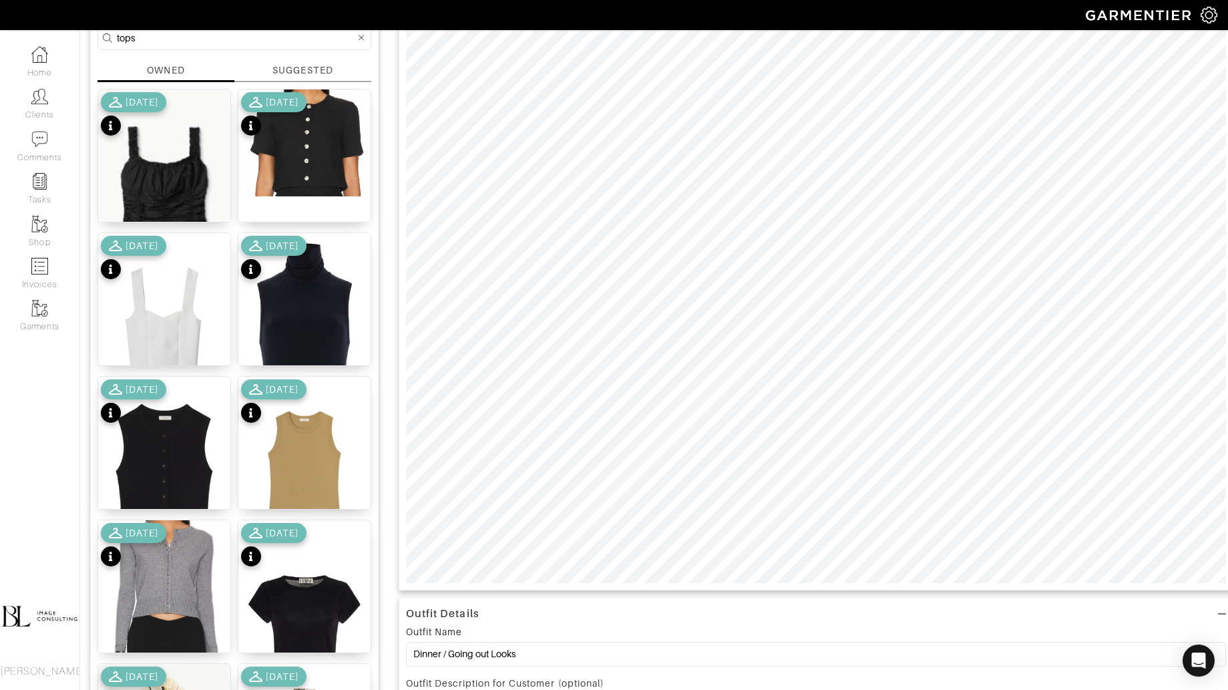
scroll to position [0, 0]
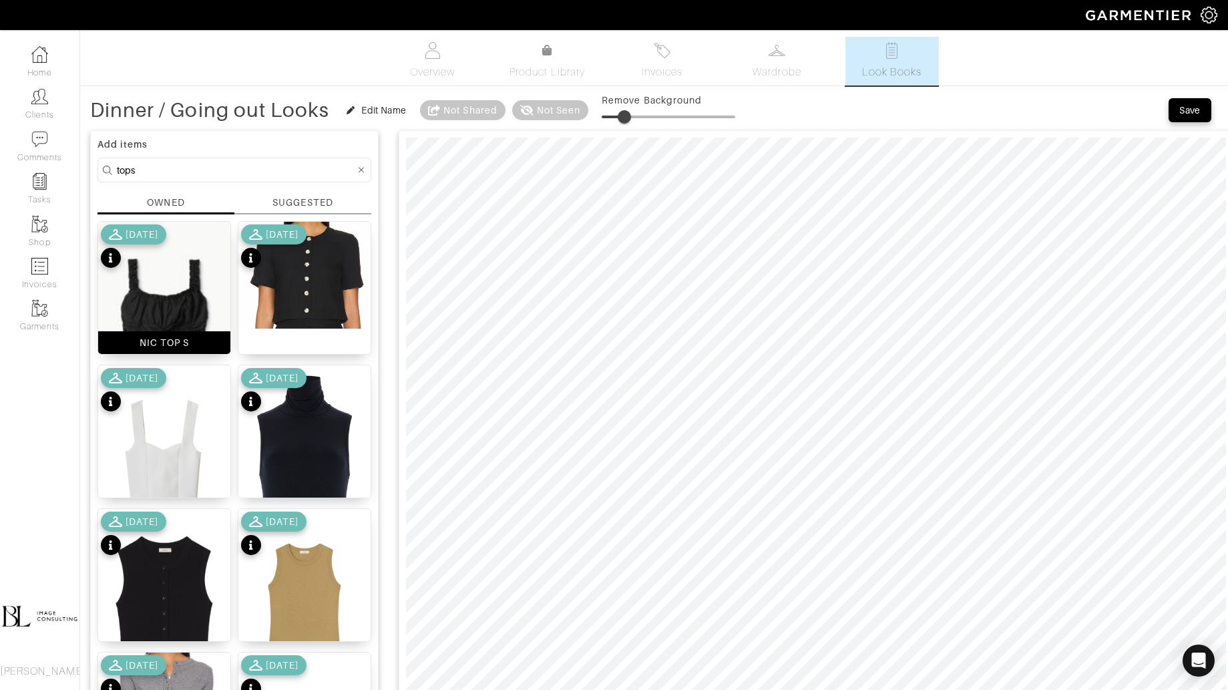
click at [186, 288] on img at bounding box center [164, 321] width 132 height 198
drag, startPoint x: 626, startPoint y: 116, endPoint x: 644, endPoint y: 116, distance: 18.0
click at [644, 116] on span at bounding box center [642, 116] width 13 height 13
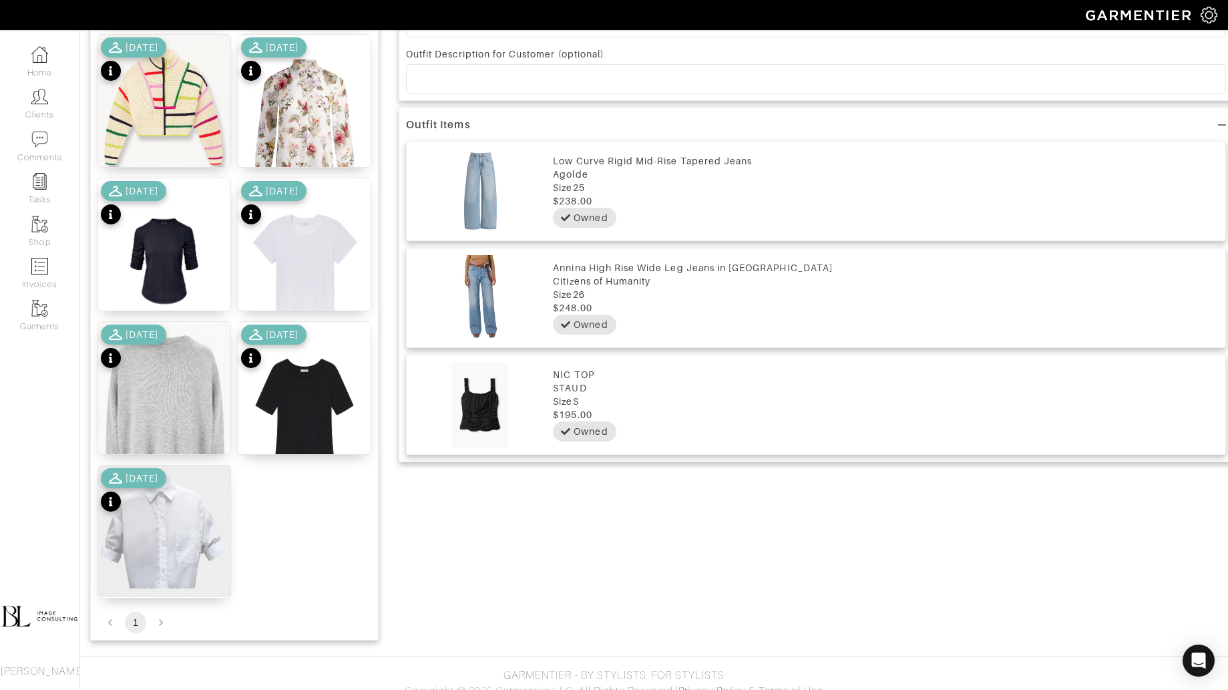
scroll to position [768, 0]
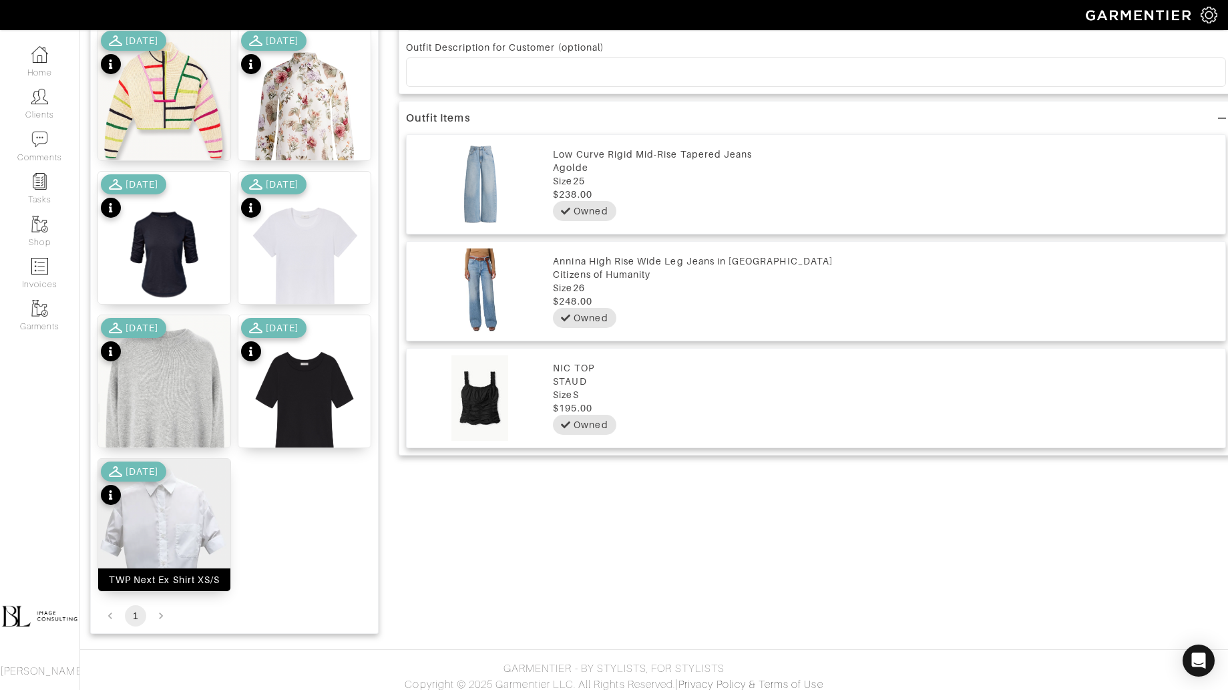
click at [187, 515] on img at bounding box center [164, 525] width 132 height 132
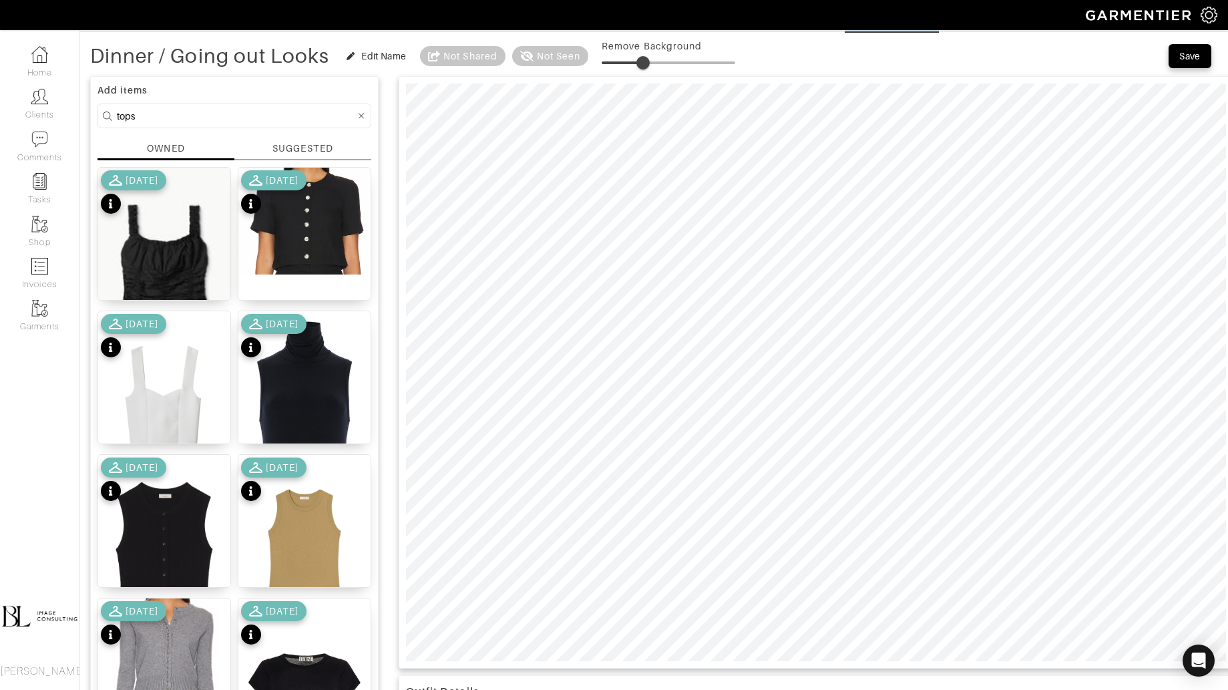
scroll to position [58, 0]
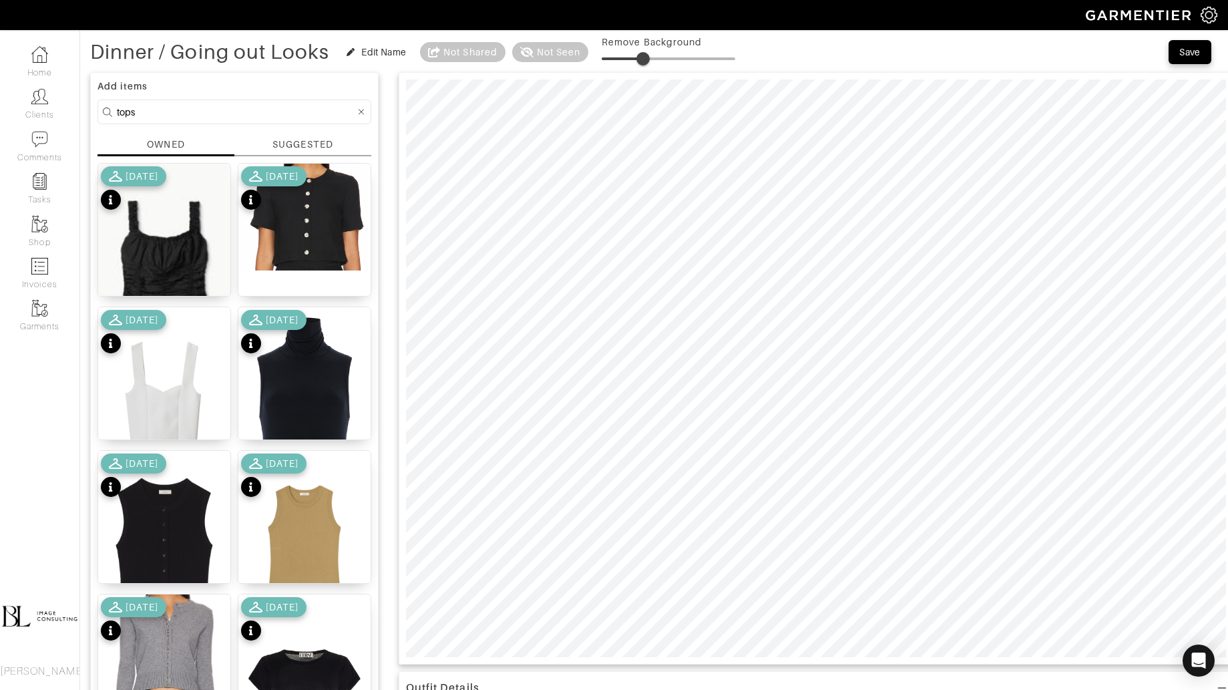
type input "17"
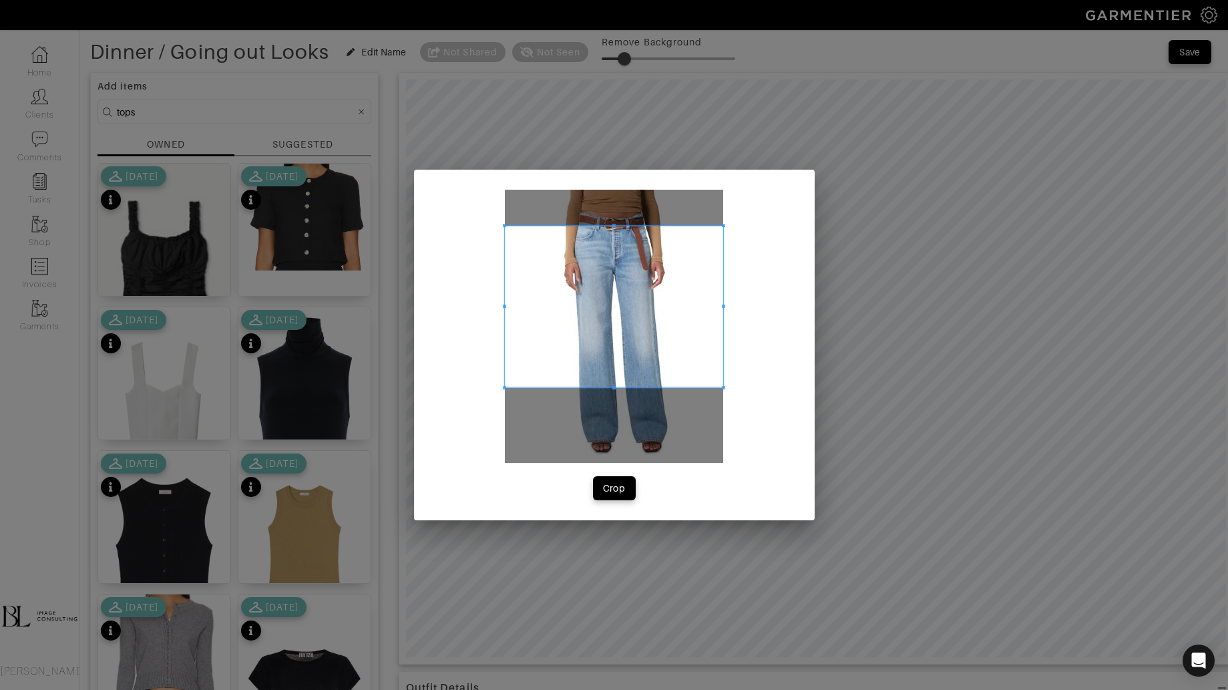
click at [688, 225] on span at bounding box center [614, 225] width 218 height 3
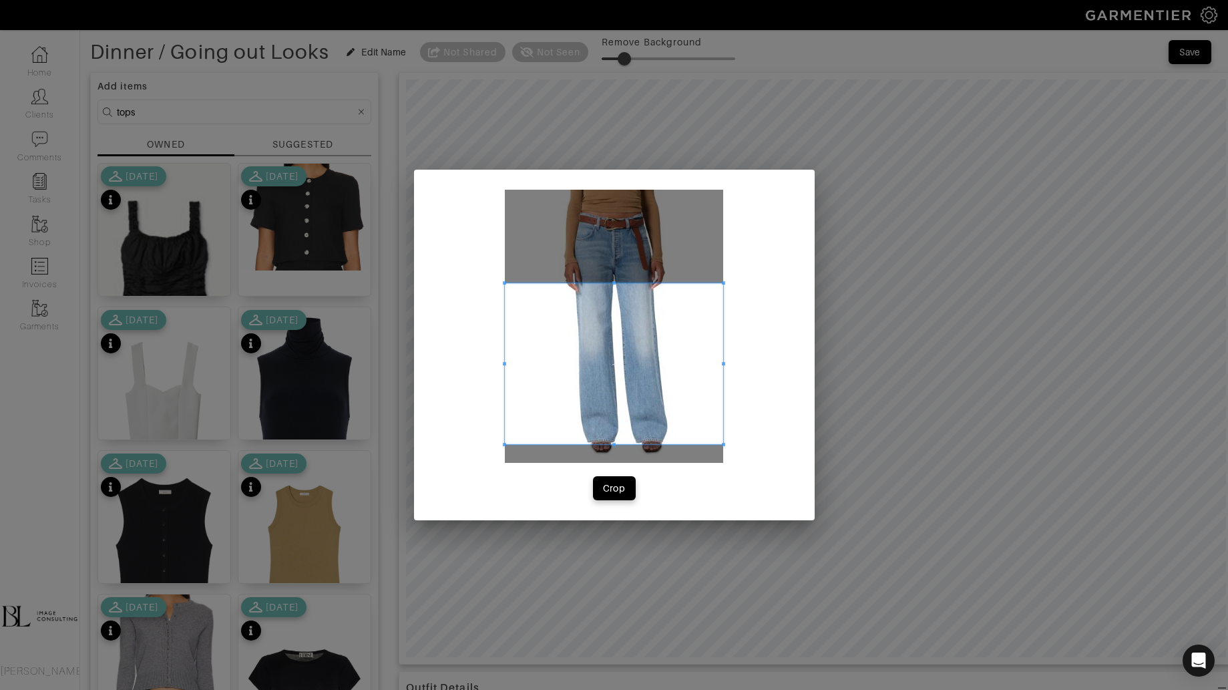
click at [672, 442] on span at bounding box center [614, 363] width 218 height 161
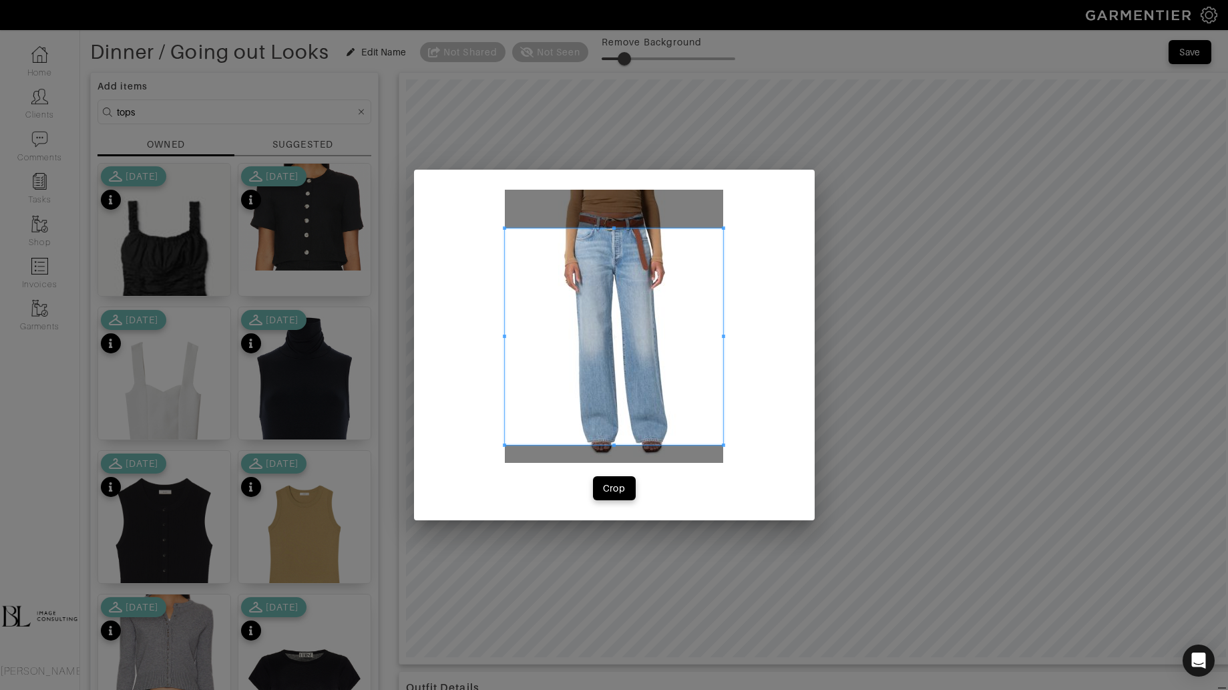
click at [694, 229] on span at bounding box center [614, 227] width 218 height 3
click at [620, 489] on div "Crop" at bounding box center [614, 487] width 23 height 13
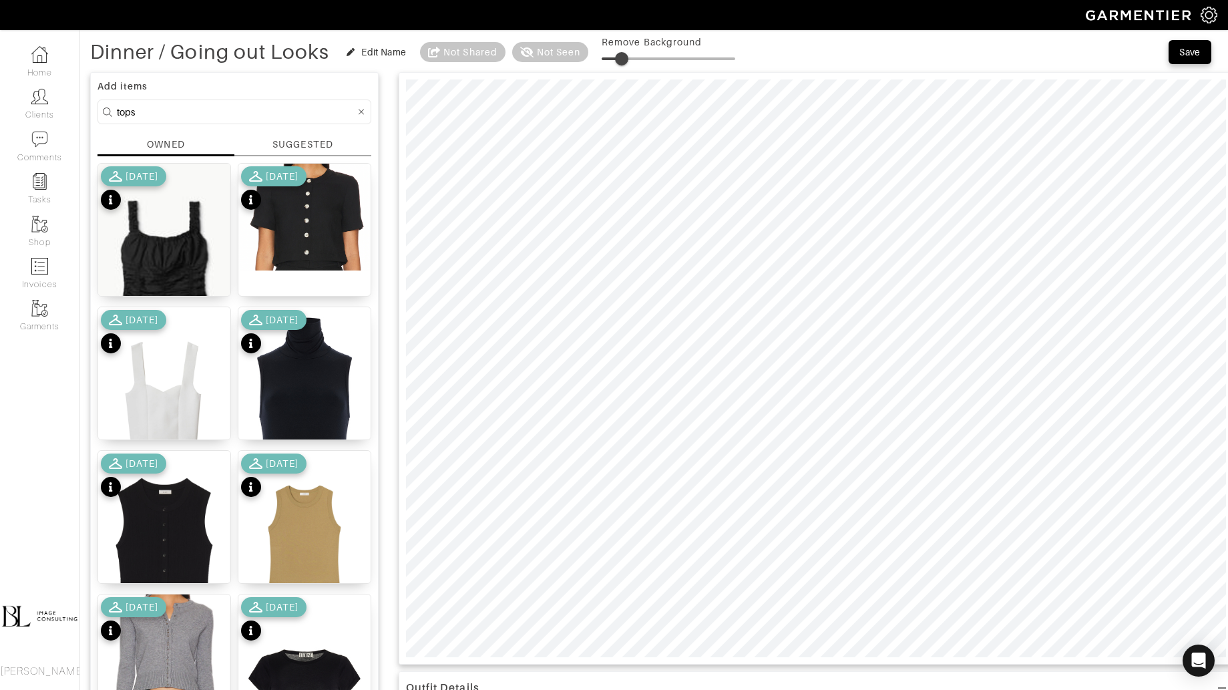
type input "20"
drag, startPoint x: 601, startPoint y: 63, endPoint x: 630, endPoint y: 64, distance: 29.4
click at [630, 63] on span at bounding box center [628, 58] width 13 height 13
click at [188, 108] on input "tops" at bounding box center [236, 112] width 238 height 17
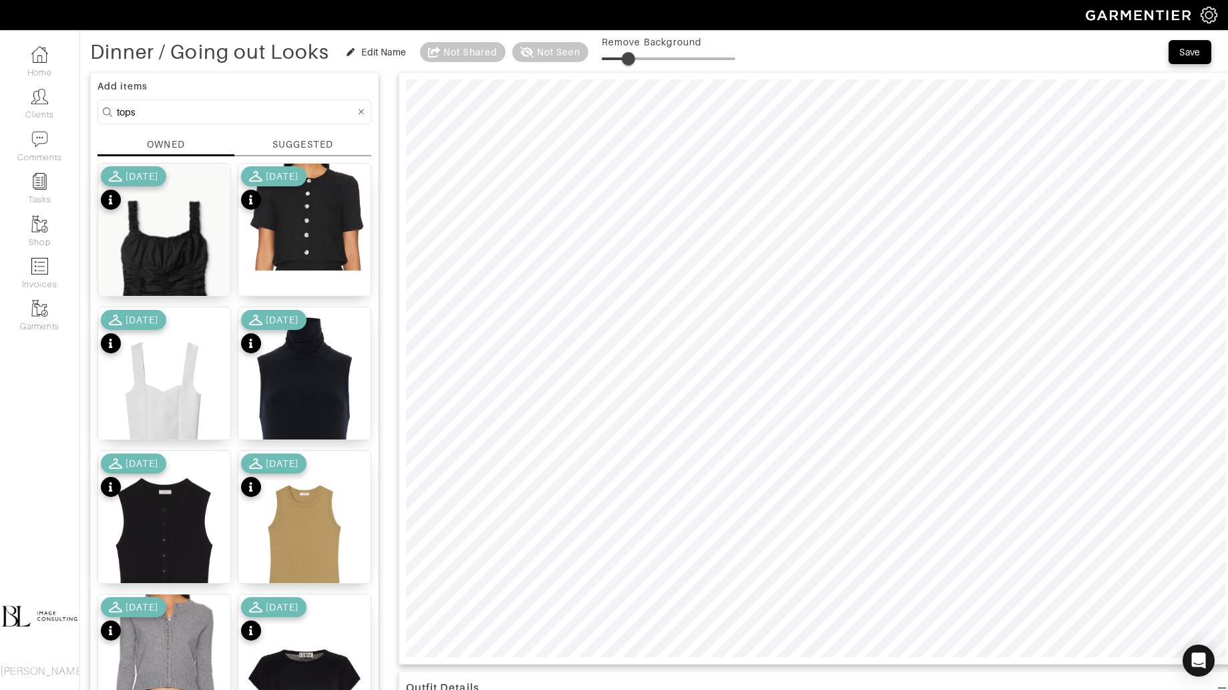
click at [188, 108] on input "tops" at bounding box center [236, 112] width 238 height 17
type input "shoes"
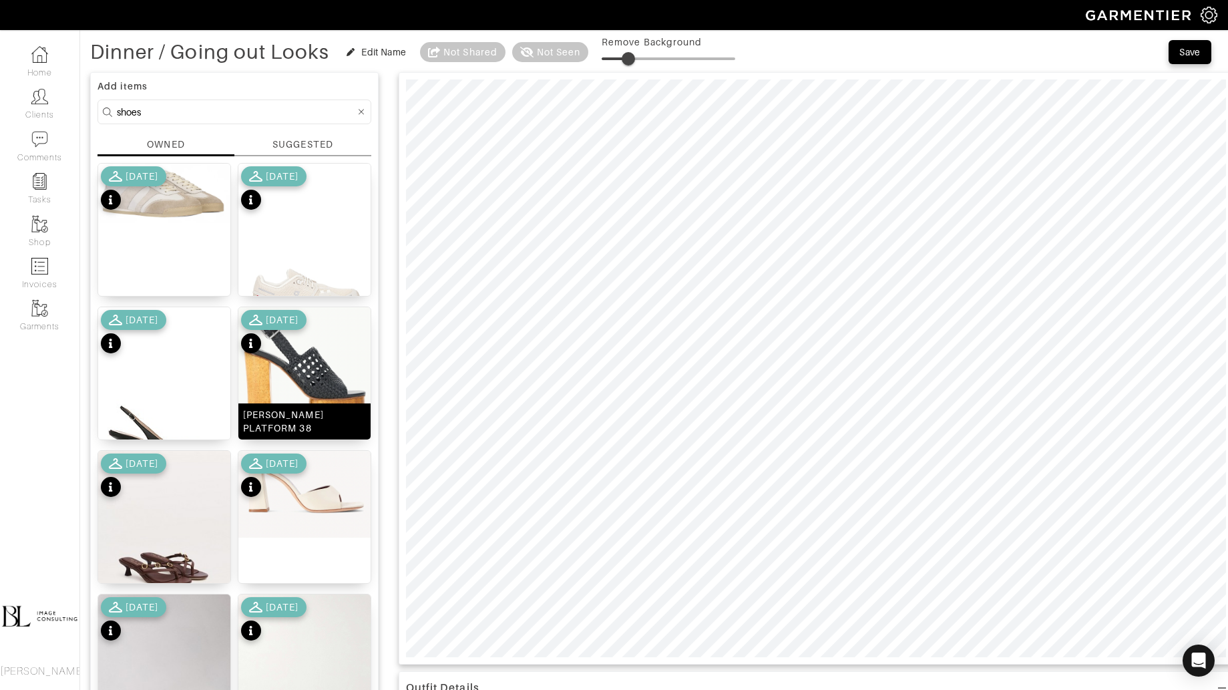
click at [301, 387] on img at bounding box center [304, 365] width 132 height 117
click at [627, 54] on span at bounding box center [625, 58] width 13 height 13
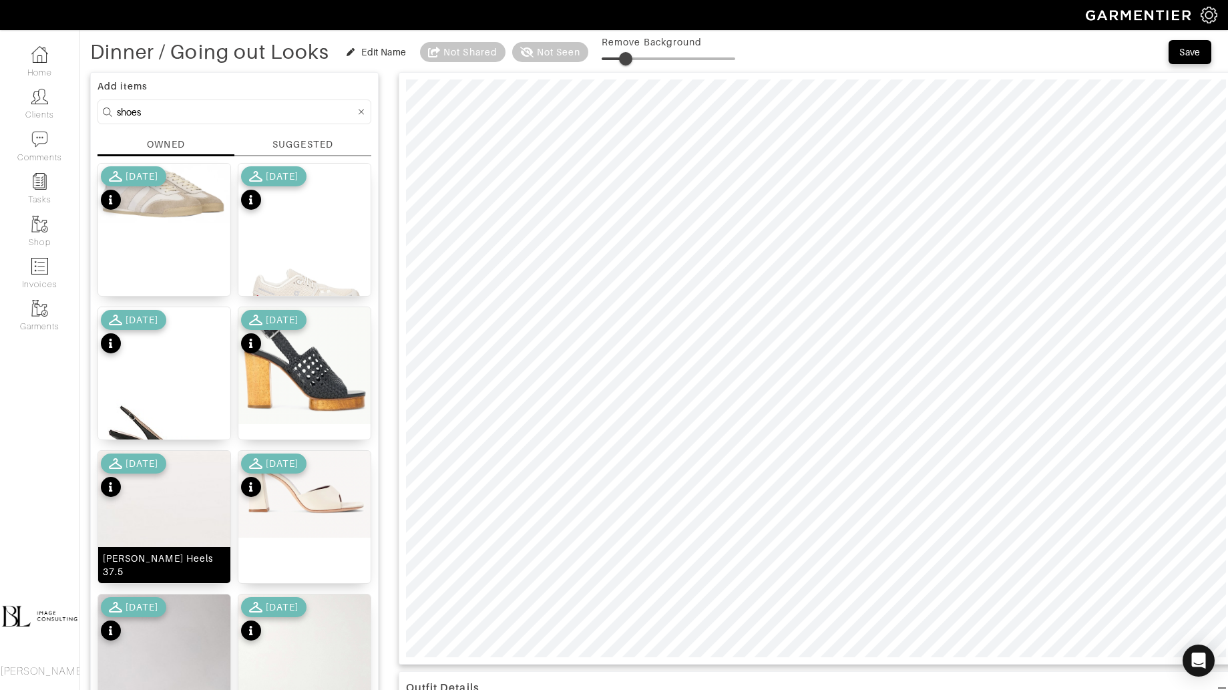
click at [186, 546] on img at bounding box center [164, 534] width 132 height 166
type input "15"
click at [624, 60] on span at bounding box center [621, 58] width 13 height 13
click at [186, 110] on input "shoes" at bounding box center [236, 112] width 238 height 17
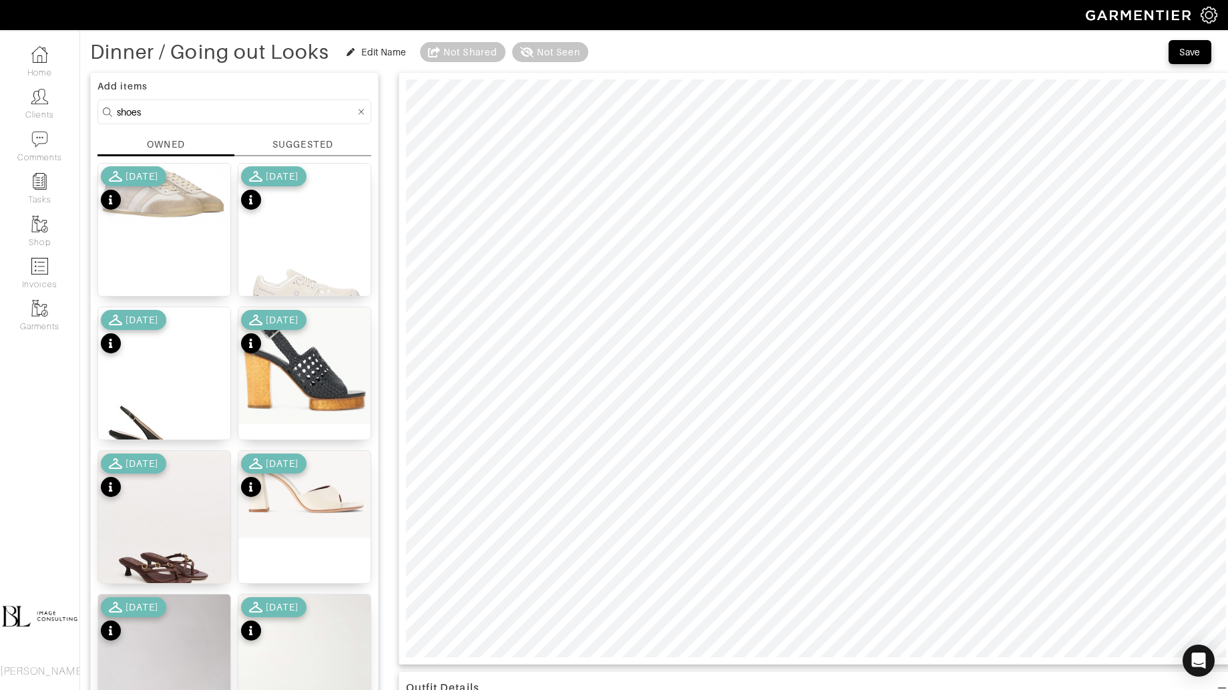
click at [186, 110] on input "shoes" at bounding box center [236, 112] width 238 height 17
type input "bag"
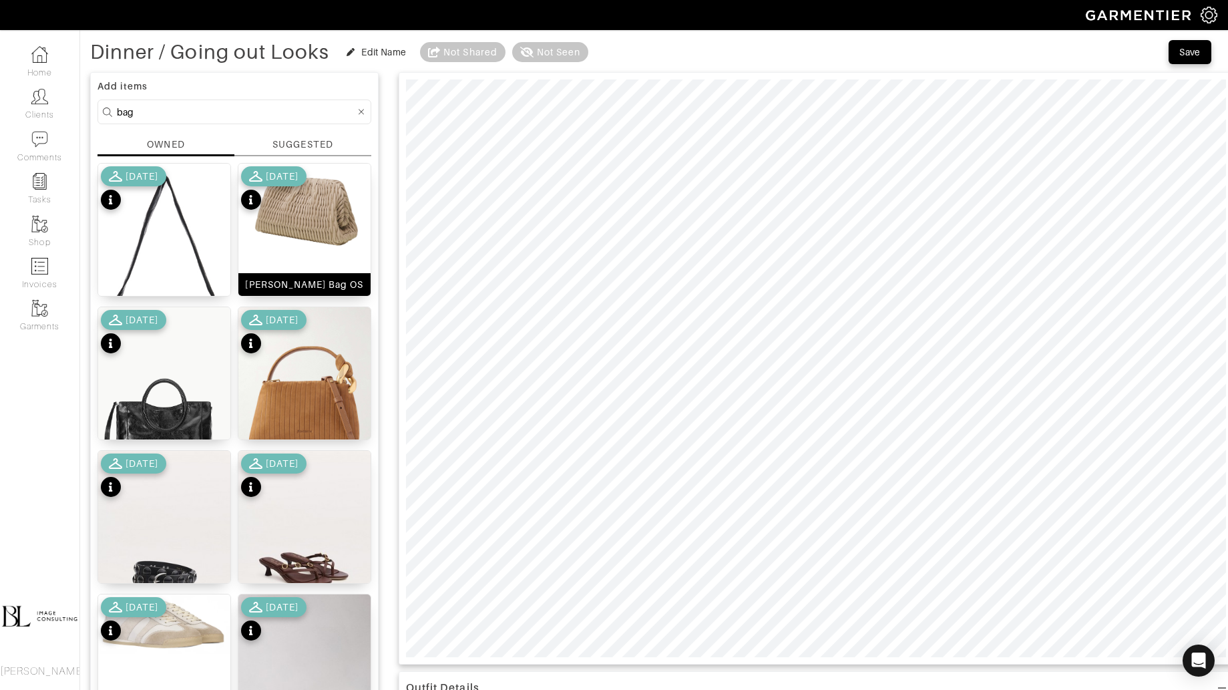
click at [299, 266] on div "[PERSON_NAME] Bag OS" at bounding box center [305, 230] width 134 height 134
drag, startPoint x: 607, startPoint y: 54, endPoint x: 621, endPoint y: 54, distance: 14.0
click at [612, 54] on span at bounding box center [605, 58] width 13 height 13
click at [615, 54] on span at bounding box center [608, 58] width 13 height 13
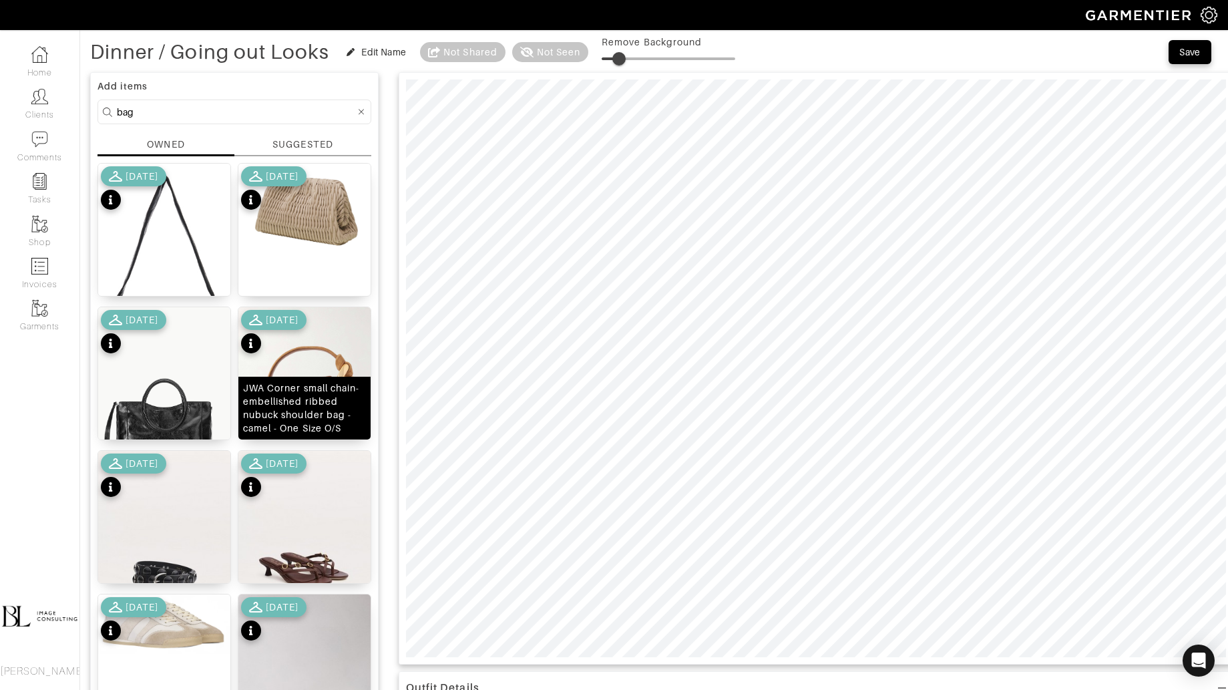
click at [298, 417] on div "JWA Corner small chain-embellished ribbed nubuck shoulder bag - camel - One Siz…" at bounding box center [304, 407] width 123 height 53
type input "29"
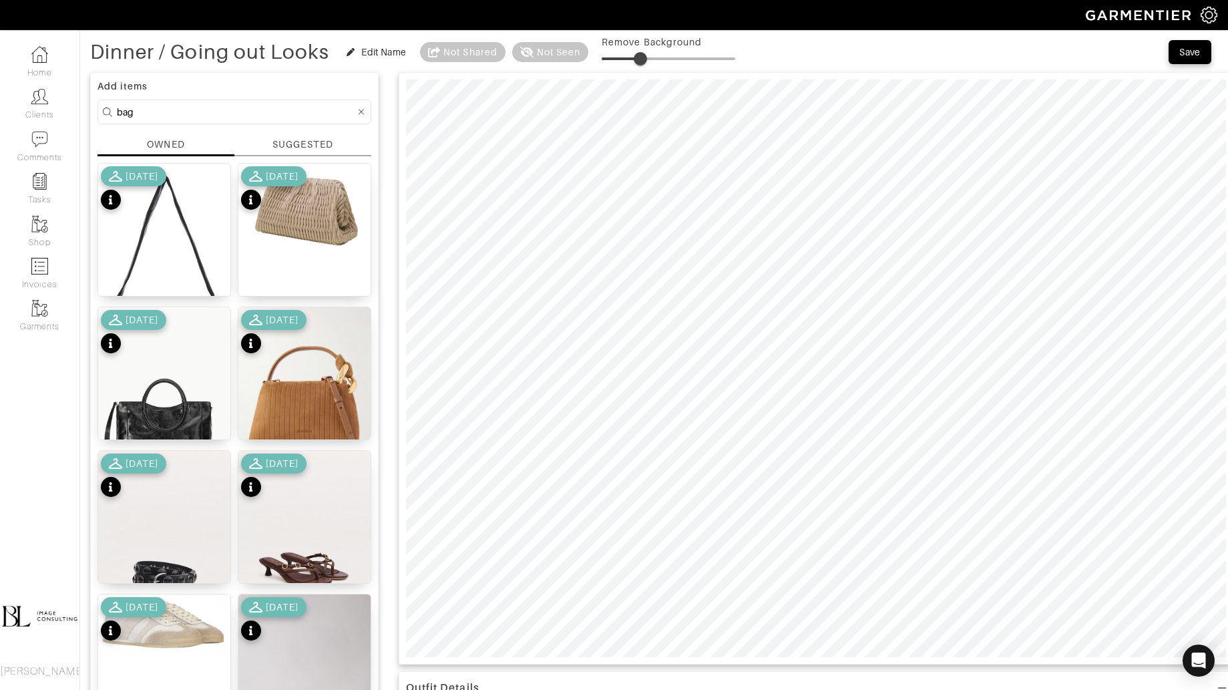
drag, startPoint x: 621, startPoint y: 57, endPoint x: 642, endPoint y: 57, distance: 21.4
click at [642, 57] on span at bounding box center [640, 58] width 13 height 13
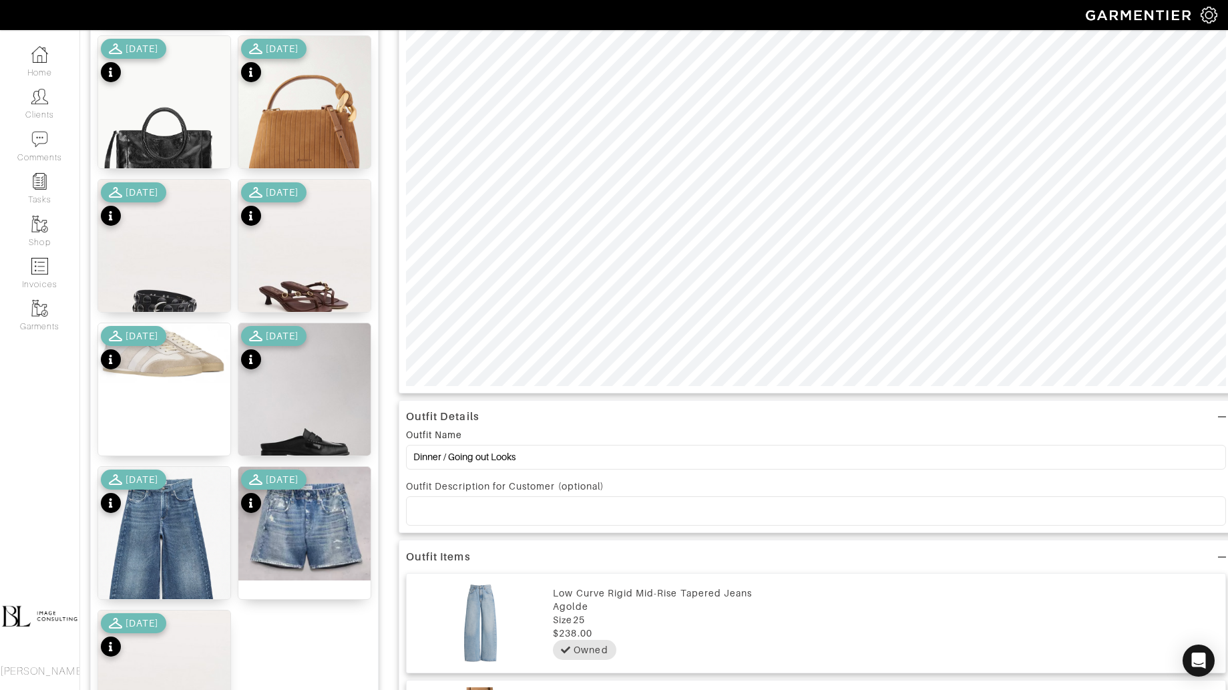
scroll to position [331, 0]
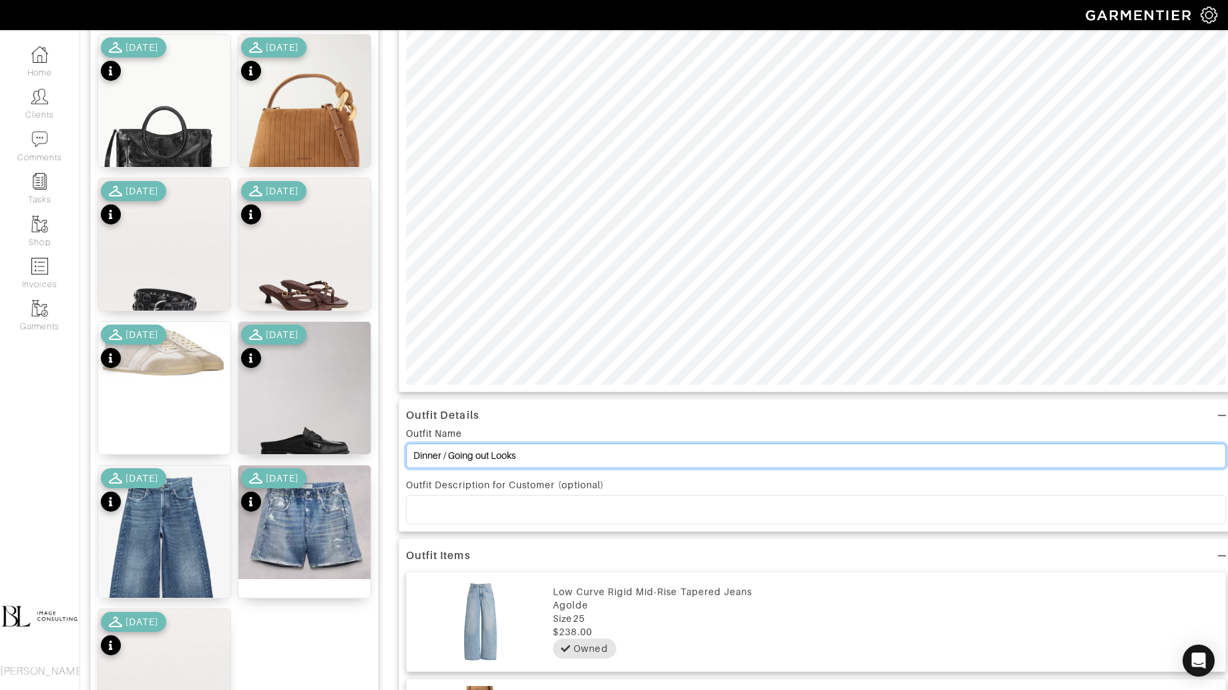
click at [582, 455] on input "Dinner / Going out Looks" at bounding box center [816, 455] width 820 height 25
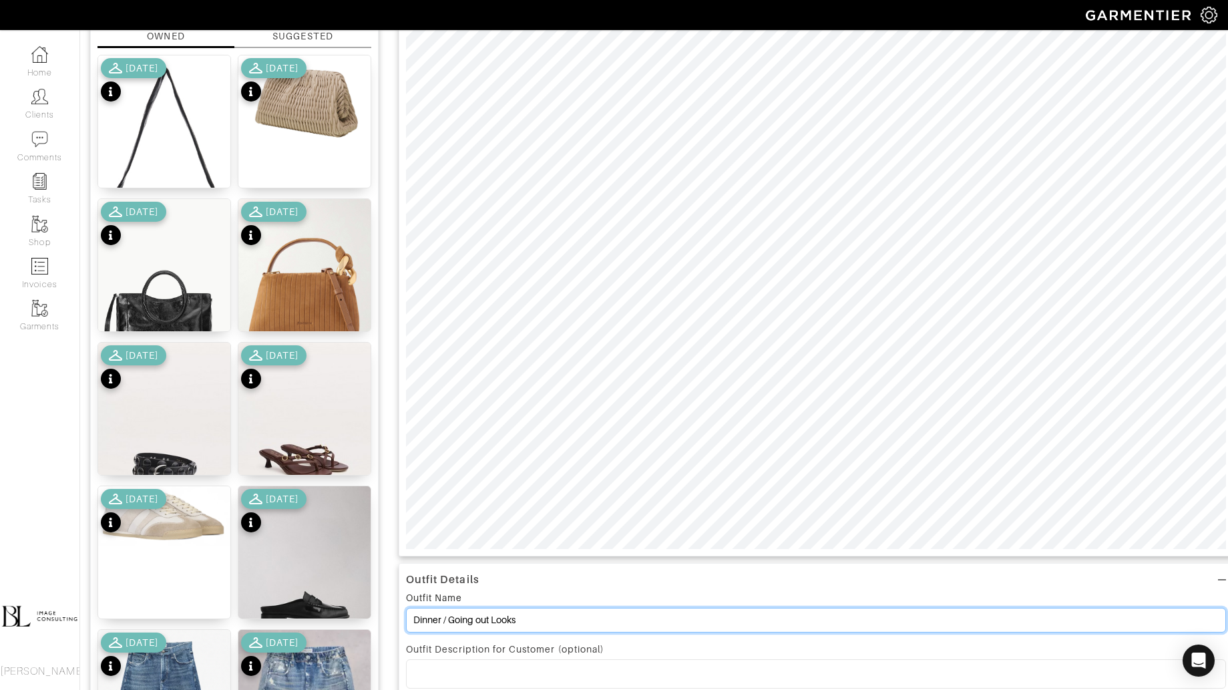
scroll to position [0, 0]
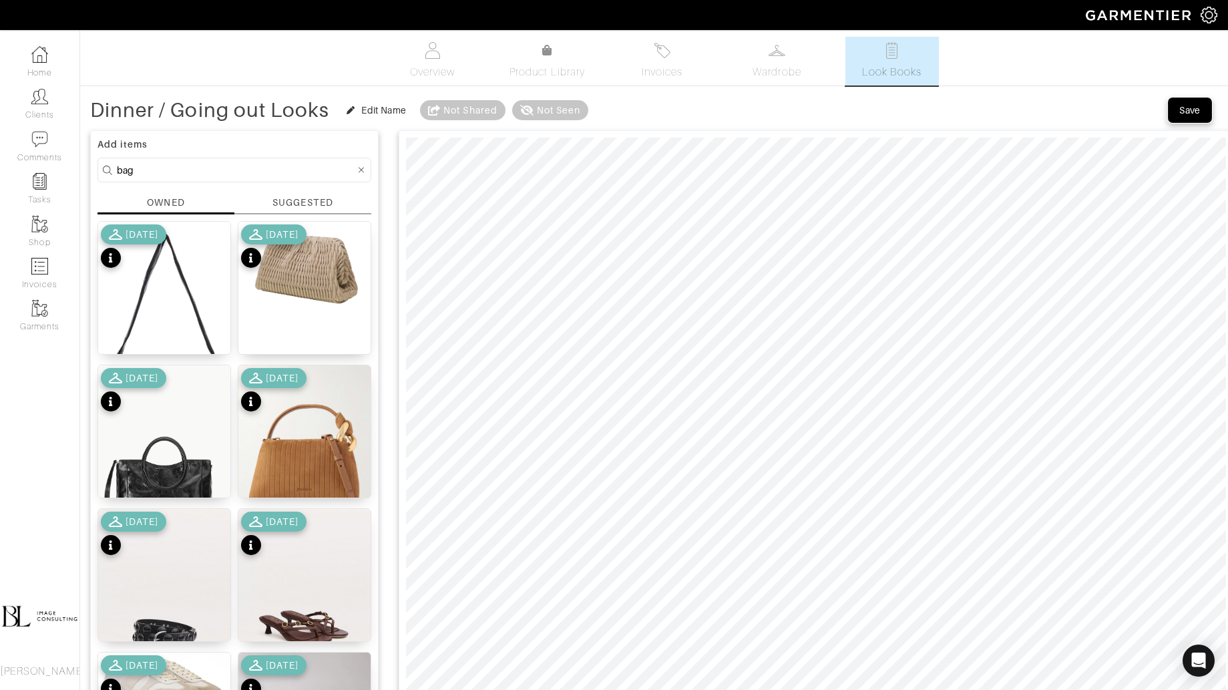
click at [1193, 112] on div "Save" at bounding box center [1189, 110] width 21 height 13
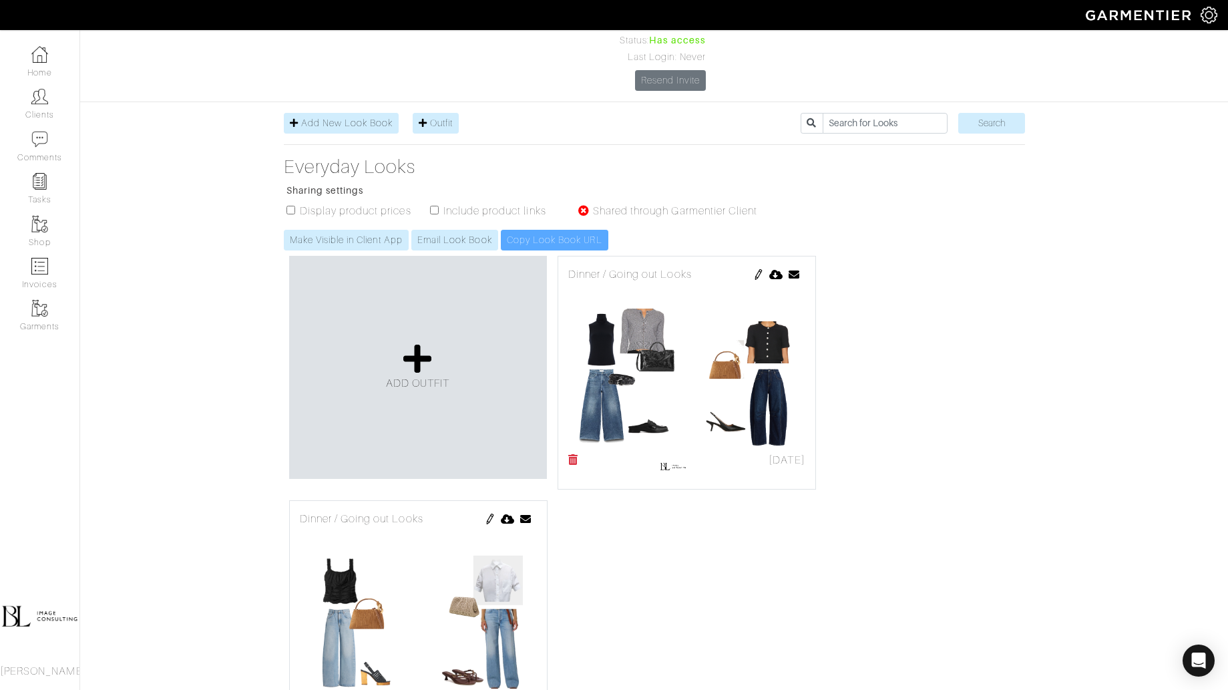
scroll to position [156, 0]
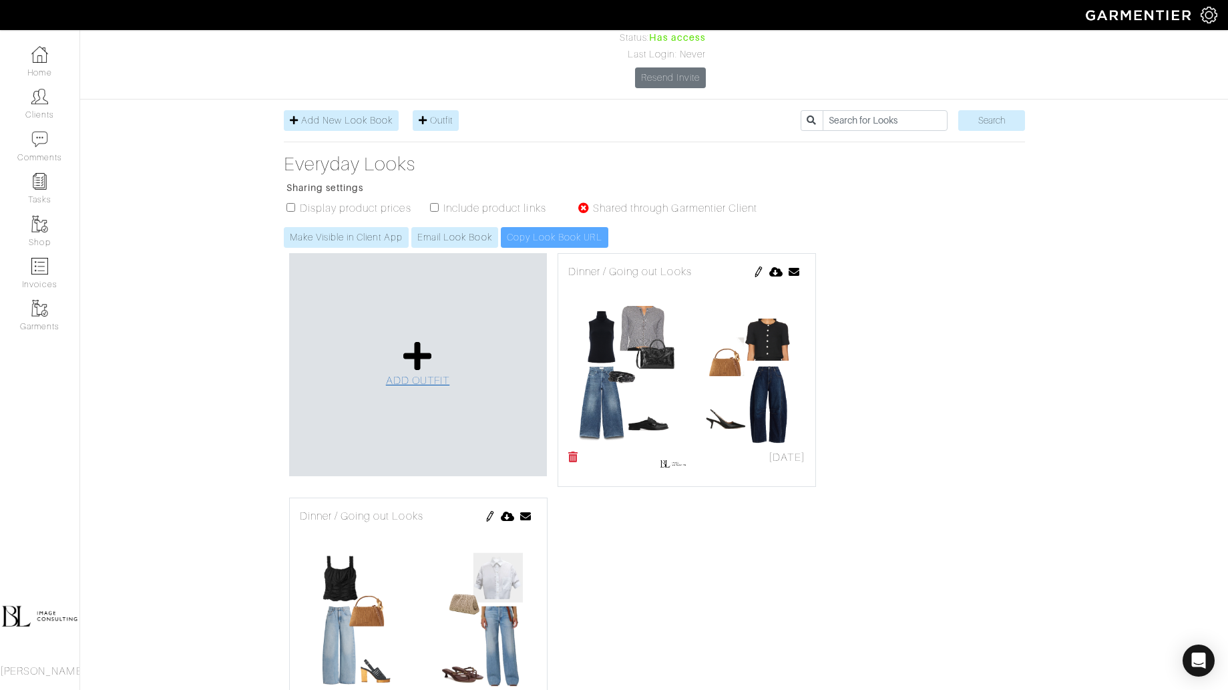
click at [422, 340] on icon at bounding box center [417, 356] width 29 height 32
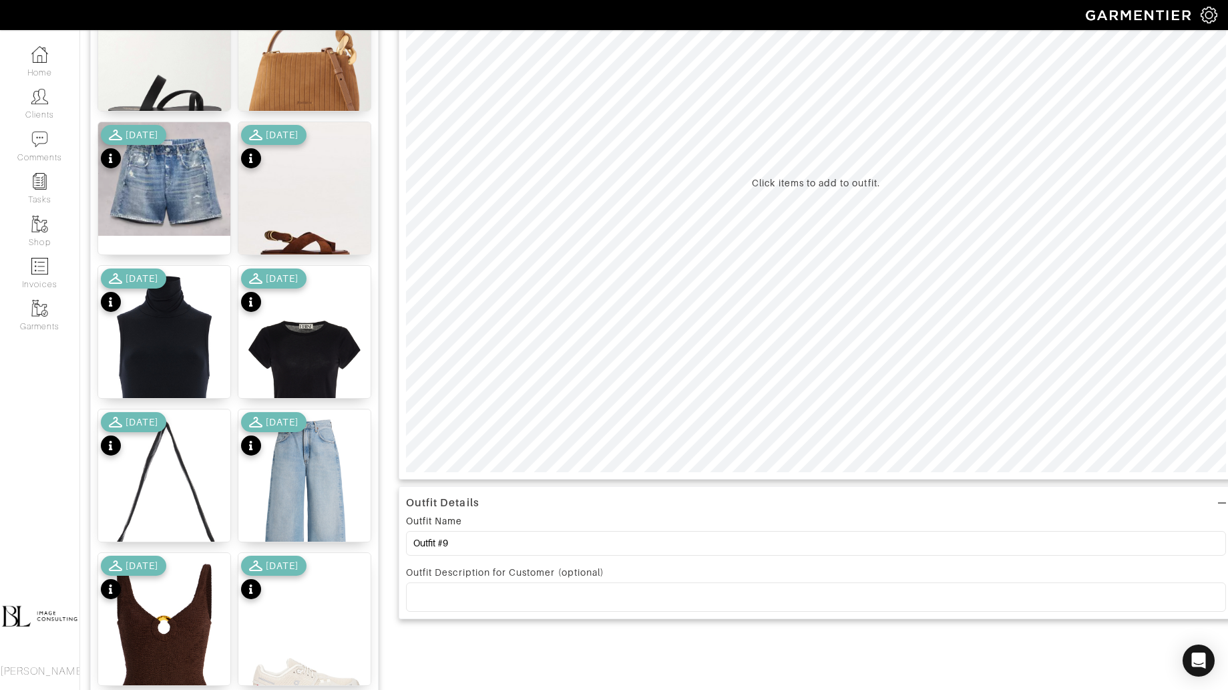
scroll to position [313, 0]
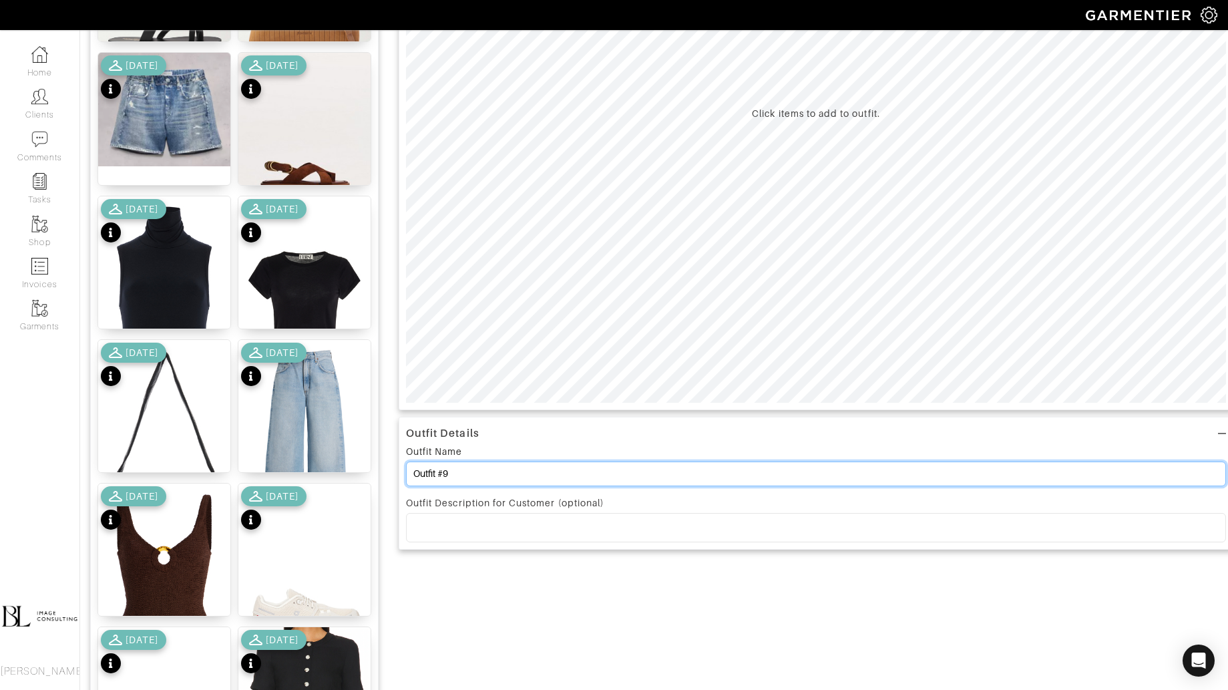
click at [530, 463] on input "Outfit #9" at bounding box center [816, 473] width 820 height 25
click at [530, 464] on input "Outfit #9" at bounding box center [816, 473] width 820 height 25
paste input "Dinner / Going out Looks"
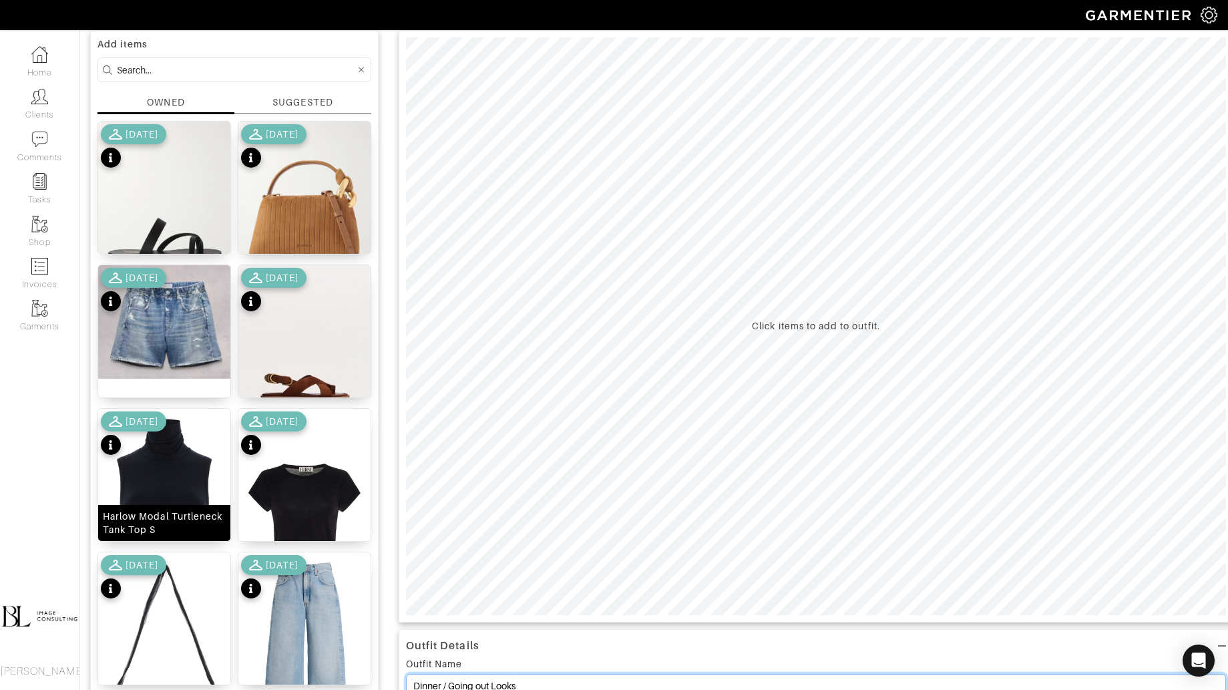
scroll to position [99, 0]
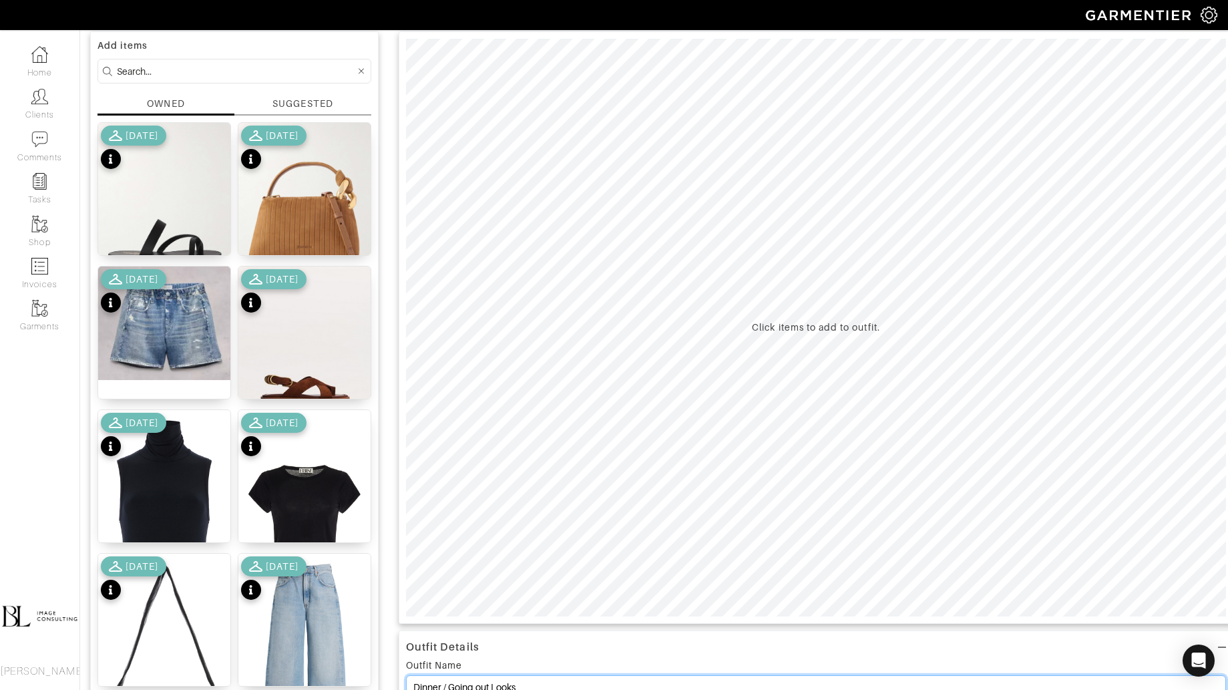
type input "Dinner / Going out Looks"
click at [190, 73] on input at bounding box center [236, 71] width 238 height 17
type input "bottoms"
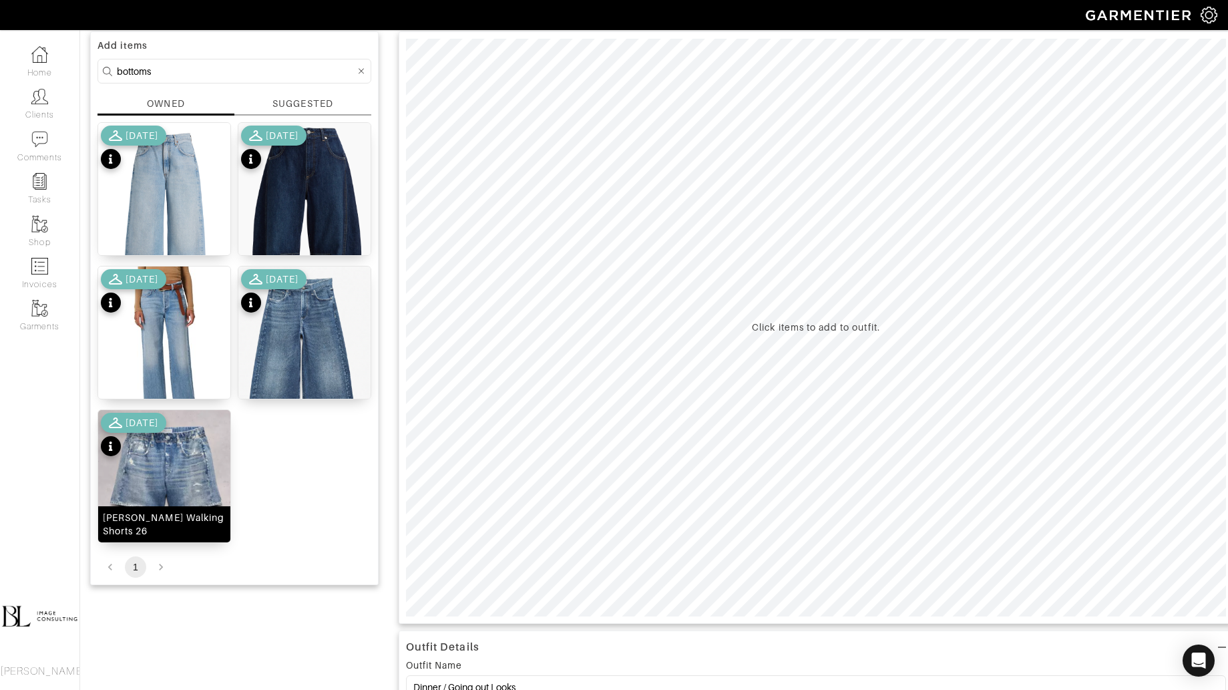
click at [188, 458] on img at bounding box center [164, 467] width 132 height 114
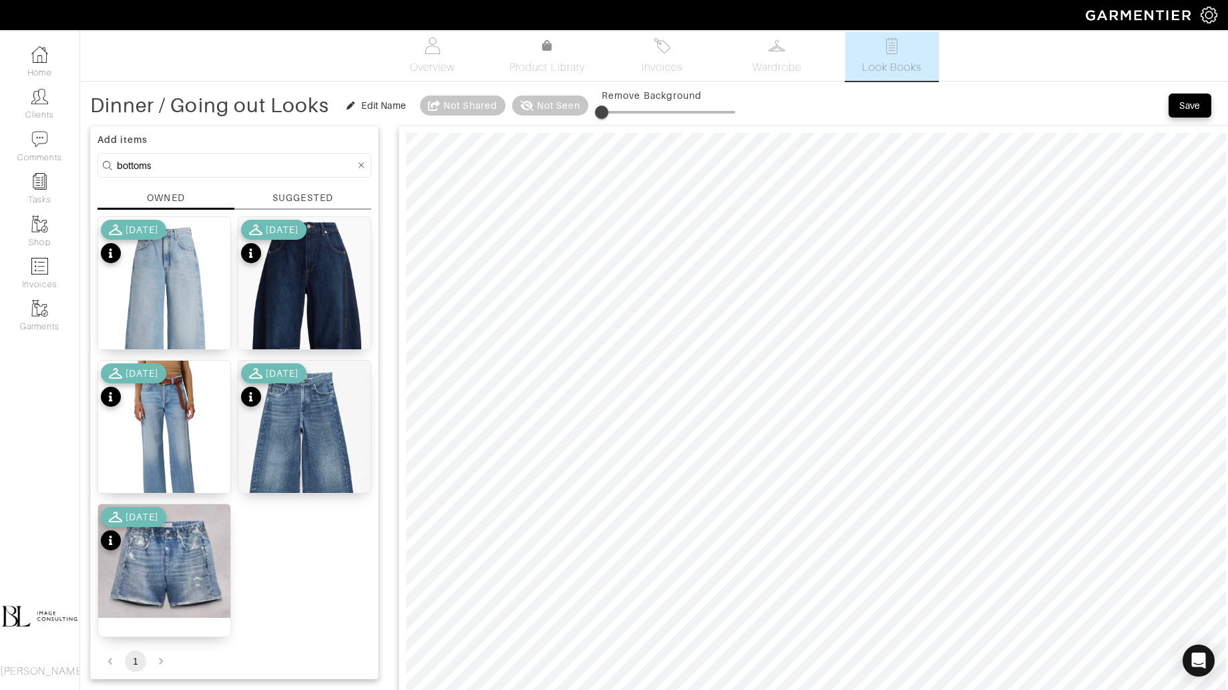
scroll to position [0, 0]
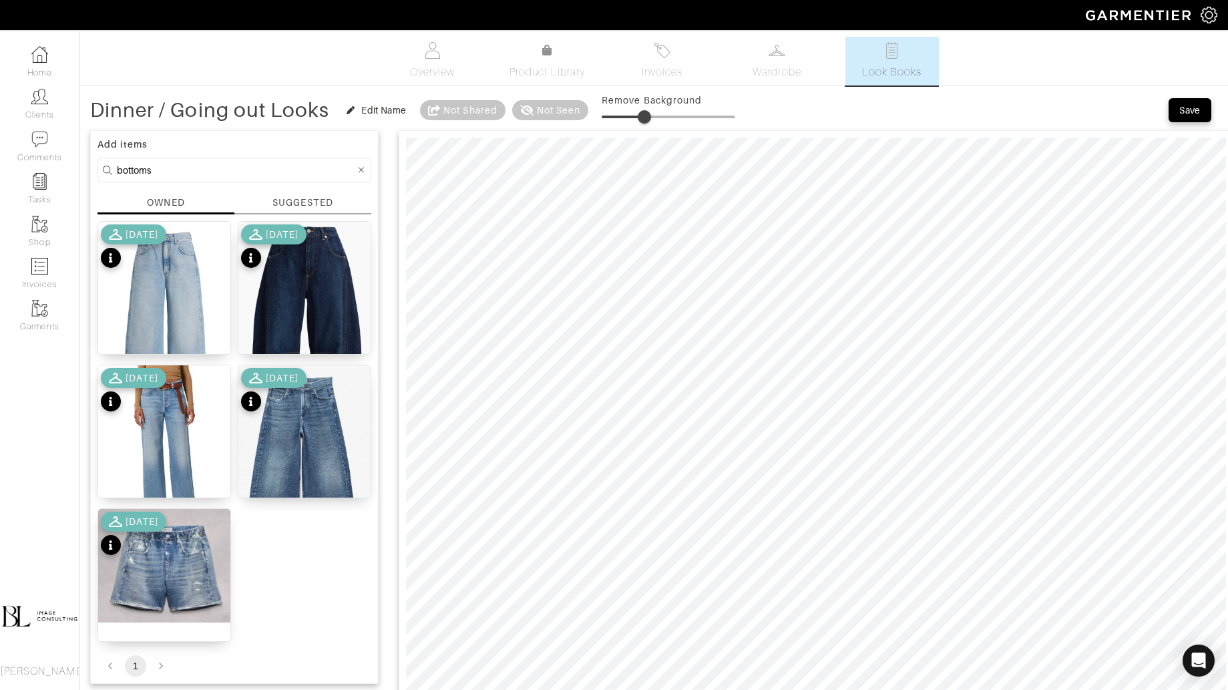
drag, startPoint x: 608, startPoint y: 116, endPoint x: 646, endPoint y: 116, distance: 38.1
click at [646, 116] on span at bounding box center [644, 116] width 13 height 13
type input "26"
drag, startPoint x: 642, startPoint y: 118, endPoint x: 638, endPoint y: 124, distance: 7.2
click at [638, 124] on span at bounding box center [636, 116] width 13 height 13
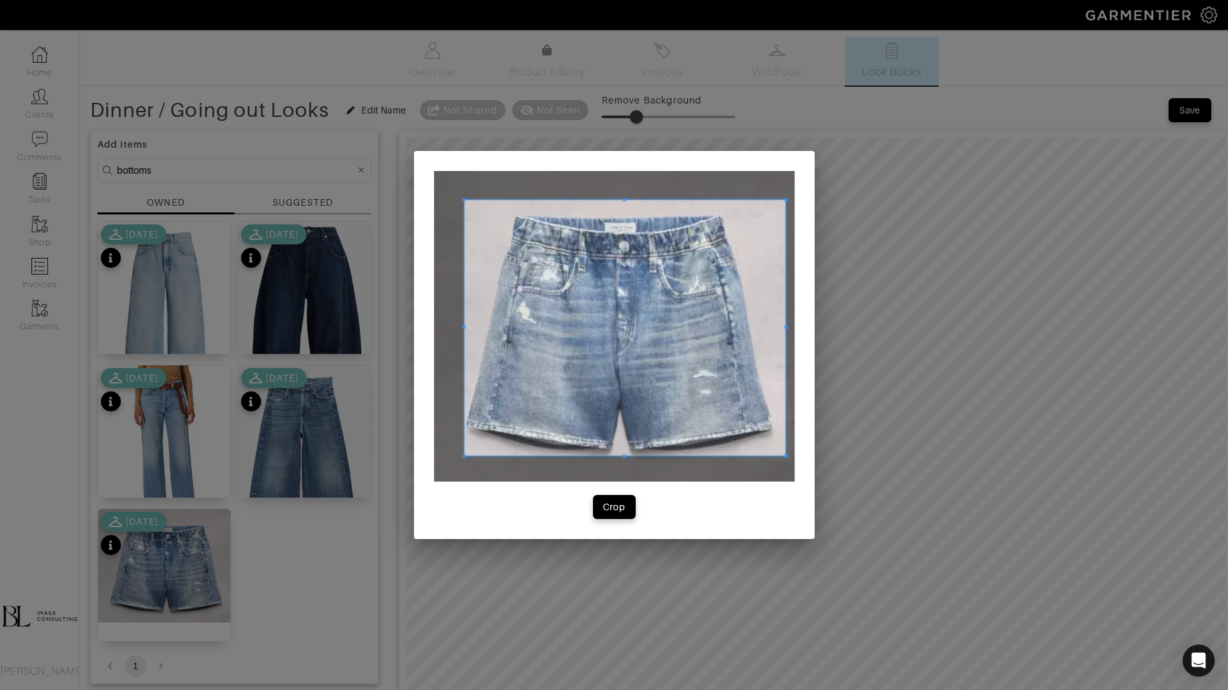
click at [779, 450] on div at bounding box center [614, 326] width 361 height 311
click at [618, 507] on div "Crop" at bounding box center [614, 506] width 23 height 13
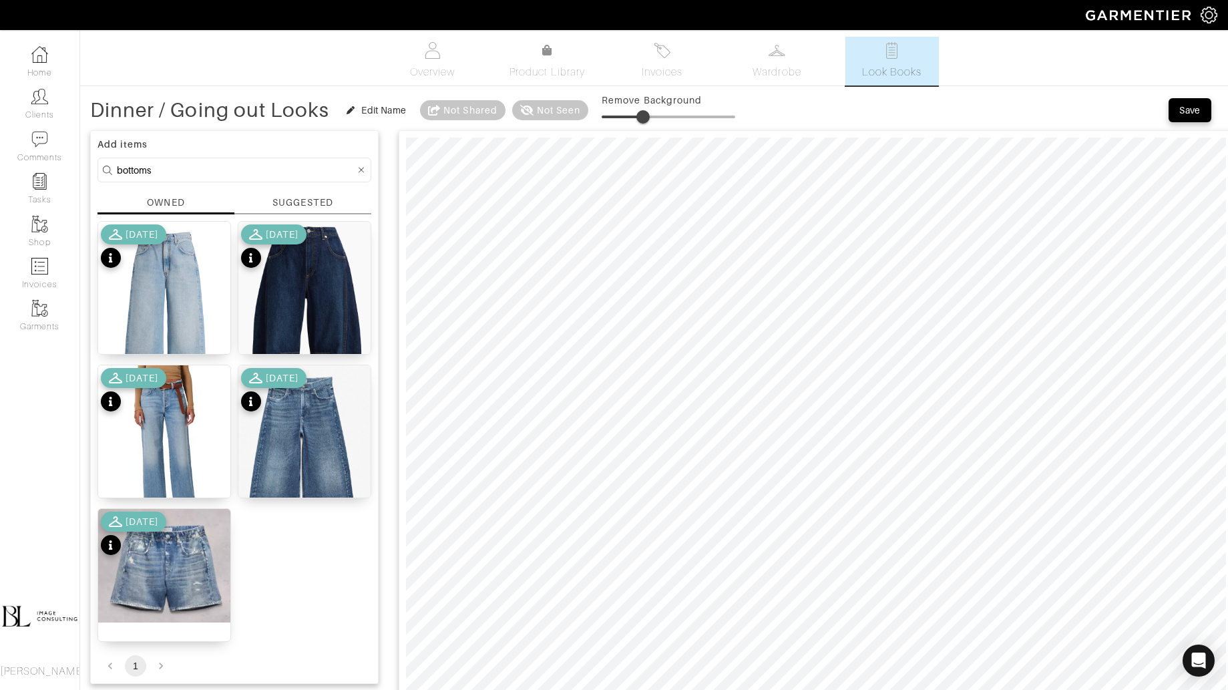
drag, startPoint x: 605, startPoint y: 119, endPoint x: 645, endPoint y: 119, distance: 40.1
click at [645, 119] on span at bounding box center [642, 116] width 13 height 13
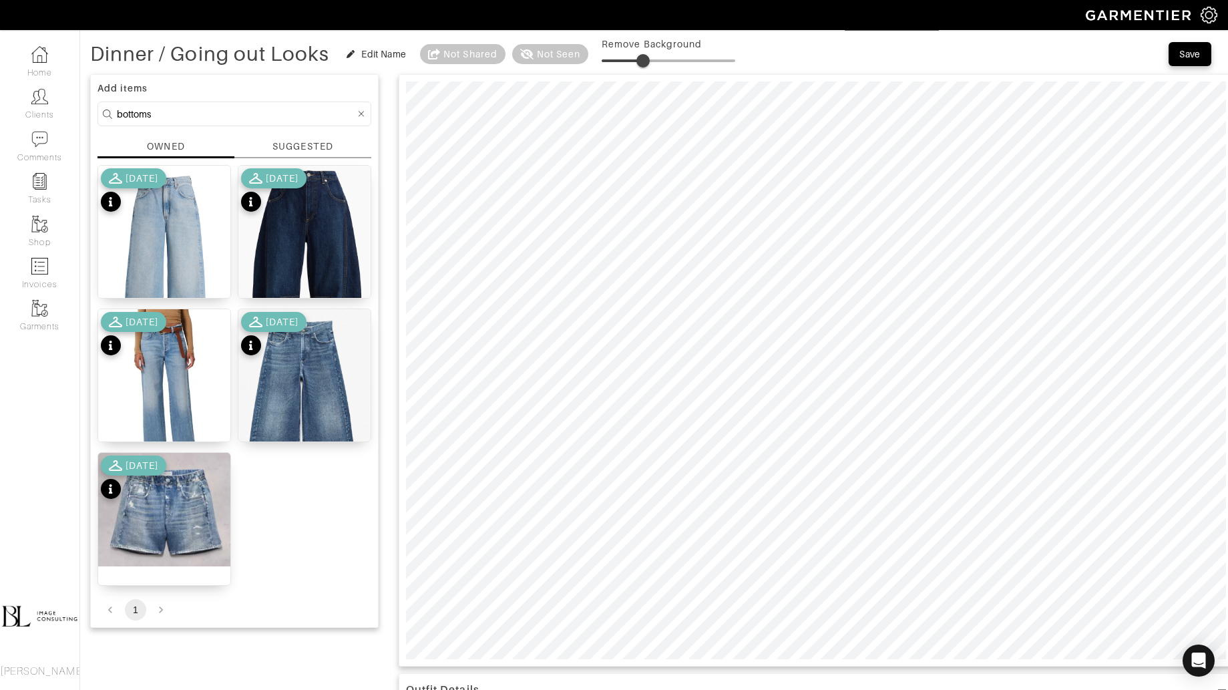
scroll to position [76, 0]
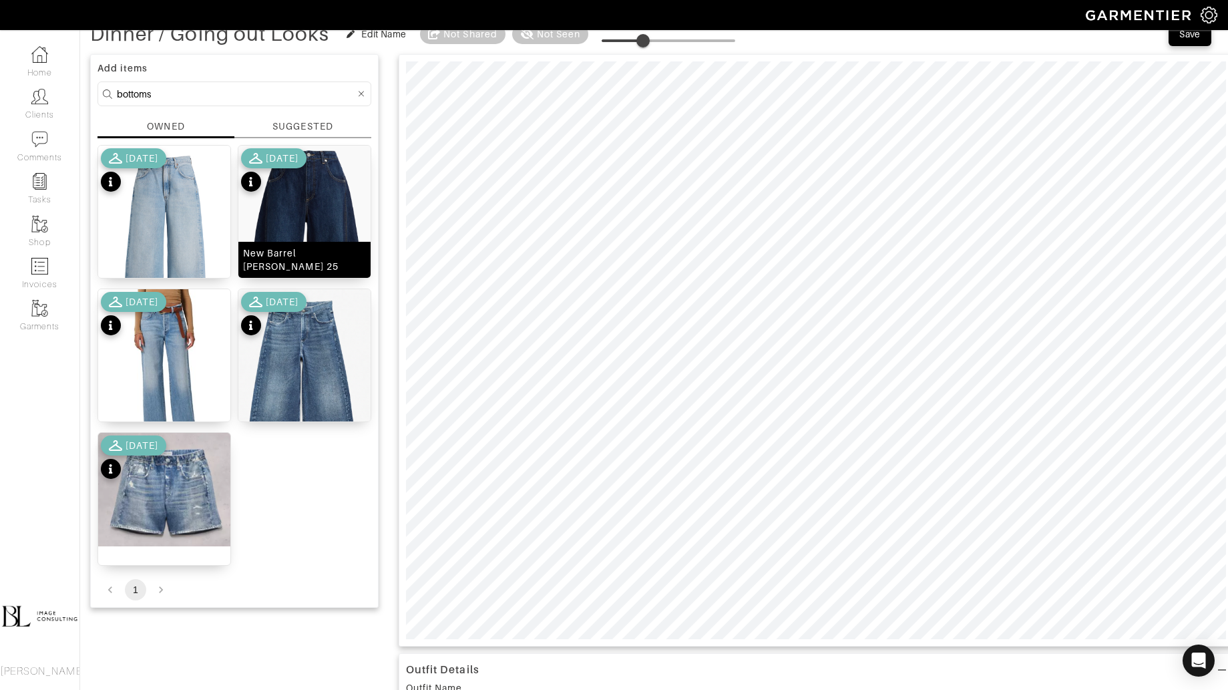
click at [323, 213] on img at bounding box center [304, 264] width 132 height 236
click at [642, 42] on span at bounding box center [640, 40] width 13 height 13
type input "31"
click at [200, 95] on input "bottoms" at bounding box center [236, 93] width 238 height 17
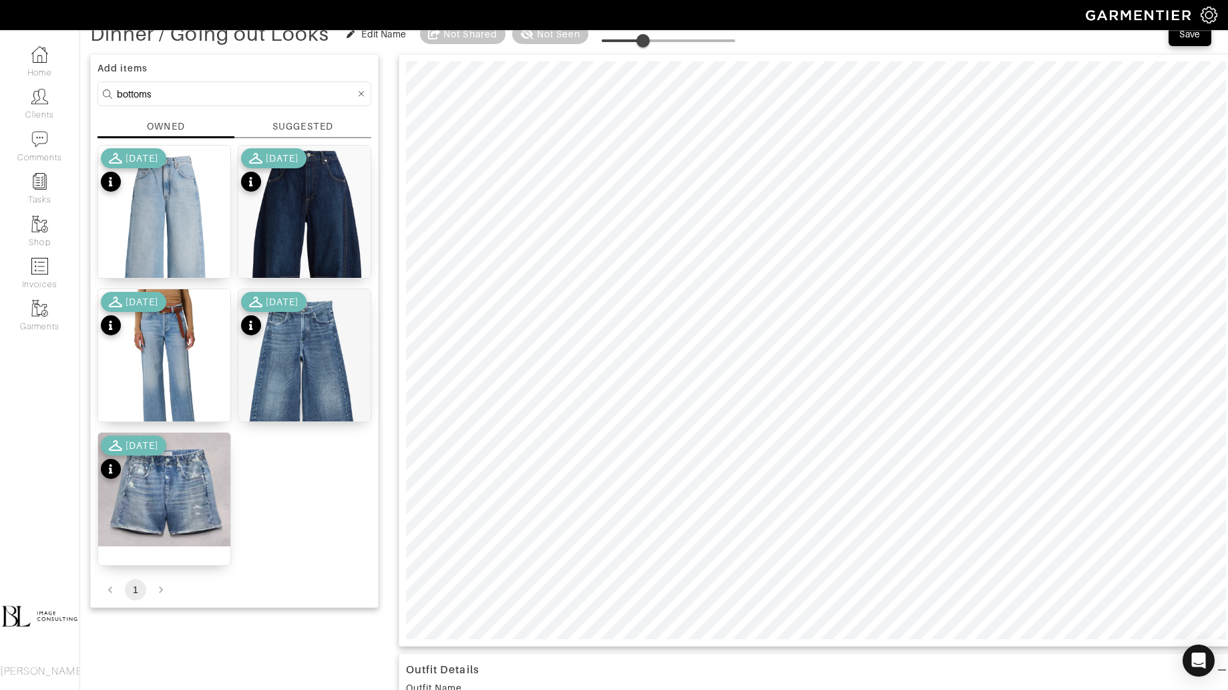
click at [200, 95] on input "bottoms" at bounding box center [236, 93] width 238 height 17
type input "shoes"
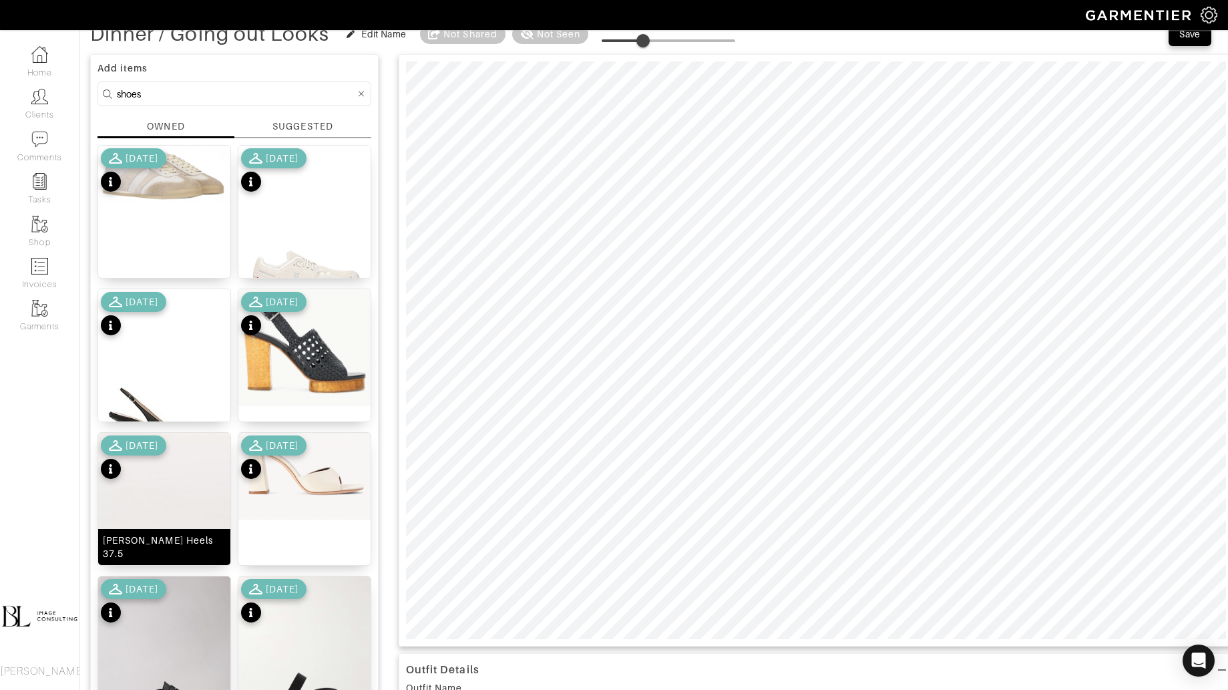
click at [194, 507] on img at bounding box center [164, 516] width 132 height 166
click at [642, 43] on span at bounding box center [640, 40] width 13 height 13
type input "31"
click at [206, 93] on input "shoes" at bounding box center [236, 93] width 238 height 17
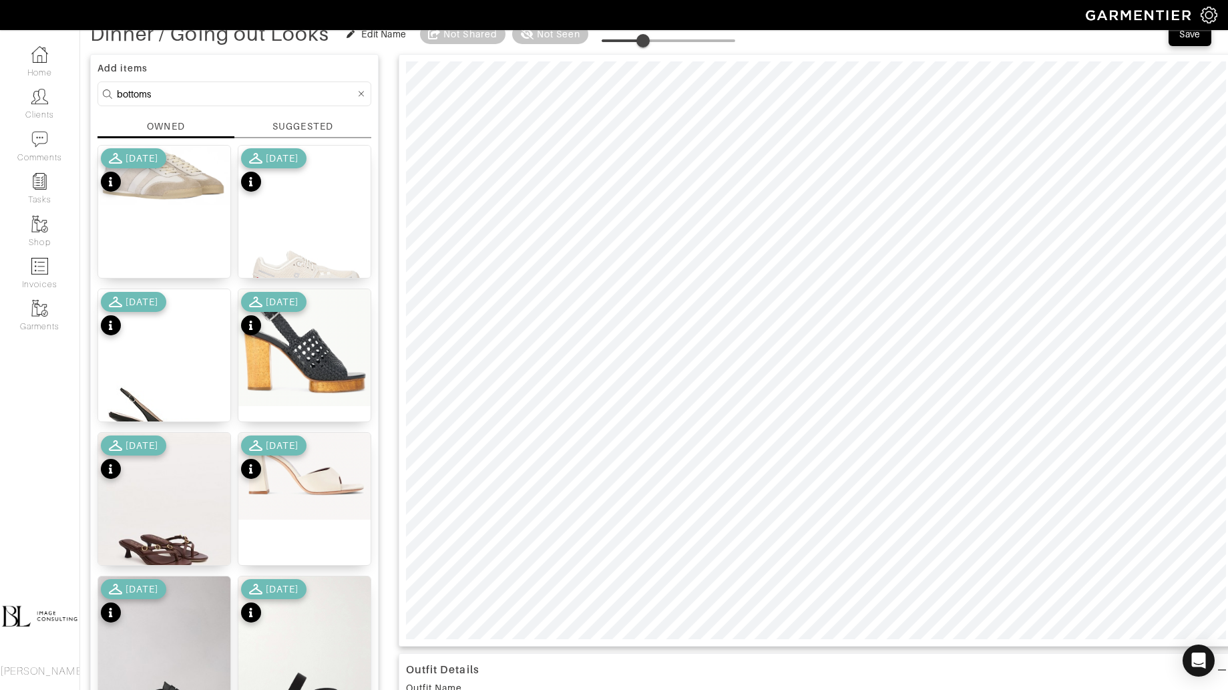
type input "bottoms"
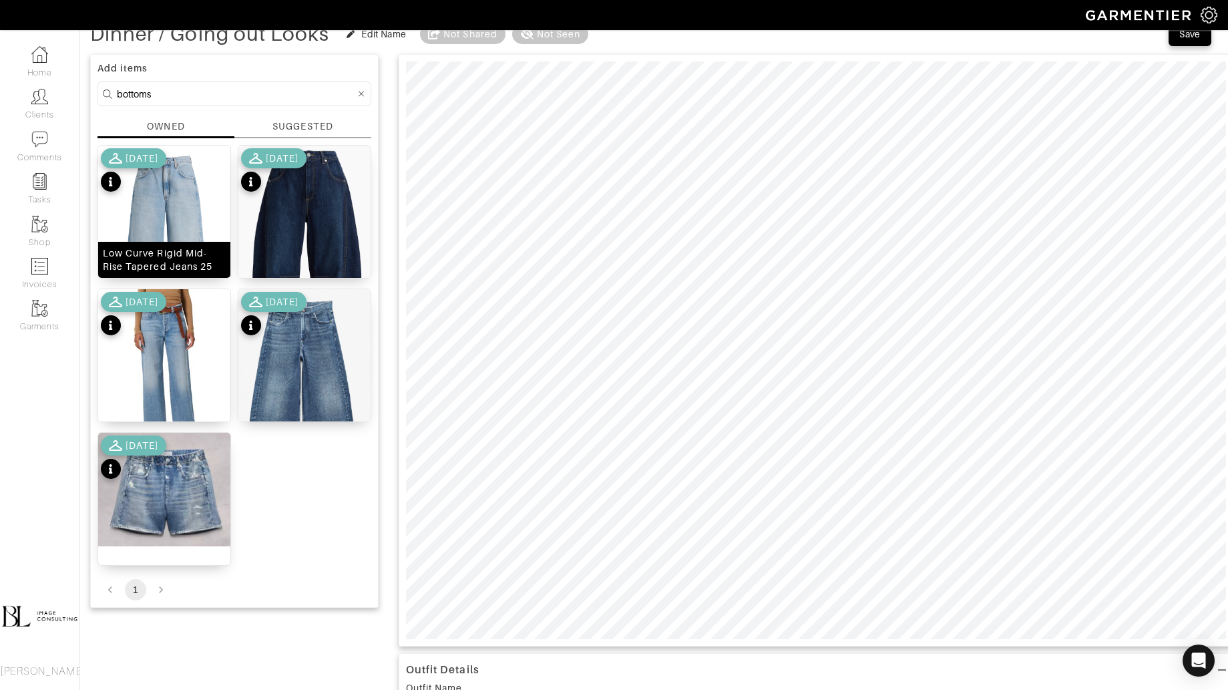
click at [155, 244] on div "Low Curve Rigid Mid-Rise Tapered Jeans 25" at bounding box center [164, 260] width 132 height 36
drag, startPoint x: 610, startPoint y: 47, endPoint x: 637, endPoint y: 47, distance: 27.4
click at [637, 47] on span at bounding box center [634, 40] width 13 height 13
drag, startPoint x: 638, startPoint y: 41, endPoint x: 623, endPoint y: 41, distance: 14.7
click at [623, 41] on span at bounding box center [621, 40] width 13 height 13
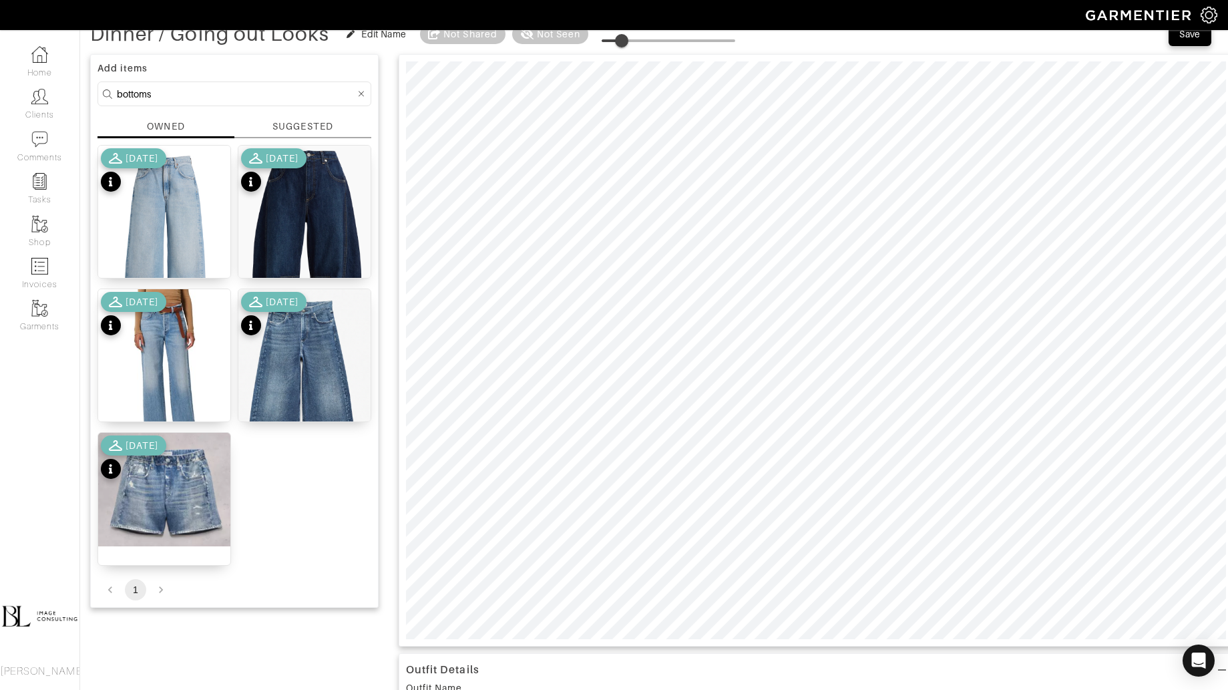
type input "29"
click at [211, 99] on input "bottoms" at bounding box center [236, 93] width 238 height 17
type input "shoes"
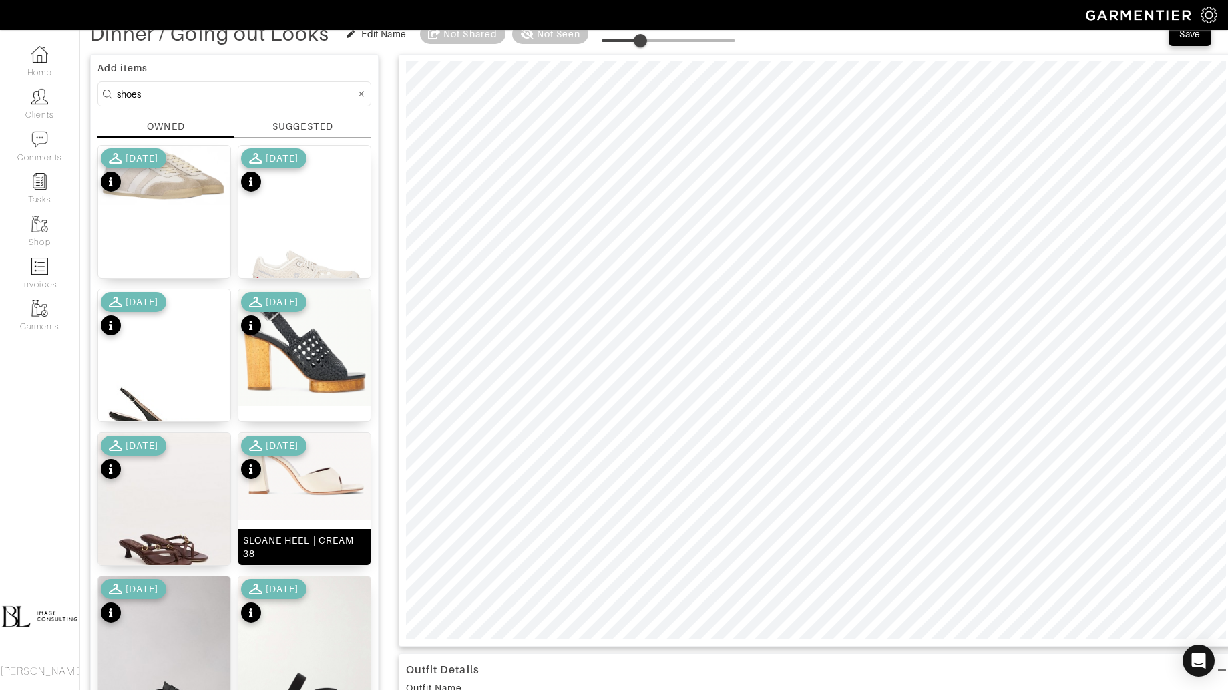
click at [361, 482] on img at bounding box center [304, 476] width 132 height 87
type input "7"
drag, startPoint x: 642, startPoint y: 47, endPoint x: 612, endPoint y: 53, distance: 30.6
click at [612, 53] on div "Dinner / Going out Looks Edit Name Not Shared Not Seen Remove Background Save A…" at bounding box center [654, 637] width 1128 height 1233
type input "7"
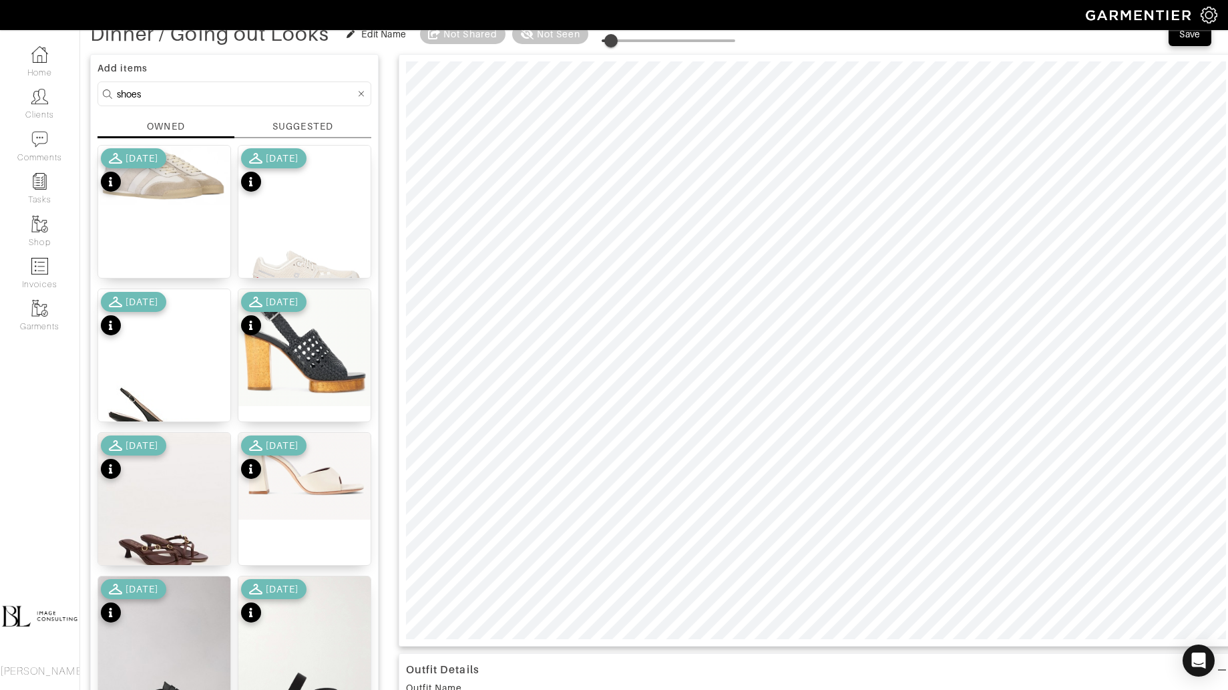
click at [214, 77] on div "Add items shoes OWNED SUGGESTED Pillar Pista Shoes 38 6/29/25 Cloud 6 Sneaker 8…" at bounding box center [234, 474] width 288 height 841
click at [214, 99] on input "shoes" at bounding box center [236, 93] width 238 height 17
type input "tops"
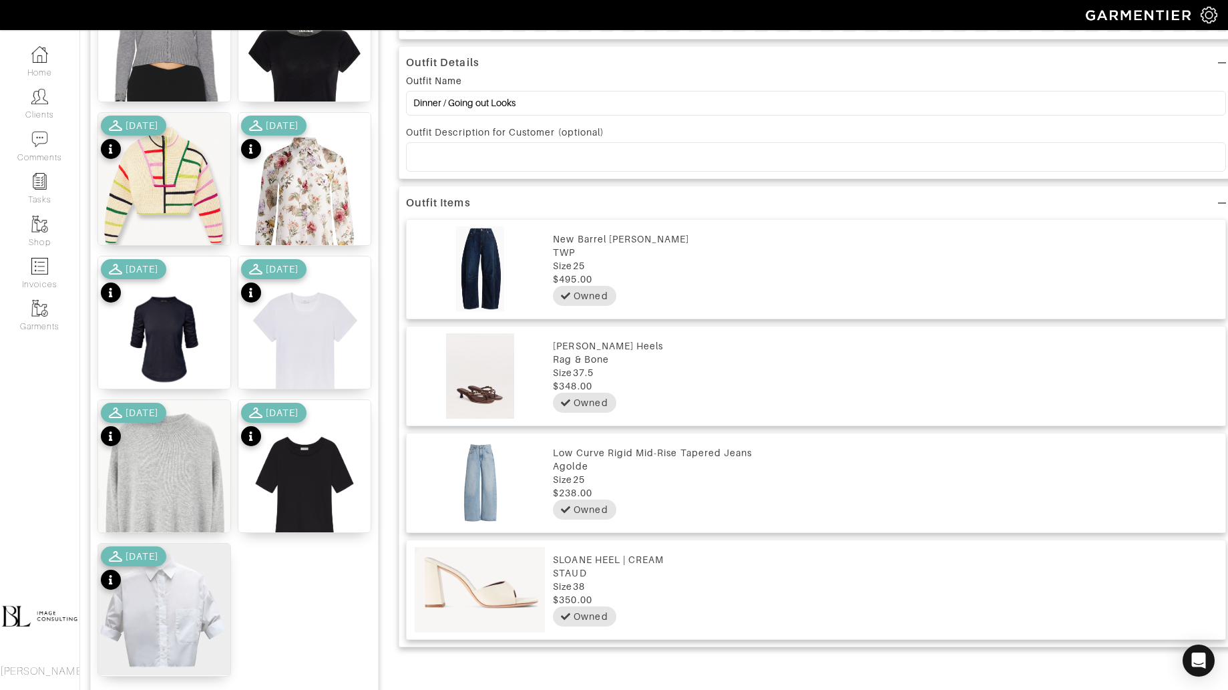
scroll to position [684, 0]
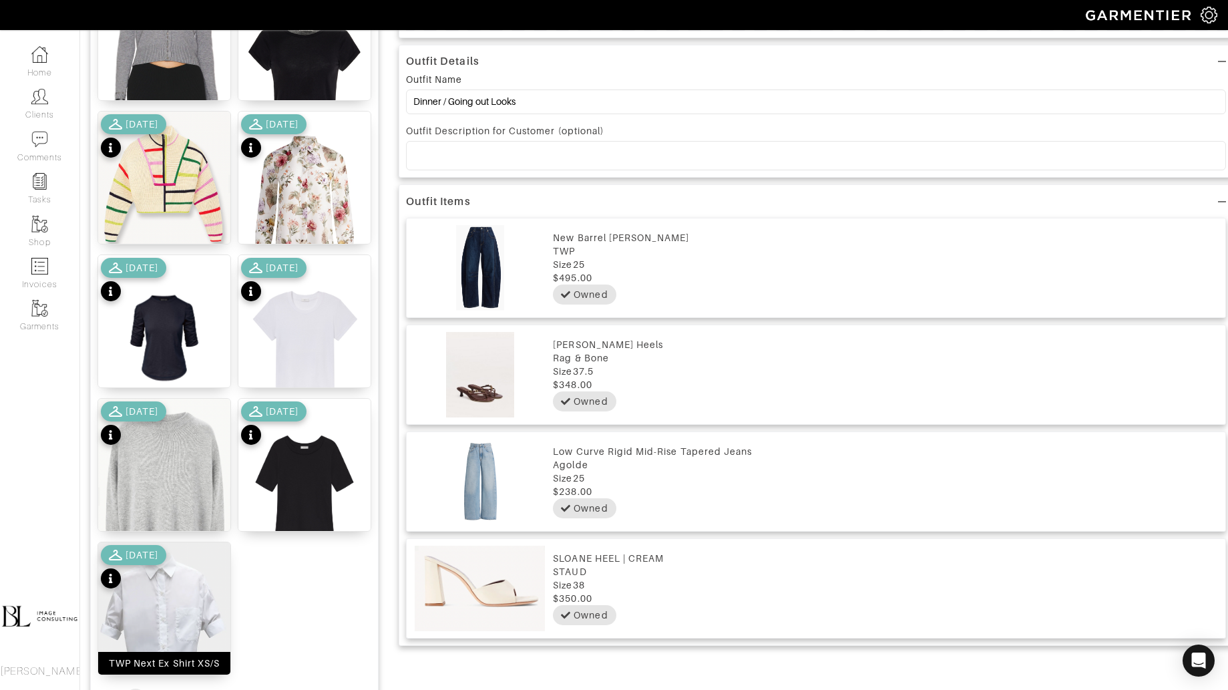
click at [154, 610] on img at bounding box center [164, 608] width 132 height 132
type input "7"
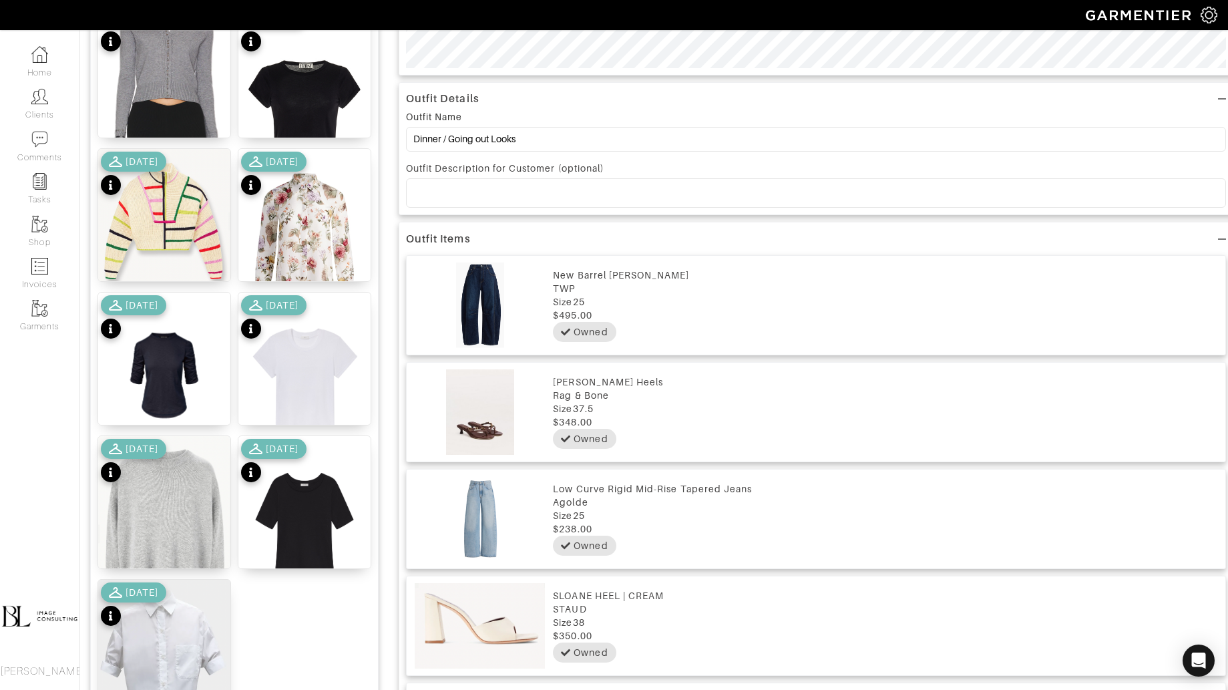
scroll to position [648, 0]
